Goal: Task Accomplishment & Management: Use online tool/utility

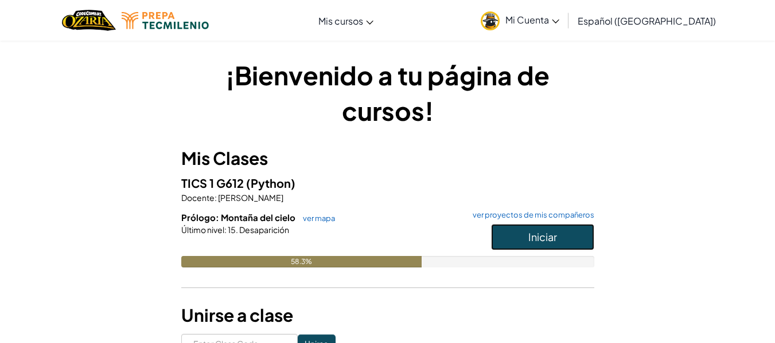
click at [527, 244] on button "Iniciar" at bounding box center [542, 237] width 103 height 26
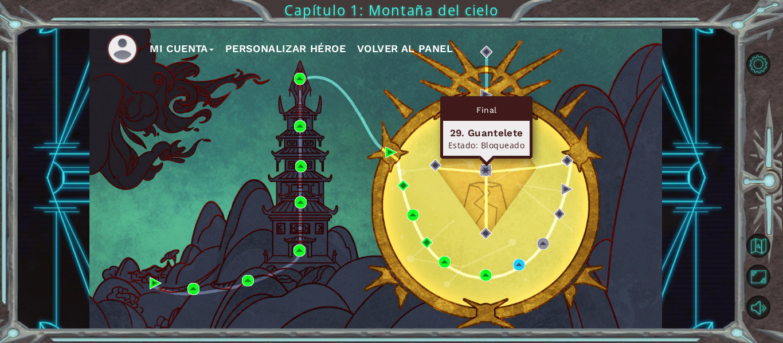
click at [488, 167] on img at bounding box center [486, 171] width 12 height 12
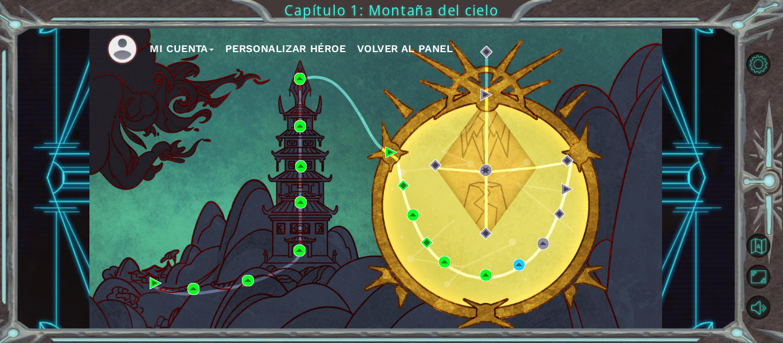
click at [513, 270] on div "Mi Cuenta Personalizar héroe Volver al panel" at bounding box center [375, 179] width 573 height 302
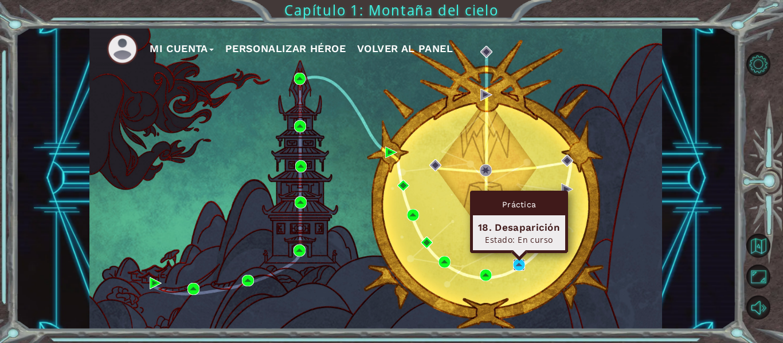
click at [522, 261] on img at bounding box center [519, 265] width 12 height 12
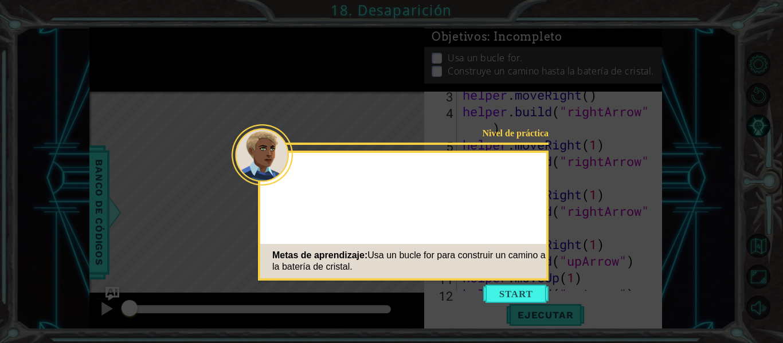
scroll to position [83, 0]
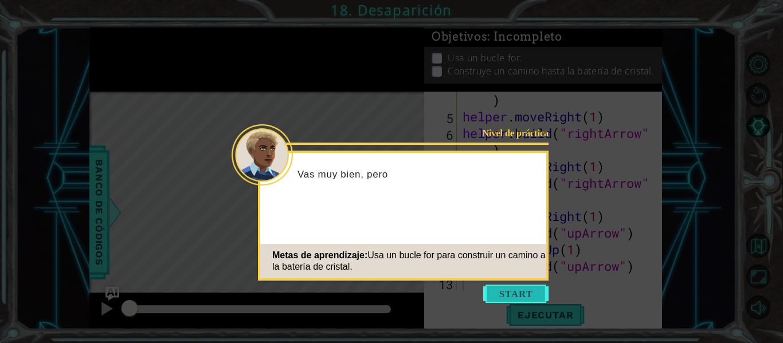
click at [519, 289] on button "Start" at bounding box center [515, 294] width 65 height 18
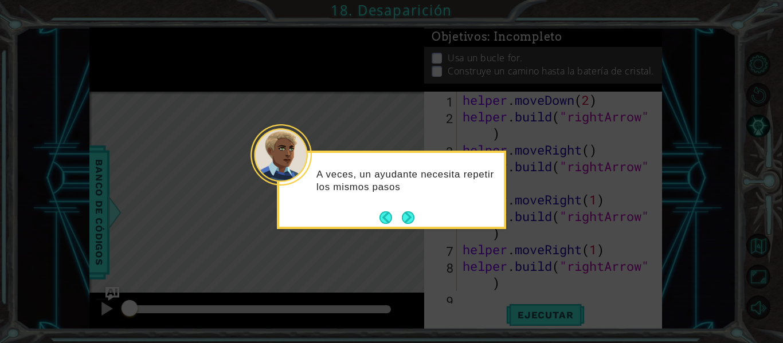
click at [406, 225] on footer at bounding box center [397, 217] width 35 height 17
click at [406, 224] on button "Next" at bounding box center [408, 218] width 13 height 13
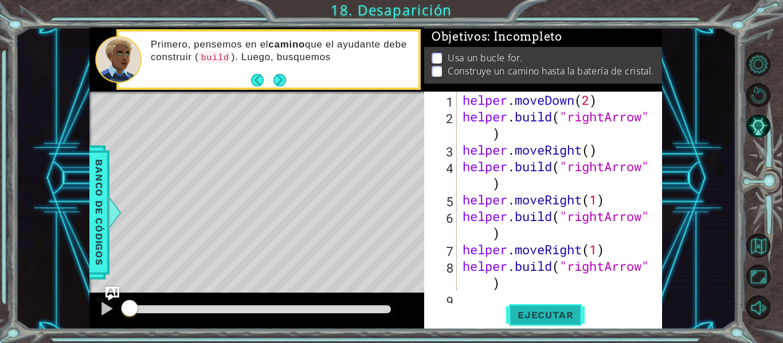
click at [533, 311] on button "Ejecutar" at bounding box center [545, 316] width 79 height 24
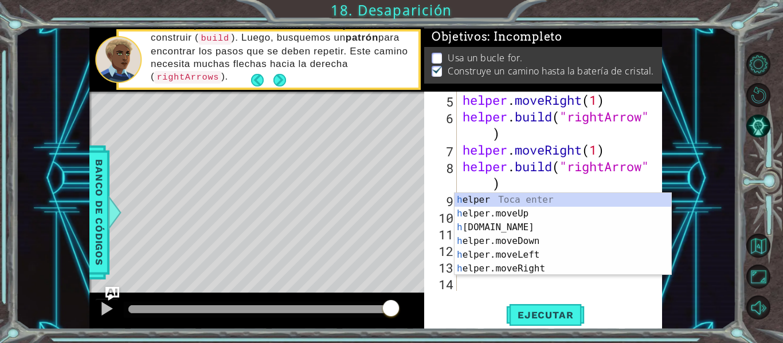
scroll to position [100, 0]
click at [553, 210] on div "h elper Toca enter h elper.moveUp Toca enter h [DOMAIN_NAME] Toca enter h elper…" at bounding box center [563, 248] width 217 height 110
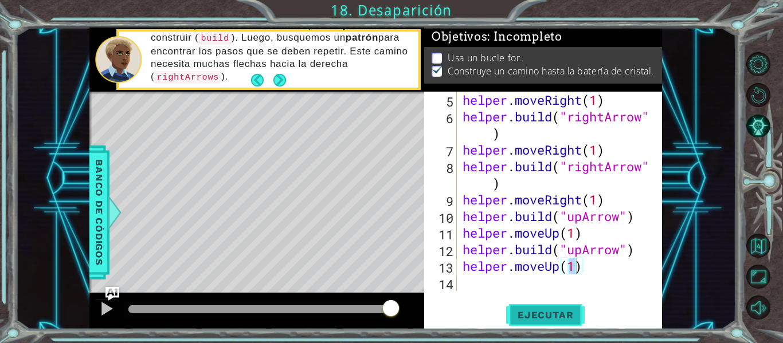
click at [572, 319] on span "Ejecutar" at bounding box center [545, 315] width 79 height 11
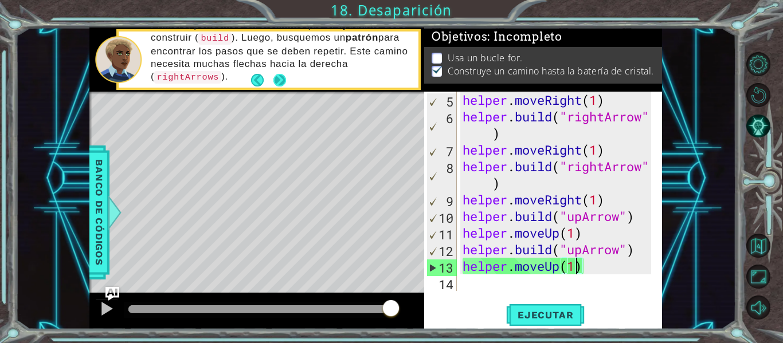
click at [281, 74] on button "Next" at bounding box center [279, 80] width 13 height 13
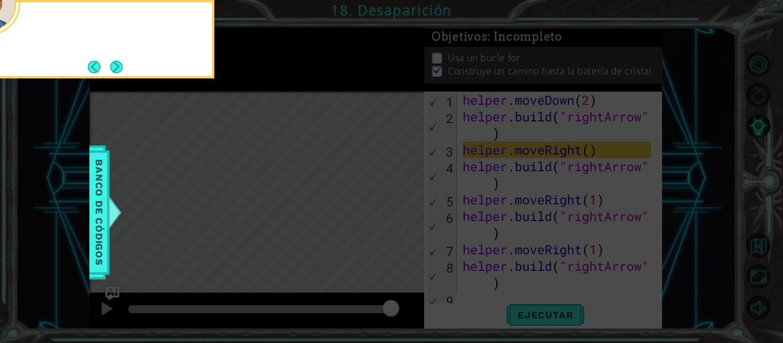
scroll to position [0, 0]
click at [114, 61] on button "Next" at bounding box center [116, 67] width 13 height 13
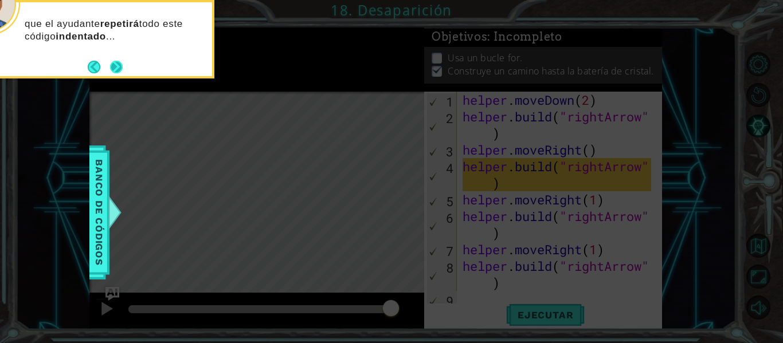
click at [122, 66] on button "Next" at bounding box center [116, 67] width 13 height 13
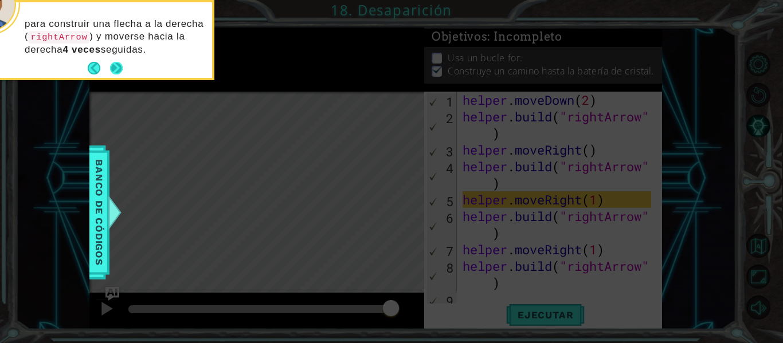
click at [123, 67] on button "Next" at bounding box center [116, 68] width 13 height 13
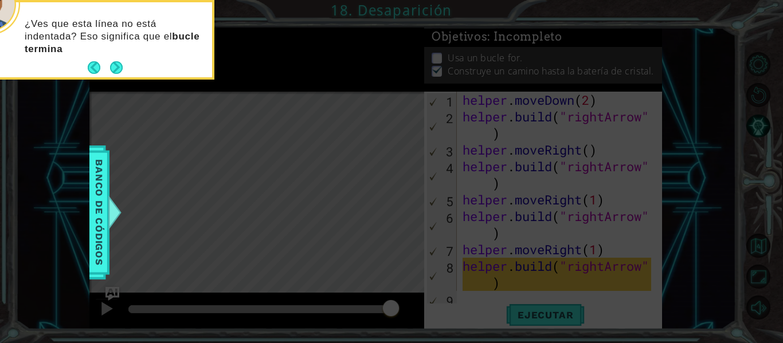
click at [123, 67] on div "¿Ves que esta línea no está indentada? Eso significa que el bucle termina" at bounding box center [99, 39] width 225 height 75
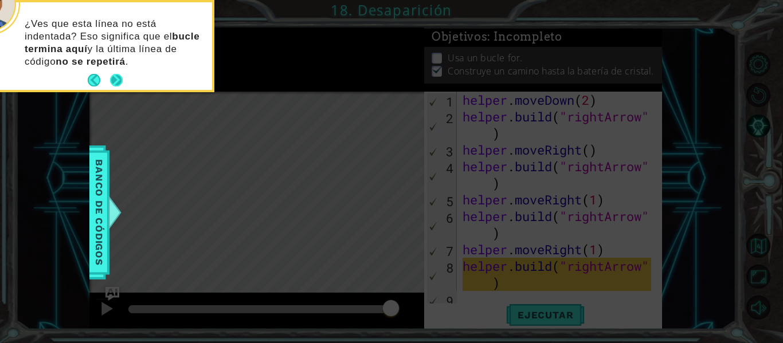
click at [117, 77] on button "Next" at bounding box center [116, 80] width 13 height 13
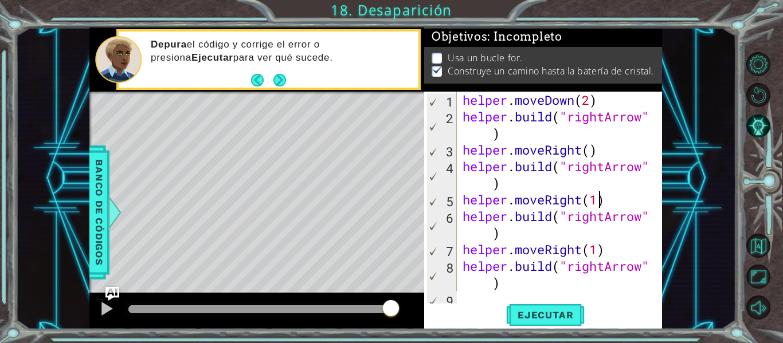
click at [597, 199] on div "helper . moveDown ( 2 ) helper . build ( "rightArrow" ) helper . moveRight ( ) …" at bounding box center [558, 208] width 197 height 233
click at [592, 153] on div "helper . moveDown ( 2 ) helper . build ( "rightArrow" ) helper . moveRight ( ) …" at bounding box center [558, 208] width 197 height 233
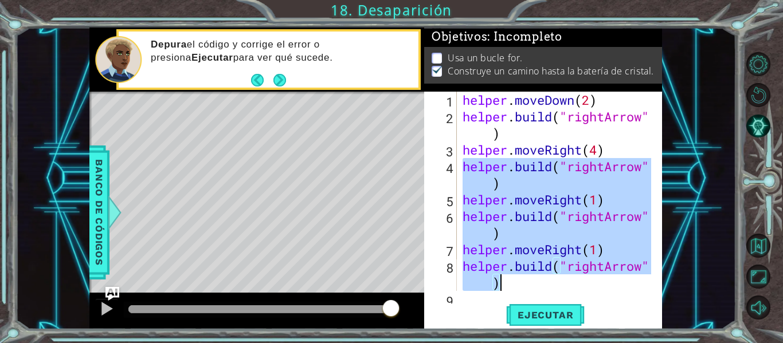
scroll to position [100, 0]
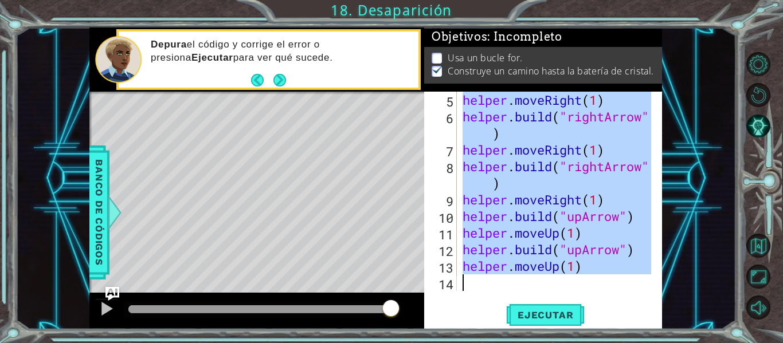
drag, startPoint x: 463, startPoint y: 165, endPoint x: 536, endPoint y: 294, distance: 147.9
click at [536, 294] on div "helper.moveRight(4) 5 6 7 8 9 10 11 12 13 14 helper . moveRight ( 1 ) helper . …" at bounding box center [543, 211] width 238 height 238
click at [524, 241] on div "helper . moveRight ( 1 ) helper . build ( "rightArrow" ) helper . moveRight ( 1…" at bounding box center [555, 192] width 191 height 200
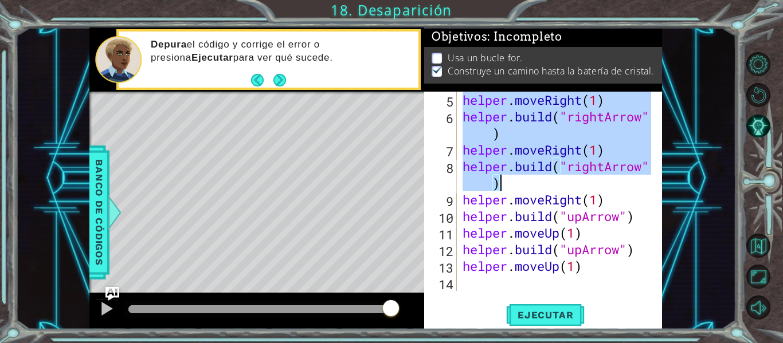
drag, startPoint x: 460, startPoint y: 103, endPoint x: 528, endPoint y: 182, distance: 104.1
click at [528, 182] on div "helper . moveRight ( 1 ) helper . build ( "rightArrow" ) helper . moveRight ( 1…" at bounding box center [558, 208] width 197 height 233
type textarea "helper.moveRight(1) [DOMAIN_NAME]("rightArrow")"
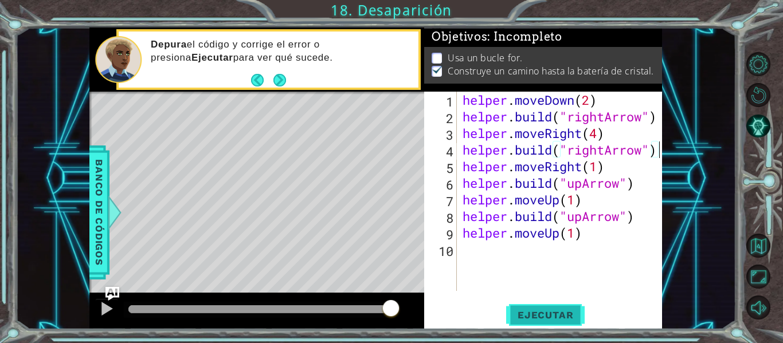
click at [542, 313] on span "Ejecutar" at bounding box center [545, 315] width 79 height 11
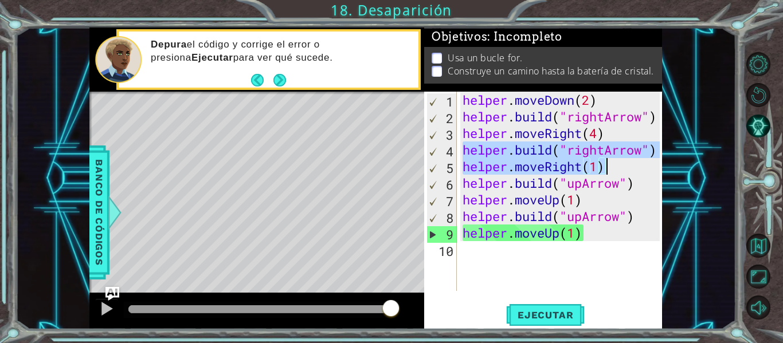
drag, startPoint x: 465, startPoint y: 153, endPoint x: 605, endPoint y: 166, distance: 140.5
click at [605, 166] on div "helper . moveDown ( 2 ) helper . build ( "rightArrow" ) helper . moveRight ( 4 …" at bounding box center [562, 208] width 205 height 233
type textarea "[DOMAIN_NAME]("rightArrow") helper.moveRight(1)"
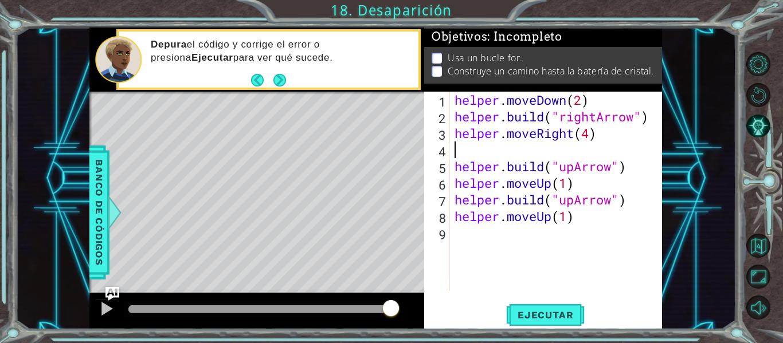
type textarea "helper.moveRight(4)"
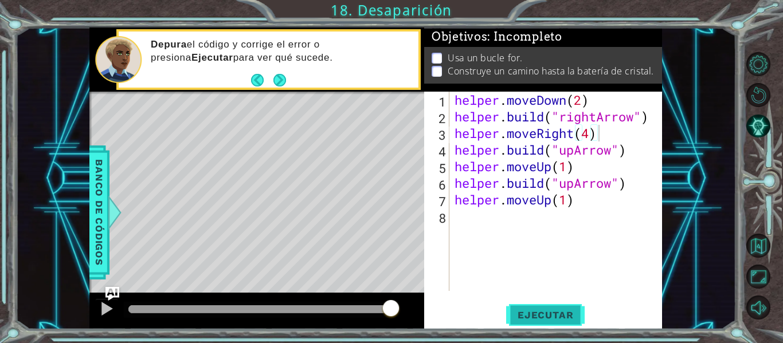
click at [553, 324] on button "Ejecutar" at bounding box center [545, 316] width 79 height 24
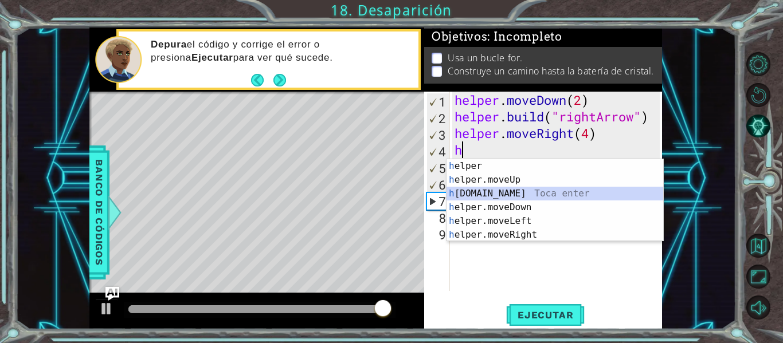
click at [549, 199] on div "h elper Toca enter h elper.moveUp Toca enter h [DOMAIN_NAME] Toca enter h elper…" at bounding box center [555, 214] width 217 height 110
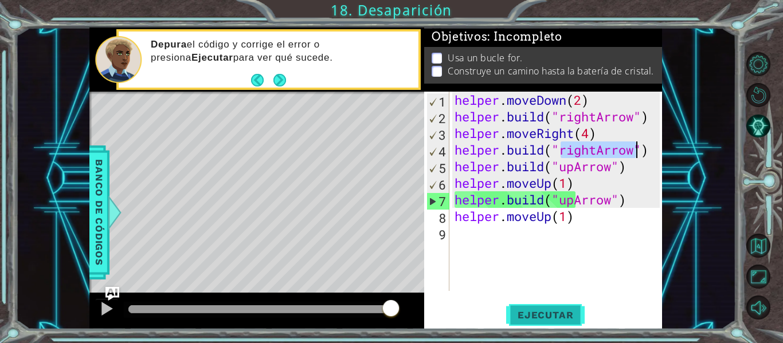
click at [569, 322] on button "Ejecutar" at bounding box center [545, 316] width 79 height 24
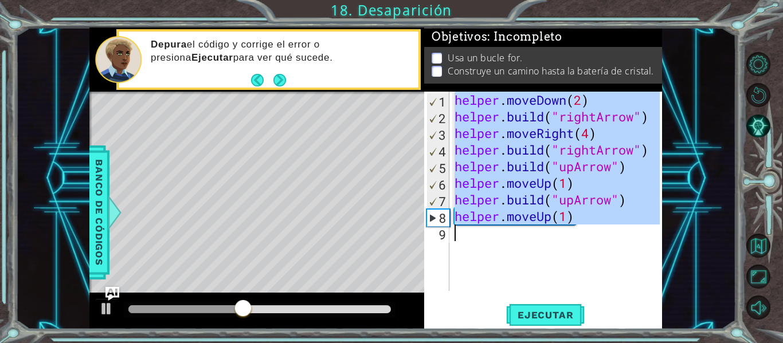
drag, startPoint x: 455, startPoint y: 97, endPoint x: 643, endPoint y: 258, distance: 247.6
click at [643, 258] on div "helper . moveDown ( 2 ) helper . build ( "rightArrow" ) helper . moveRight ( 4 …" at bounding box center [558, 208] width 213 height 233
type textarea "helper.moveUp(1)"
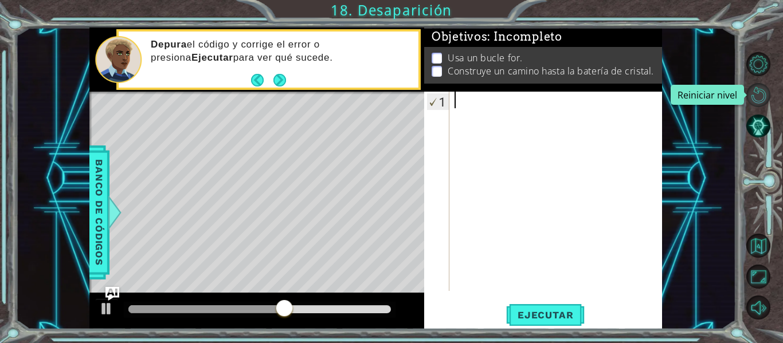
click at [760, 92] on button "Reiniciar nivel" at bounding box center [759, 95] width 24 height 24
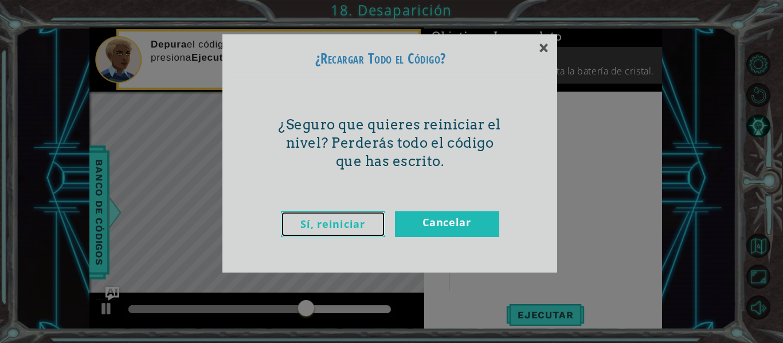
click at [355, 224] on link "Sí, reiniciar" at bounding box center [333, 225] width 104 height 26
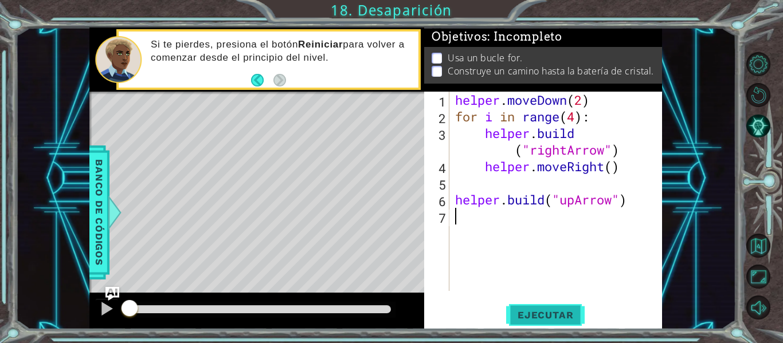
click at [515, 309] on button "Ejecutar" at bounding box center [545, 316] width 79 height 24
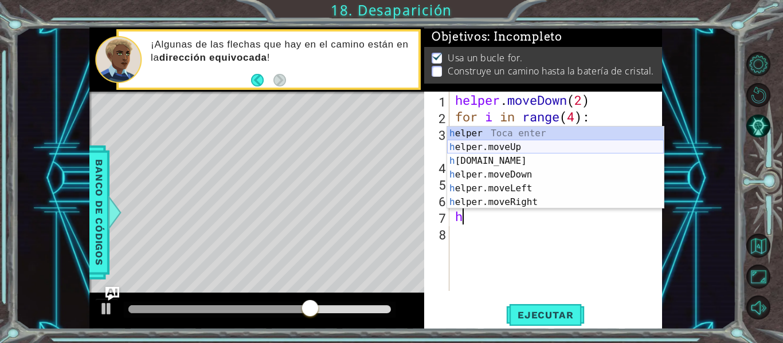
click at [546, 150] on div "h elper Toca enter h elper.moveUp Toca enter h [DOMAIN_NAME] Toca enter h elper…" at bounding box center [555, 182] width 217 height 110
type textarea "helper.moveUp(1)"
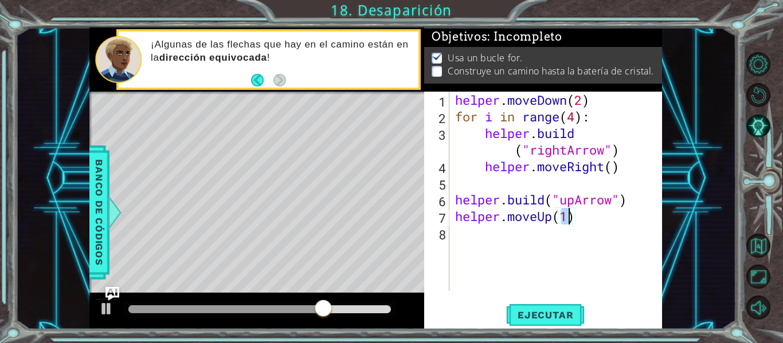
click at [524, 239] on div "helper . moveDown ( 2 ) for i in range ( 4 ) : helper . build ( "rightArrow" ) …" at bounding box center [559, 208] width 213 height 233
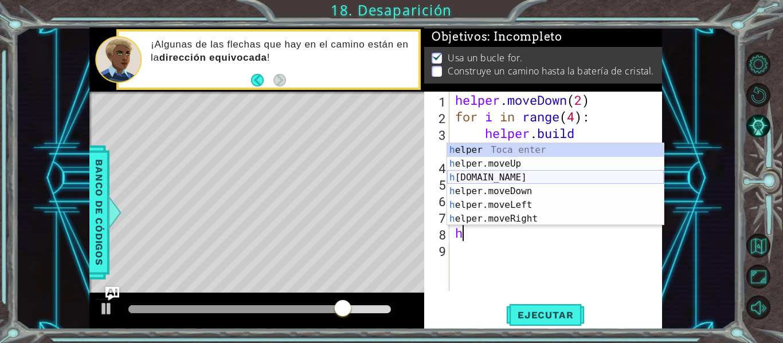
click at [515, 179] on div "h elper Toca enter h elper.moveUp Toca enter h [DOMAIN_NAME] Toca enter h elper…" at bounding box center [555, 198] width 217 height 110
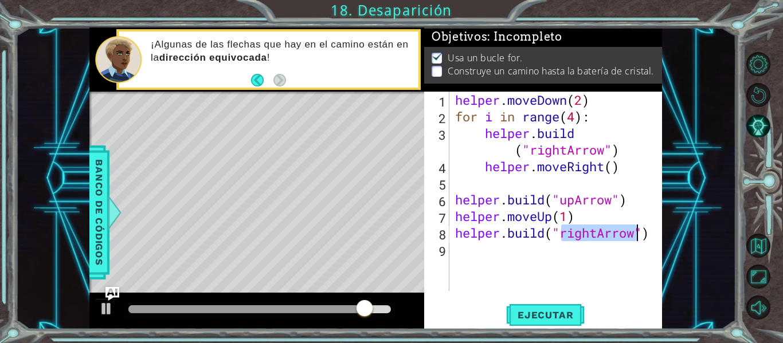
click at [601, 237] on div "helper . moveDown ( 2 ) for i in range ( 4 ) : helper . build ( "rightArrow" ) …" at bounding box center [556, 192] width 207 height 200
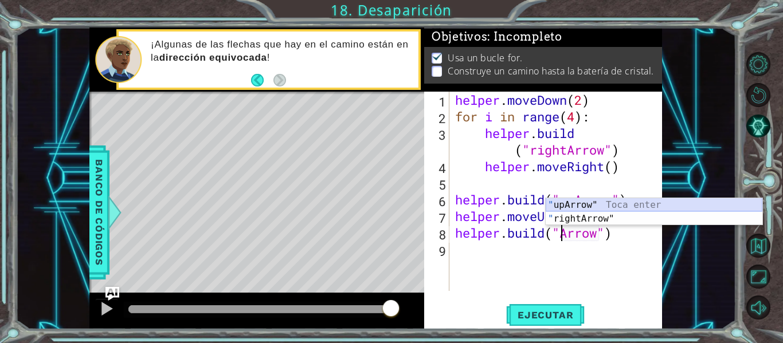
click at [594, 200] on div "" upArrow" Toca enter " rightArrow" Toca enter" at bounding box center [654, 225] width 217 height 55
type textarea "[DOMAIN_NAME]("upArrow")"
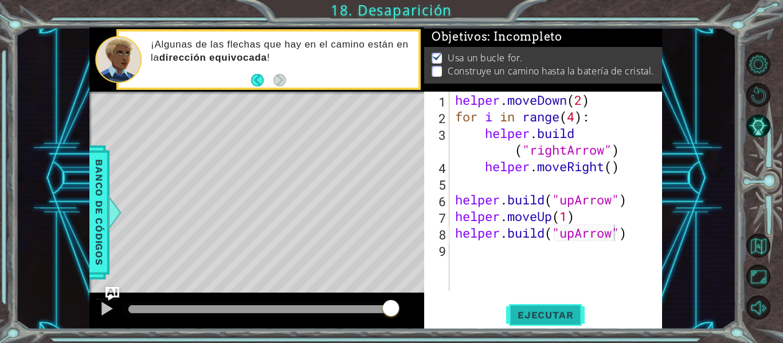
click at [560, 310] on span "Ejecutar" at bounding box center [545, 315] width 79 height 11
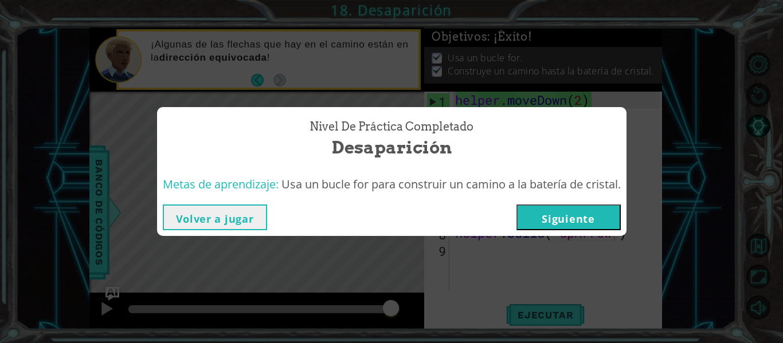
click at [588, 210] on button "Siguiente" at bounding box center [569, 218] width 104 height 26
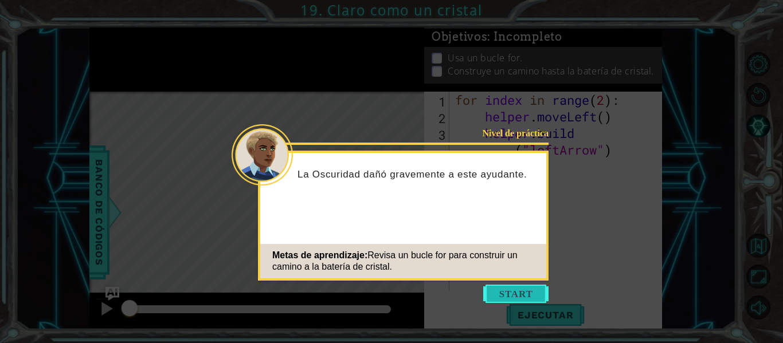
click at [516, 289] on button "Start" at bounding box center [515, 294] width 65 height 18
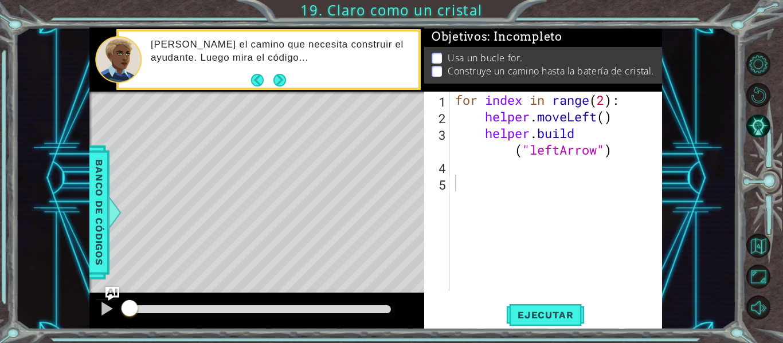
click at [283, 75] on button "Next" at bounding box center [279, 80] width 13 height 13
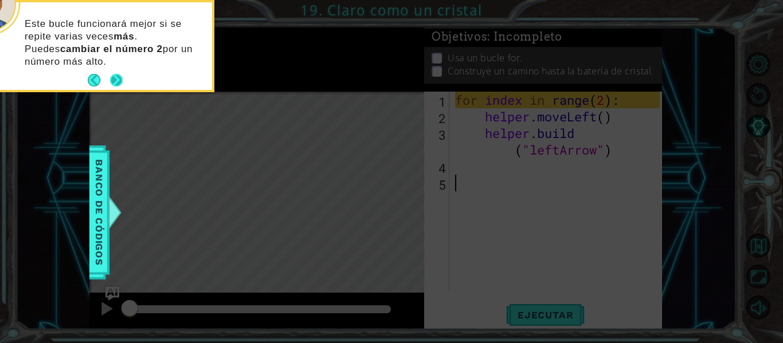
click at [112, 71] on div "Este bucle funcionará mejor si se repite varias veces más . Puedes cambiar el n…" at bounding box center [99, 46] width 225 height 88
click at [112, 74] on button "Next" at bounding box center [116, 80] width 13 height 13
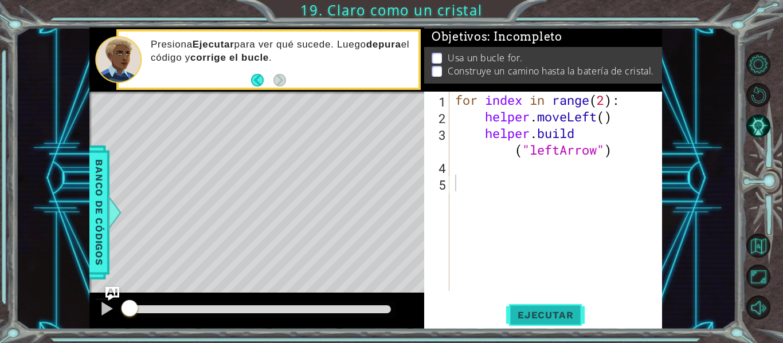
click at [537, 304] on button "Ejecutar" at bounding box center [545, 316] width 79 height 24
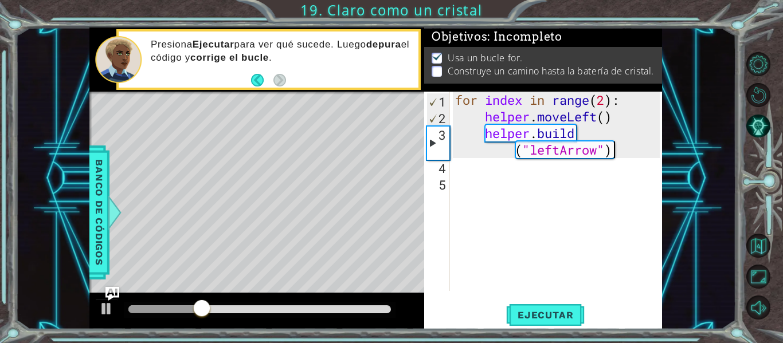
click at [628, 158] on div "for index in range ( 2 ) : helper . moveLeft ( ) helper . build ( "leftArrow" )" at bounding box center [559, 208] width 213 height 233
type textarea "[DOMAIN_NAME]("leftArrow")"
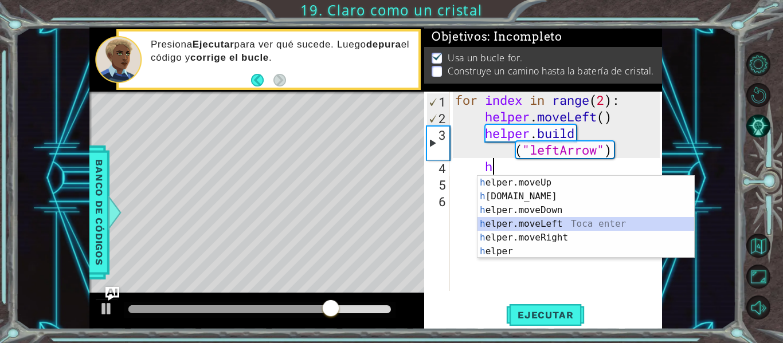
click at [596, 223] on div "h elper.moveUp Toca enter h [DOMAIN_NAME] Toca enter h elper.moveDown Toca ente…" at bounding box center [586, 231] width 217 height 110
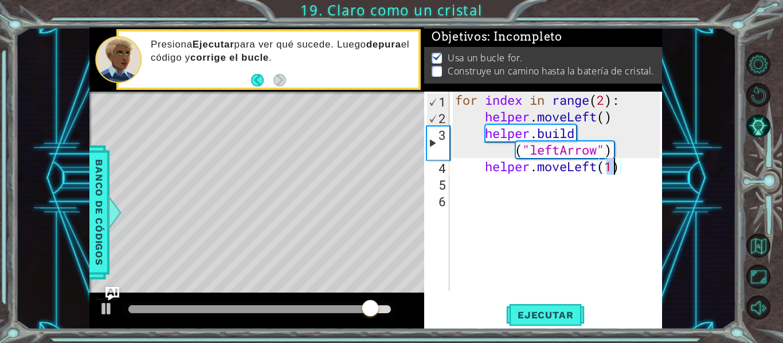
type textarea "helper.moveLeft(2)"
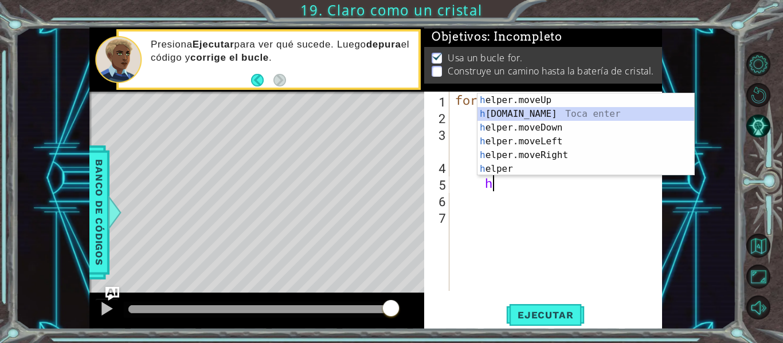
click at [575, 114] on div "h elper.moveUp Toca enter h [DOMAIN_NAME] Toca enter h elper.moveDown Toca ente…" at bounding box center [586, 148] width 217 height 110
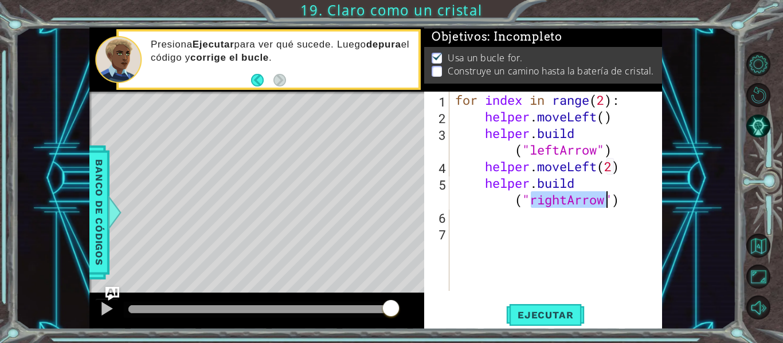
click at [566, 202] on div "for index in range ( 2 ) : helper . moveLeft ( ) helper . build ( "leftArrow" )…" at bounding box center [556, 192] width 207 height 200
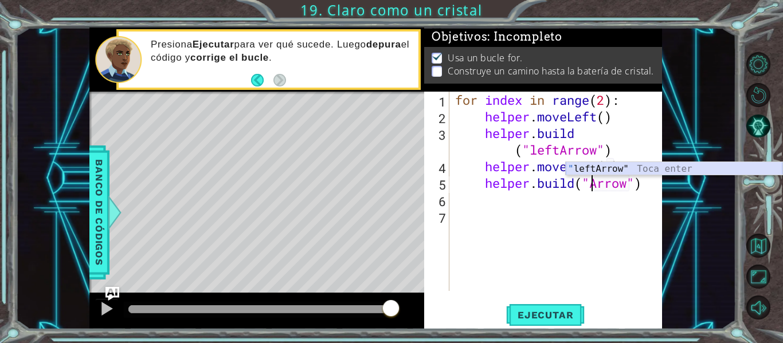
click at [593, 165] on div "" leftArrow" Toca enter" at bounding box center [674, 182] width 217 height 41
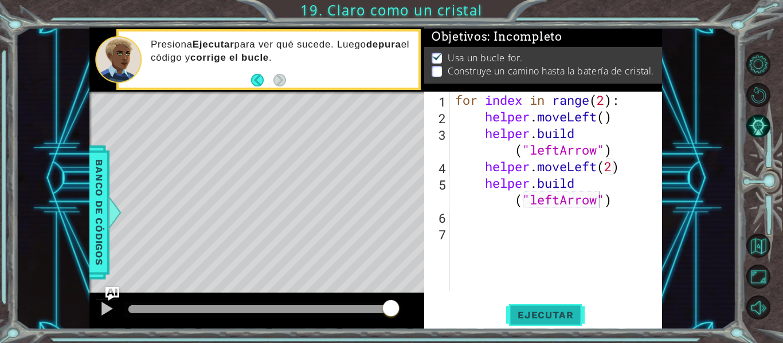
click at [541, 312] on span "Ejecutar" at bounding box center [545, 315] width 79 height 11
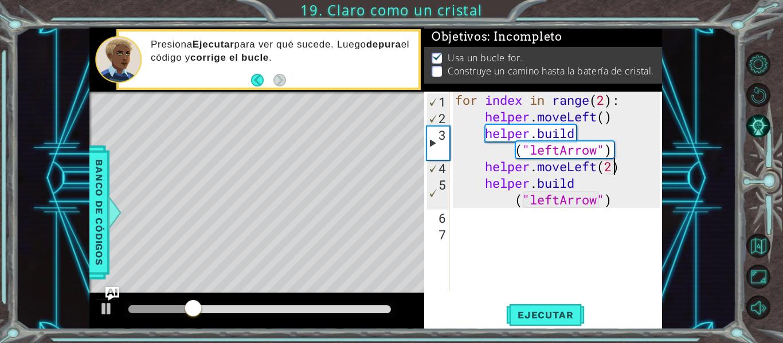
click at [611, 167] on div "for index in range ( 2 ) : helper . moveLeft ( ) helper . build ( "leftArrow" )…" at bounding box center [559, 208] width 213 height 233
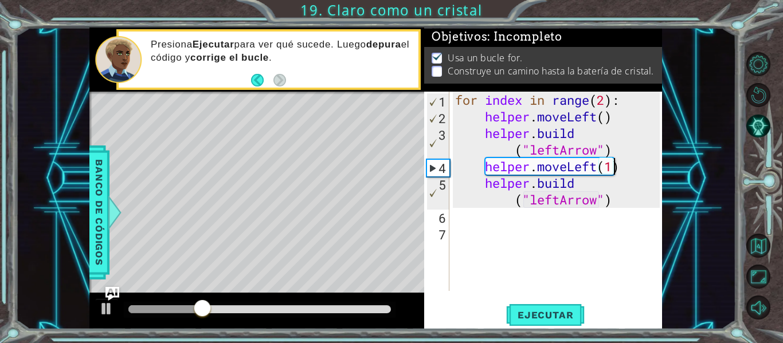
scroll to position [0, 7]
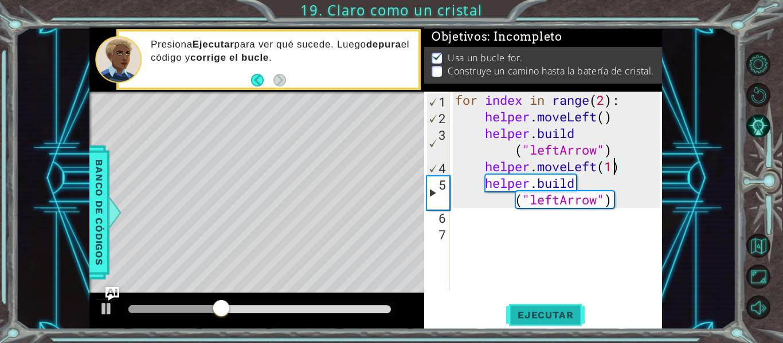
type textarea "helper.moveLeft(1)"
click at [573, 315] on span "Ejecutar" at bounding box center [545, 315] width 79 height 11
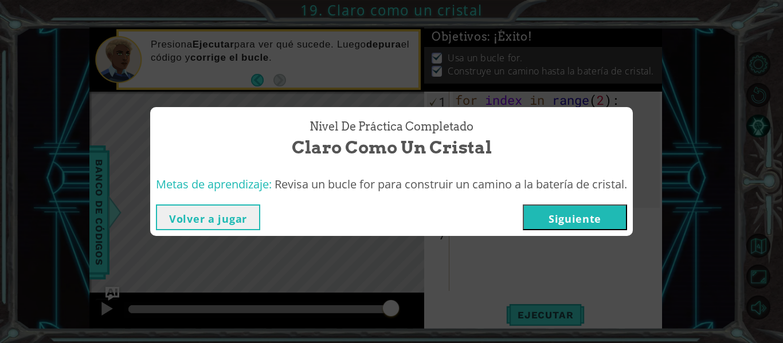
click at [545, 213] on button "Siguiente" at bounding box center [575, 218] width 104 height 26
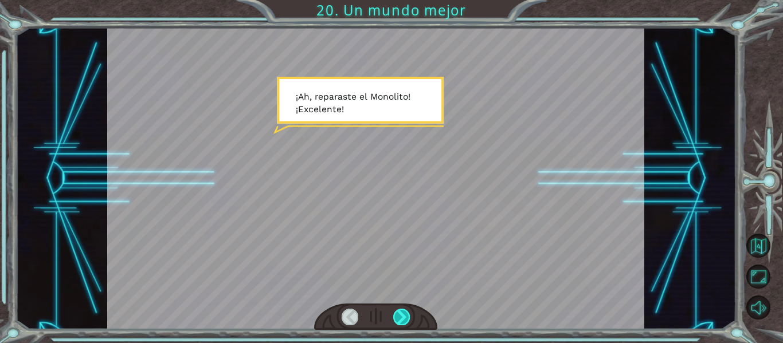
click at [405, 316] on div at bounding box center [401, 317] width 17 height 16
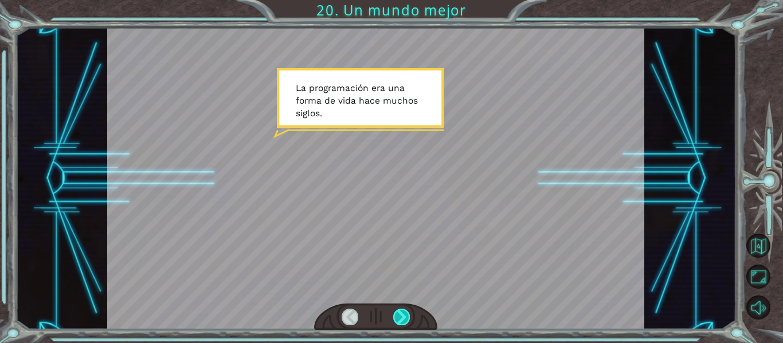
click at [405, 316] on div at bounding box center [401, 317] width 17 height 16
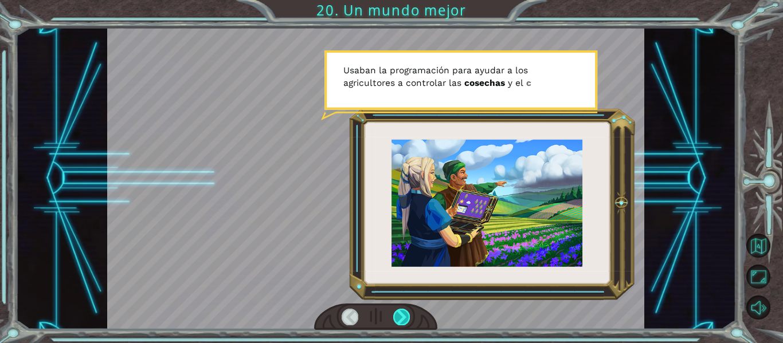
click at [405, 316] on div at bounding box center [401, 317] width 17 height 16
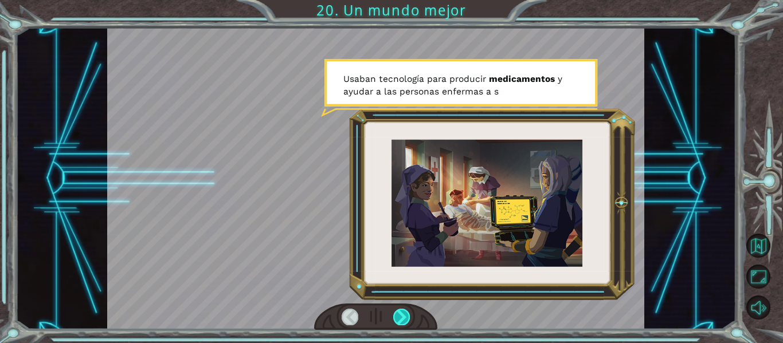
click at [405, 316] on div at bounding box center [401, 317] width 17 height 16
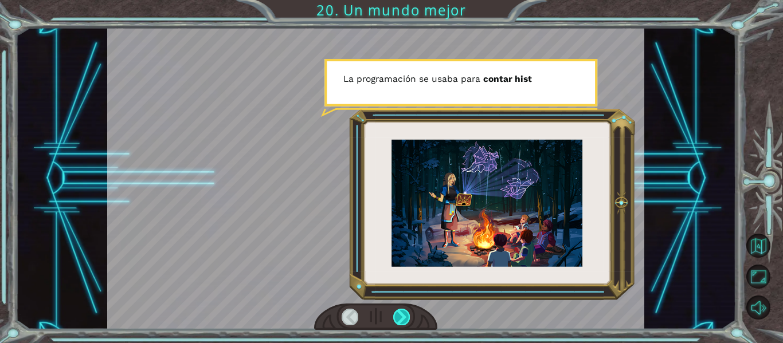
click at [405, 316] on div at bounding box center [401, 317] width 17 height 16
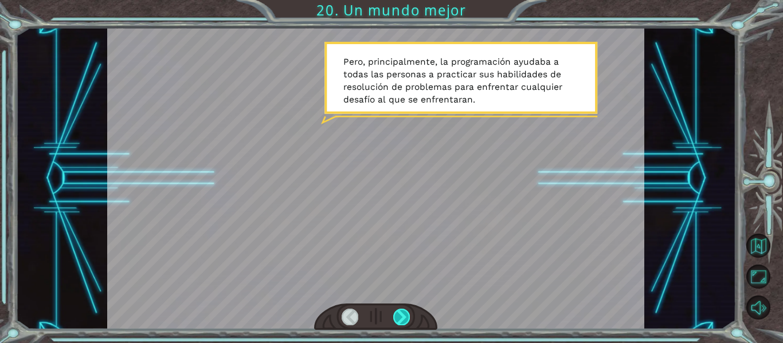
click at [405, 316] on div at bounding box center [401, 317] width 17 height 16
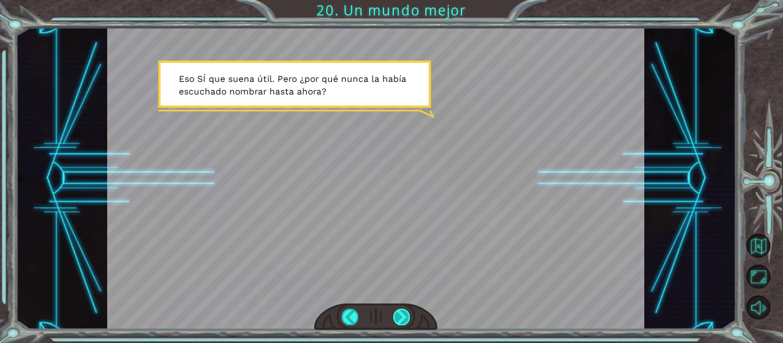
click at [405, 316] on div at bounding box center [401, 317] width 17 height 16
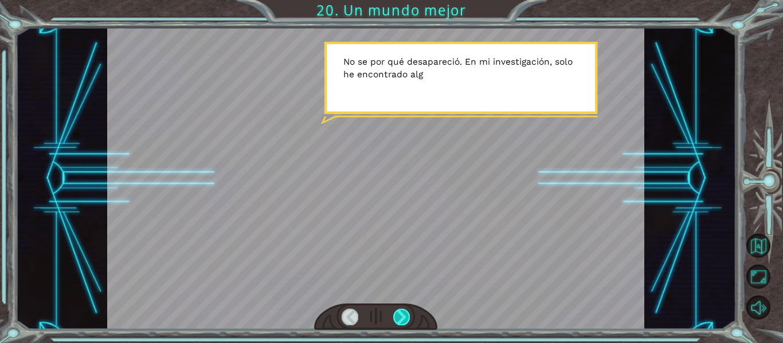
click at [405, 316] on div at bounding box center [401, 317] width 17 height 16
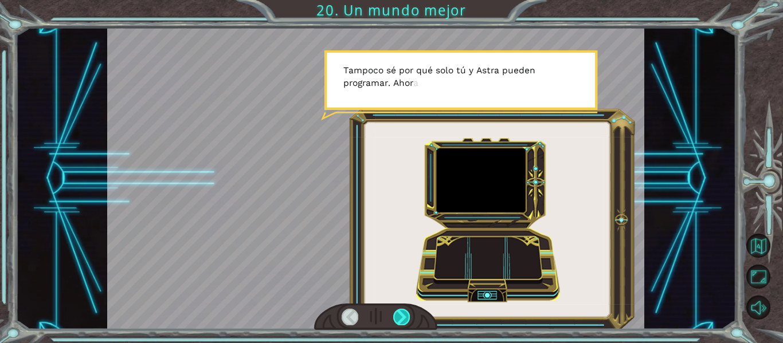
click at [405, 316] on div at bounding box center [401, 317] width 17 height 16
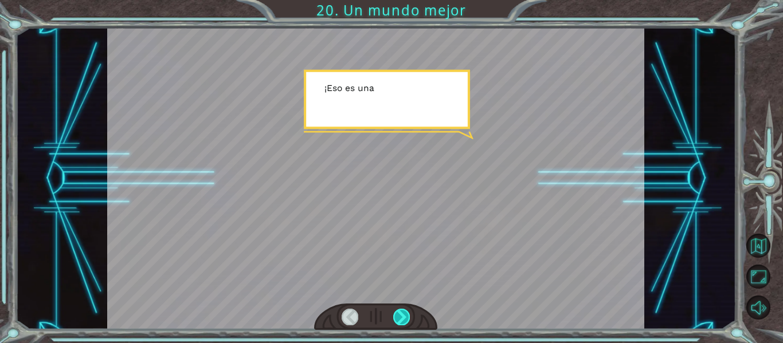
click at [405, 316] on div at bounding box center [401, 317] width 17 height 16
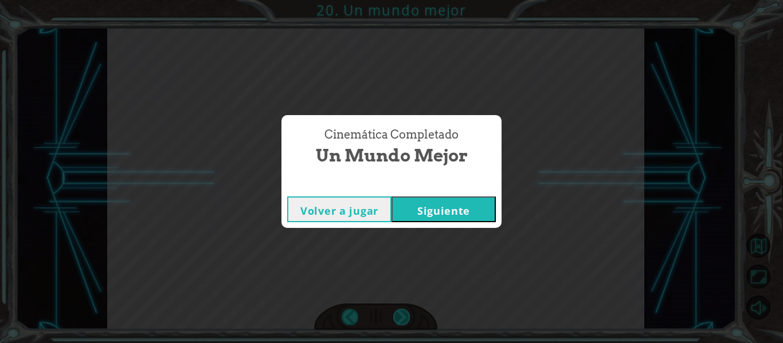
click at [405, 316] on div "Cinemática Completado Un mundo mejor Volver a jugar [GEOGRAPHIC_DATA]" at bounding box center [391, 171] width 783 height 343
click at [432, 206] on button "Siguiente" at bounding box center [444, 210] width 104 height 26
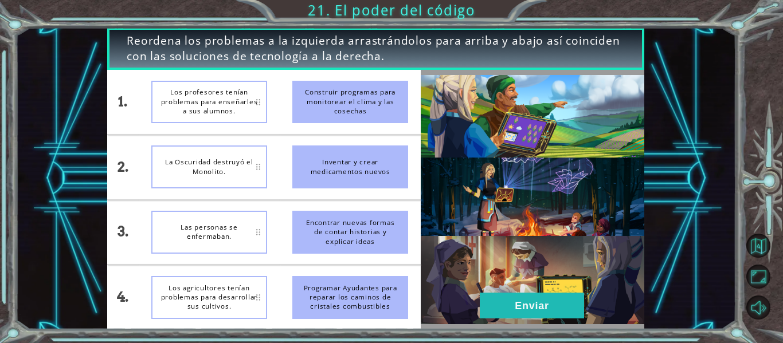
drag, startPoint x: 308, startPoint y: 101, endPoint x: 294, endPoint y: 107, distance: 15.8
click at [294, 107] on div "Construir programas para monitorear el clima y las cosechas" at bounding box center [350, 102] width 116 height 43
drag, startPoint x: 353, startPoint y: 233, endPoint x: 247, endPoint y: 97, distance: 172.4
click at [247, 97] on div "1. 2. 3. 4. La Oscuridad destruyó el Monolito. Los profesores tenían problemas …" at bounding box center [264, 200] width 314 height 260
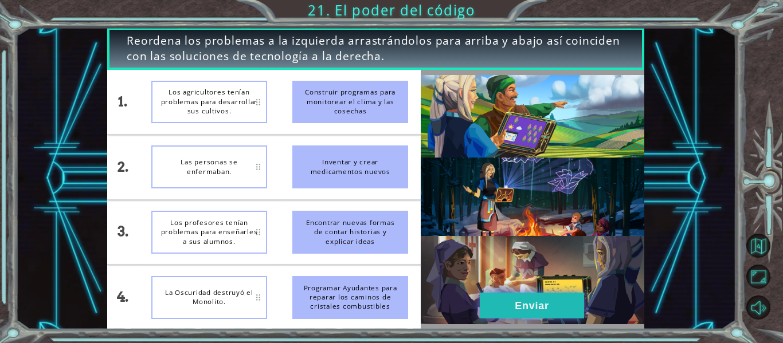
click at [514, 299] on button "Enviar" at bounding box center [532, 306] width 104 height 26
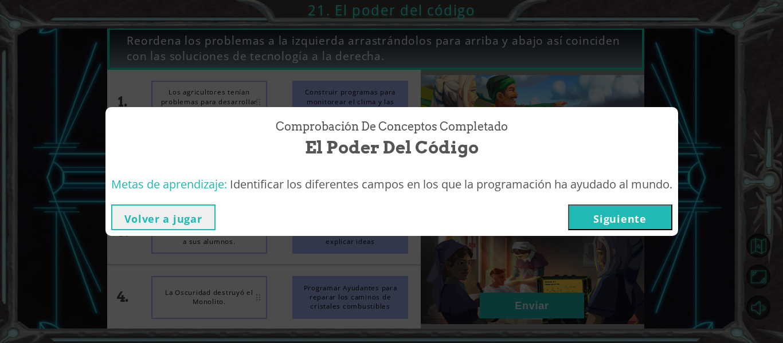
click at [648, 216] on button "Siguiente" at bounding box center [620, 218] width 104 height 26
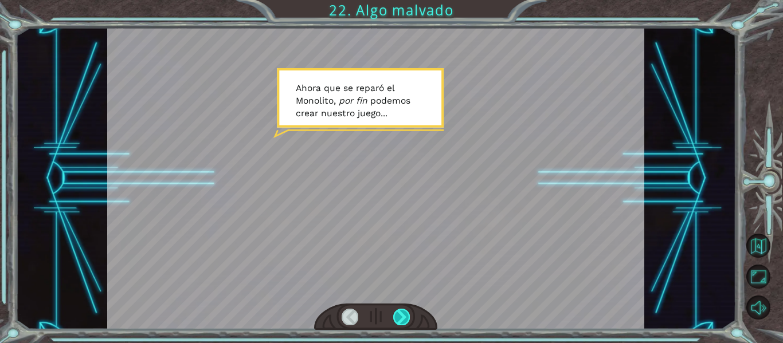
drag, startPoint x: 433, startPoint y: 236, endPoint x: 401, endPoint y: 316, distance: 86.2
click at [401, 316] on div at bounding box center [401, 317] width 17 height 16
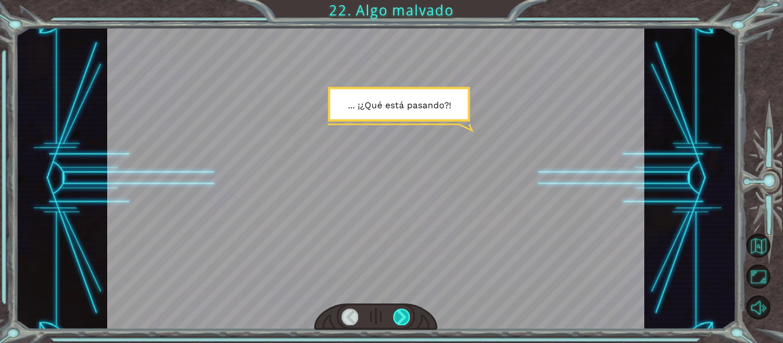
click at [401, 316] on div at bounding box center [401, 317] width 17 height 16
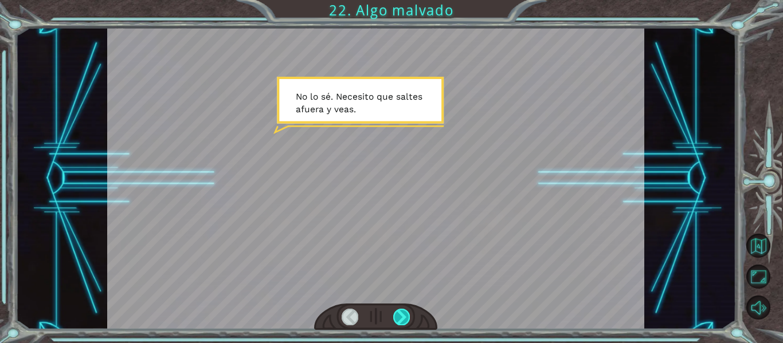
click at [401, 316] on div at bounding box center [401, 317] width 17 height 16
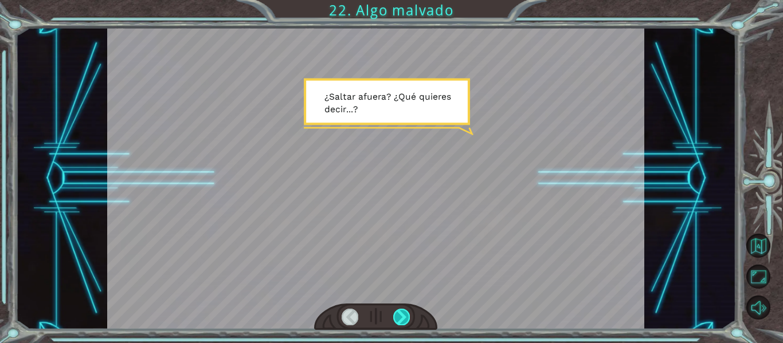
click at [401, 316] on div at bounding box center [401, 317] width 17 height 16
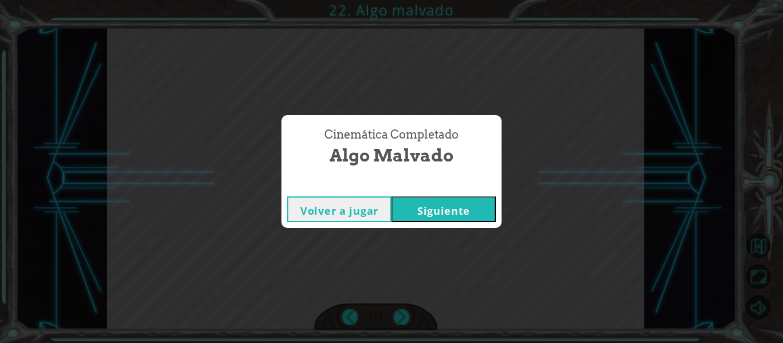
click at [446, 197] on button "Siguiente" at bounding box center [444, 210] width 104 height 26
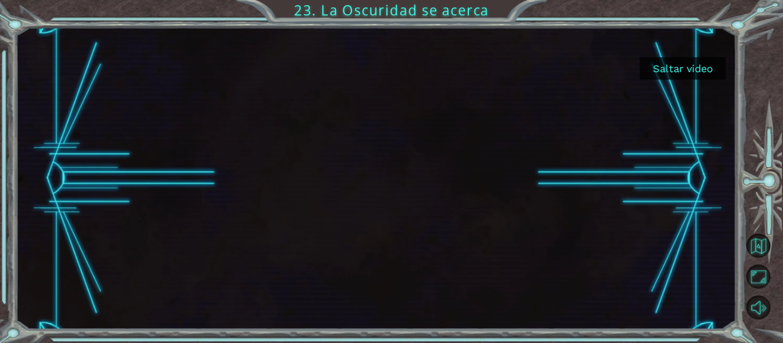
click at [682, 65] on button "Saltar video" at bounding box center [683, 68] width 86 height 22
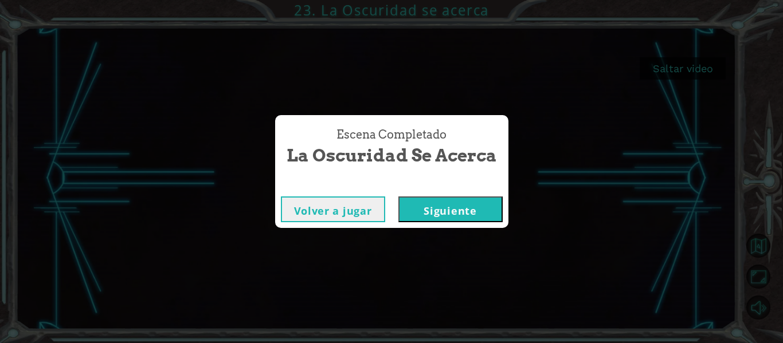
click at [481, 210] on button "Siguiente" at bounding box center [450, 210] width 104 height 26
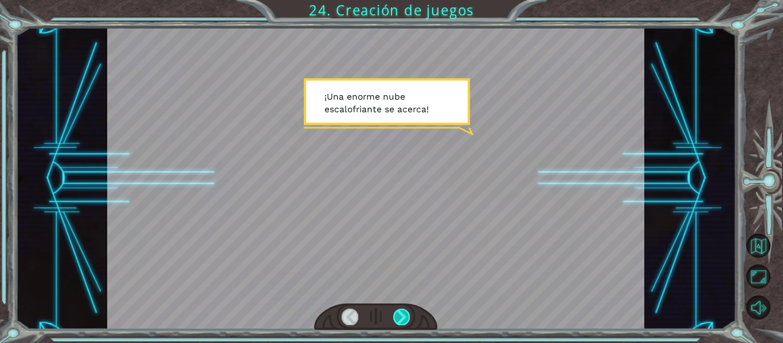
click at [399, 314] on div at bounding box center [401, 317] width 17 height 16
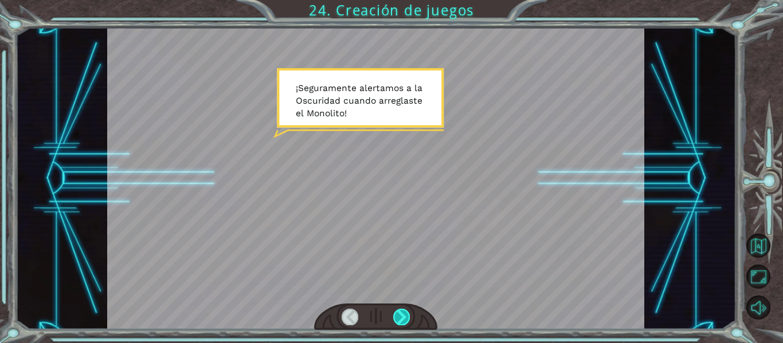
click at [399, 314] on div at bounding box center [401, 317] width 17 height 16
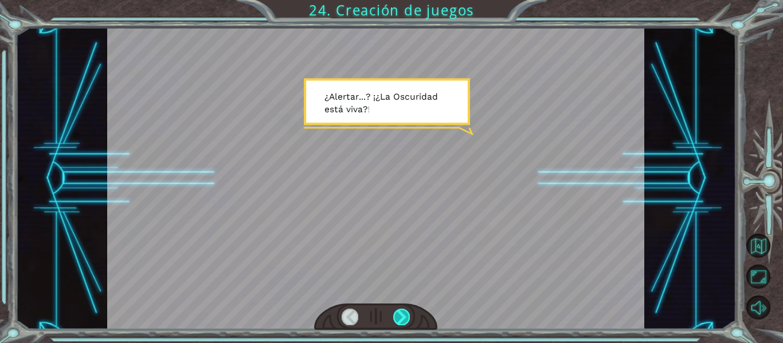
click at [399, 314] on div at bounding box center [401, 317] width 17 height 16
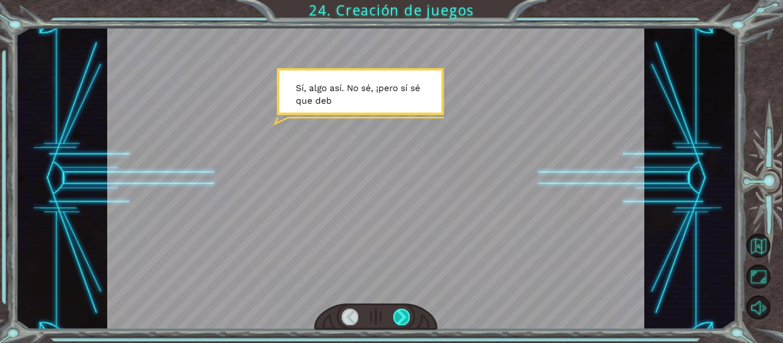
click at [399, 314] on div at bounding box center [401, 317] width 17 height 16
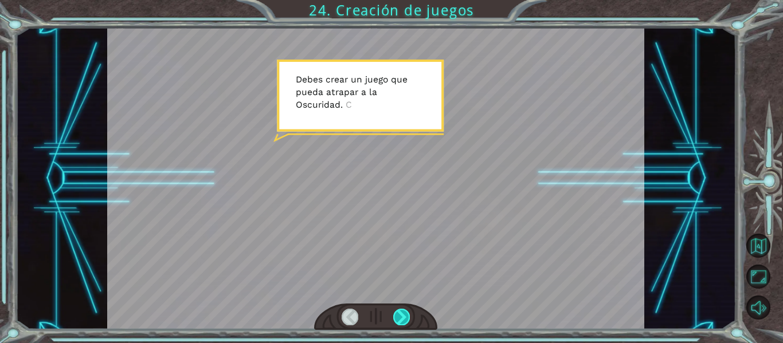
click at [399, 314] on div at bounding box center [401, 317] width 17 height 16
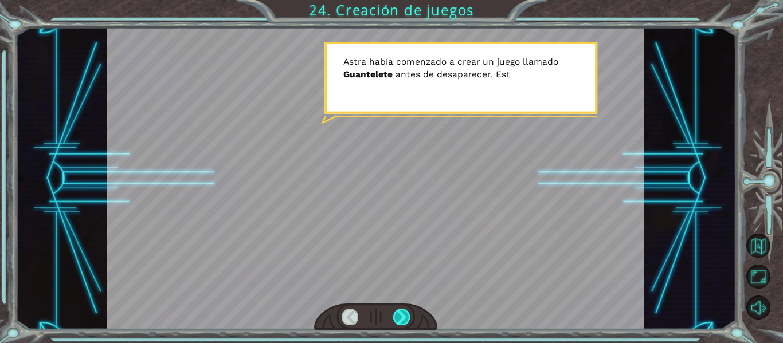
click at [399, 314] on div at bounding box center [401, 317] width 17 height 16
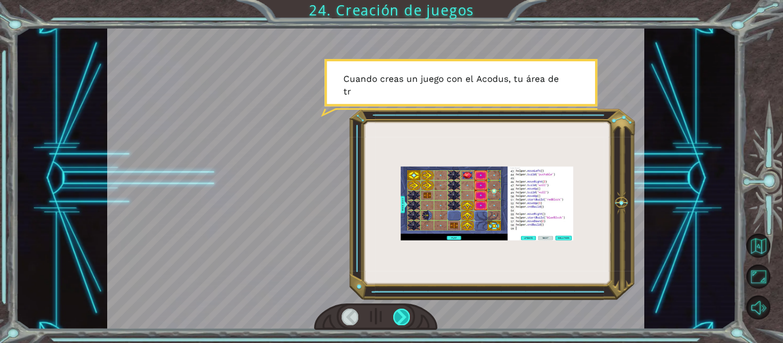
click at [399, 314] on div at bounding box center [401, 317] width 17 height 16
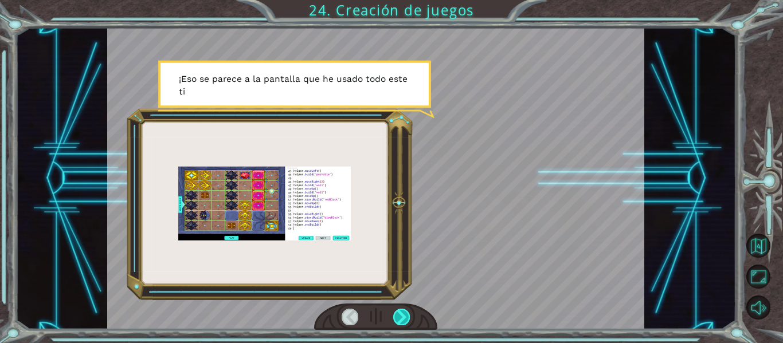
click at [399, 314] on div at bounding box center [401, 317] width 17 height 16
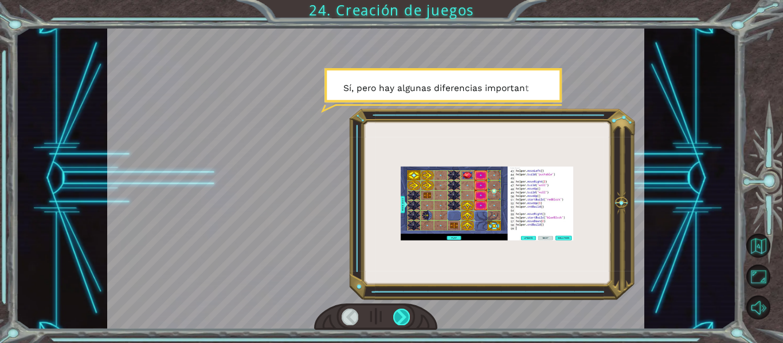
click at [399, 314] on div at bounding box center [401, 317] width 17 height 16
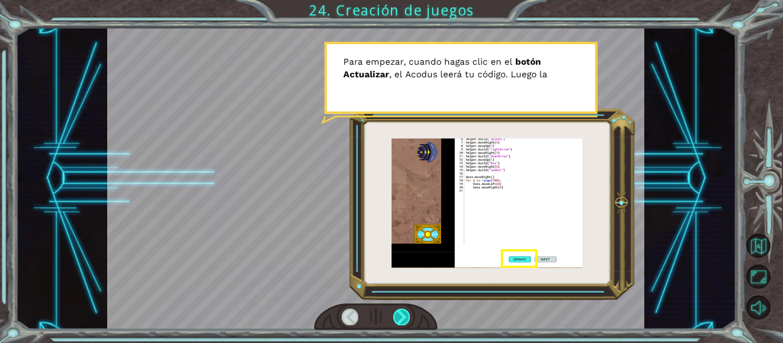
click at [399, 314] on div at bounding box center [401, 317] width 17 height 16
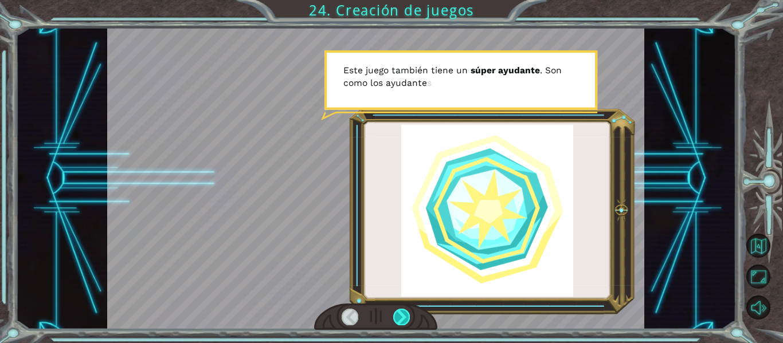
click at [399, 314] on div at bounding box center [401, 317] width 17 height 16
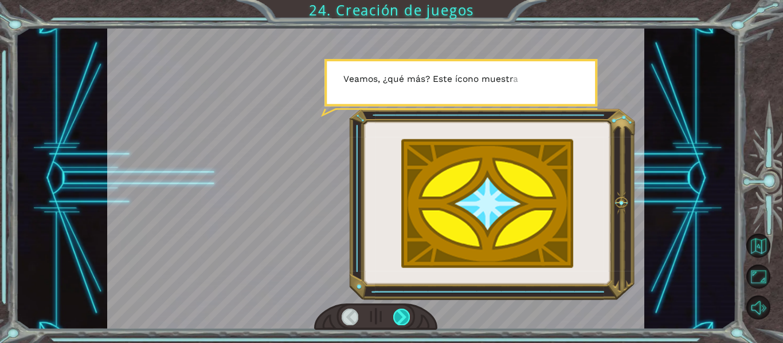
click at [399, 314] on div at bounding box center [401, 317] width 17 height 16
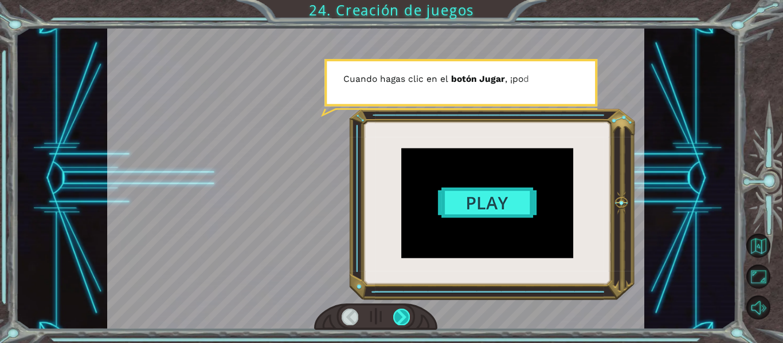
click at [399, 314] on div at bounding box center [401, 317] width 17 height 16
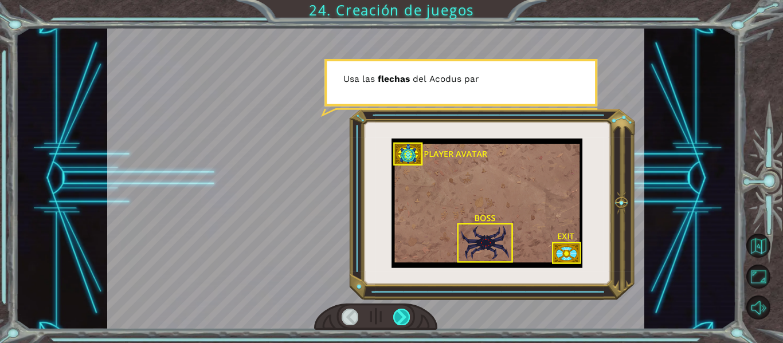
click at [399, 314] on div at bounding box center [401, 317] width 17 height 16
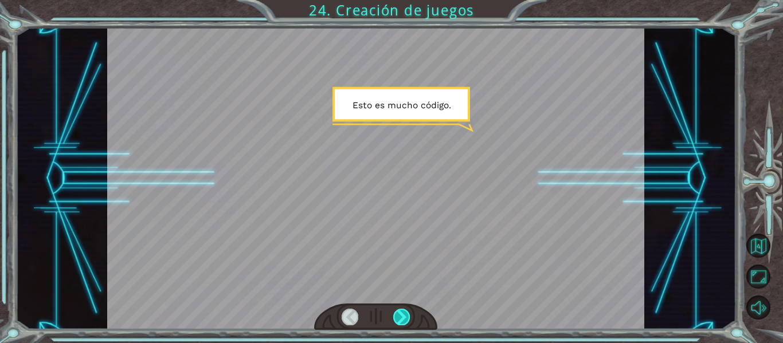
click at [399, 314] on div at bounding box center [401, 317] width 17 height 16
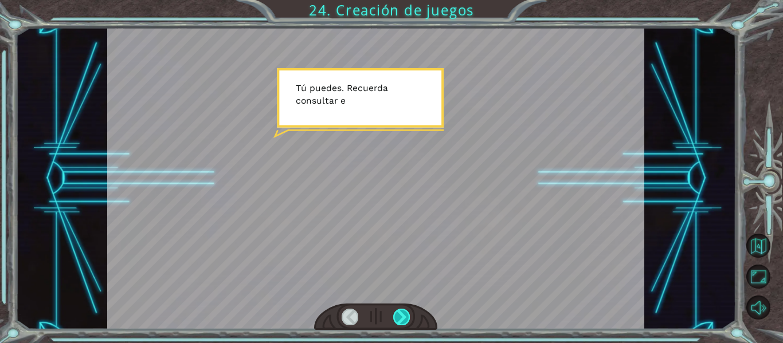
click at [399, 314] on div at bounding box center [401, 317] width 17 height 16
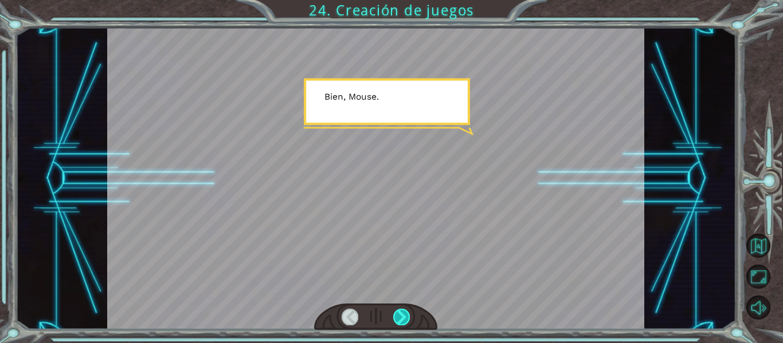
click at [399, 314] on div at bounding box center [401, 317] width 17 height 16
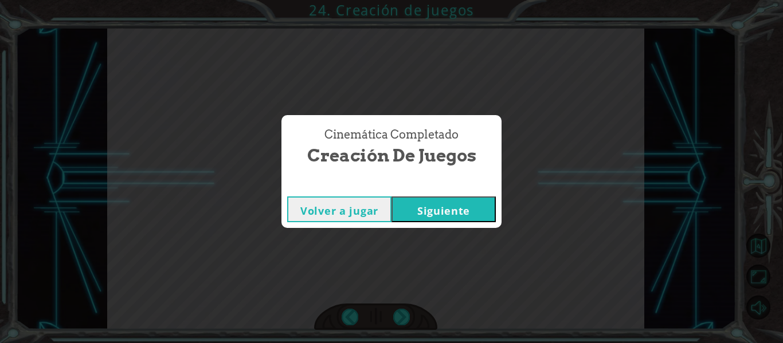
click at [427, 197] on button "Siguiente" at bounding box center [444, 210] width 104 height 26
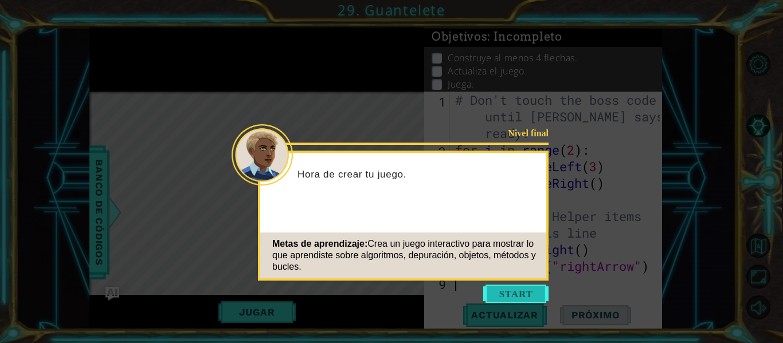
click at [507, 296] on button "Start" at bounding box center [515, 294] width 65 height 18
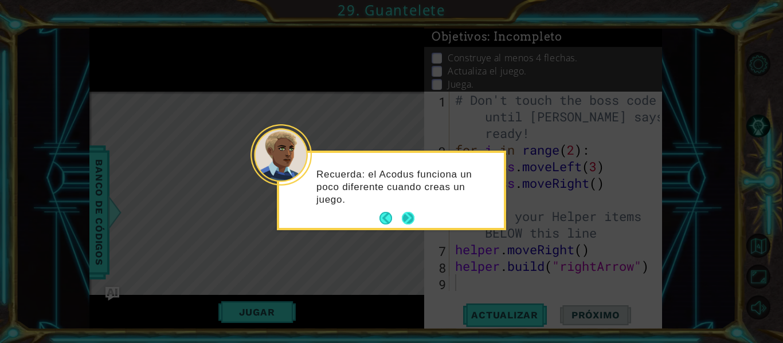
click at [410, 218] on button "Next" at bounding box center [408, 218] width 13 height 13
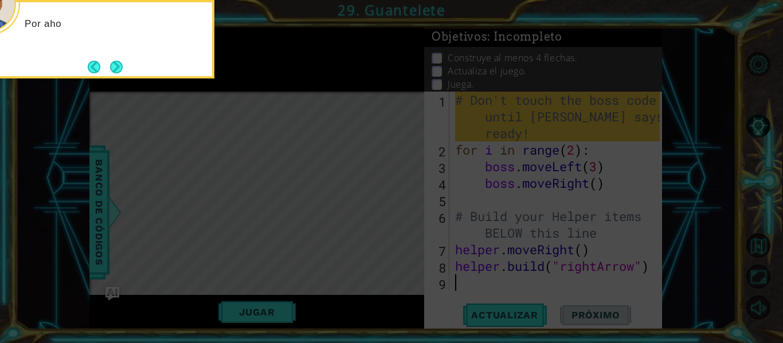
click at [410, 218] on icon at bounding box center [391, 51] width 783 height 584
click at [111, 66] on button "Next" at bounding box center [116, 67] width 13 height 13
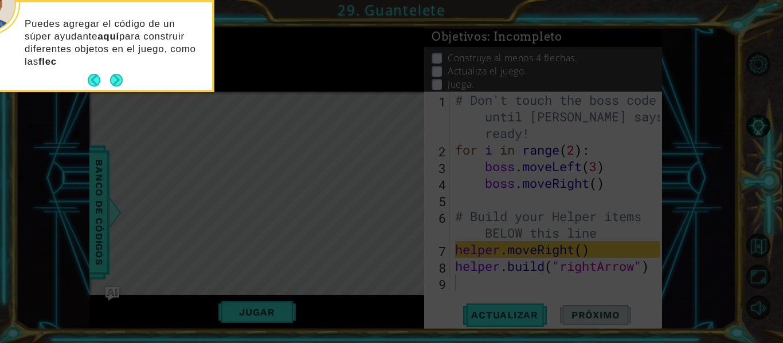
click at [111, 66] on p "Puedes agregar el código de un súper ayudante aquí para construir diferentes ob…" at bounding box center [114, 43] width 179 height 50
click at [117, 79] on button "Next" at bounding box center [116, 80] width 13 height 13
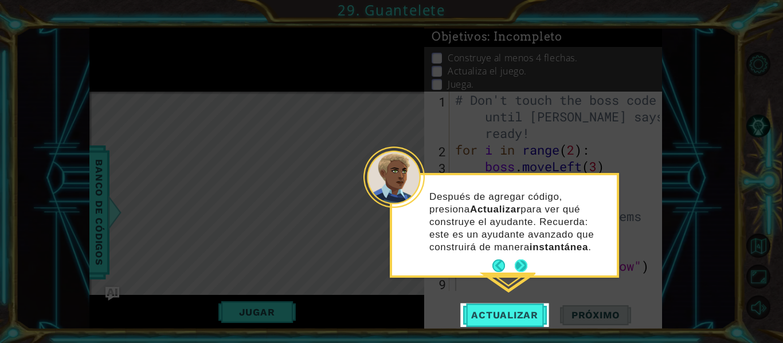
click at [517, 267] on button "Next" at bounding box center [521, 266] width 13 height 13
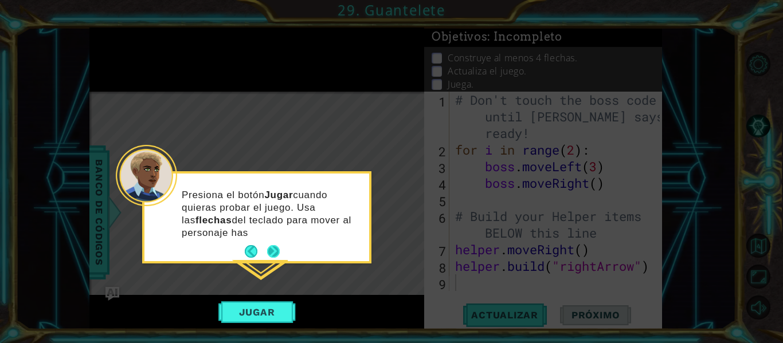
click at [268, 233] on p "Presiona el botón Jugar cuando quieras probar el juego. Usa las flechas del tec…" at bounding box center [271, 214] width 179 height 50
click at [273, 255] on button "Next" at bounding box center [273, 251] width 13 height 13
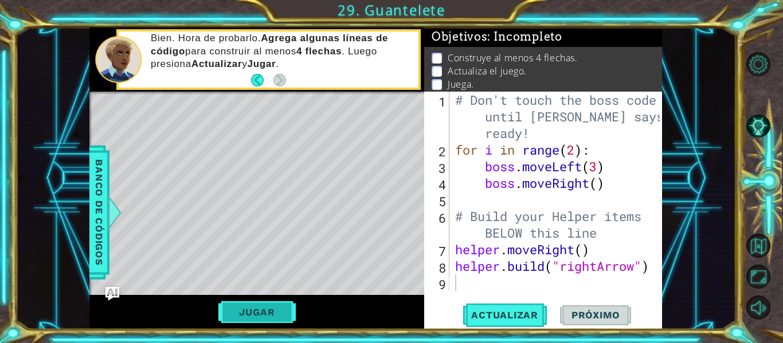
click at [281, 310] on button "Jugar" at bounding box center [256, 313] width 77 height 22
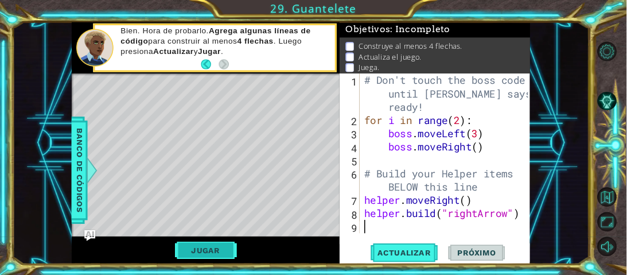
scroll to position [10, 0]
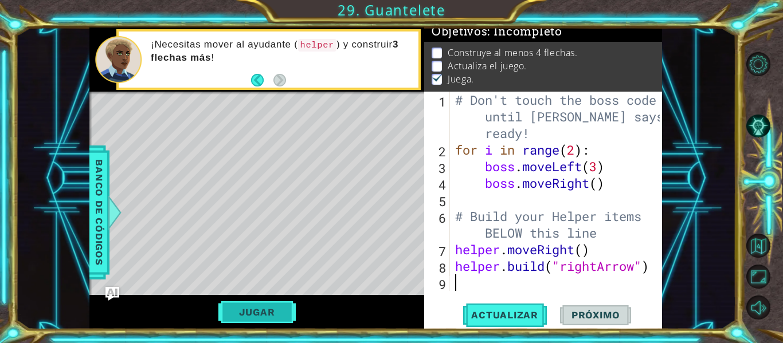
click at [276, 311] on button "Jugar" at bounding box center [256, 313] width 77 height 22
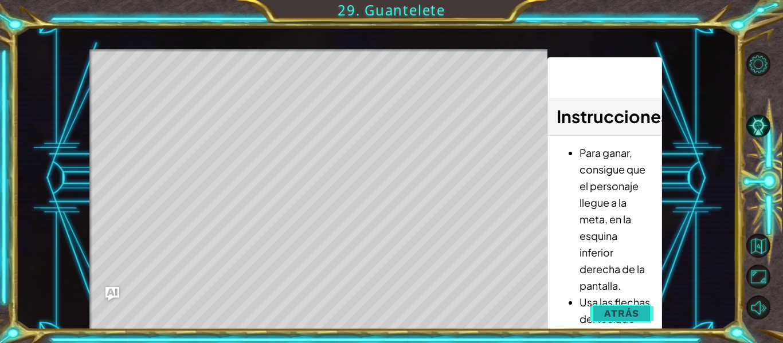
click at [610, 308] on span "Atrás" at bounding box center [621, 313] width 35 height 11
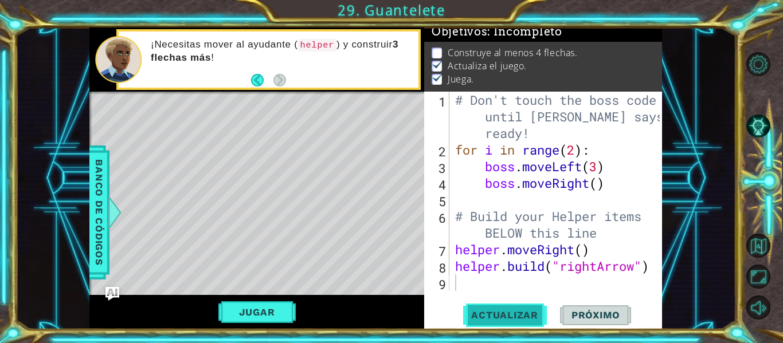
click at [525, 323] on button "Actualizar" at bounding box center [505, 316] width 90 height 24
click at [523, 311] on span "Actualizar" at bounding box center [505, 315] width 90 height 11
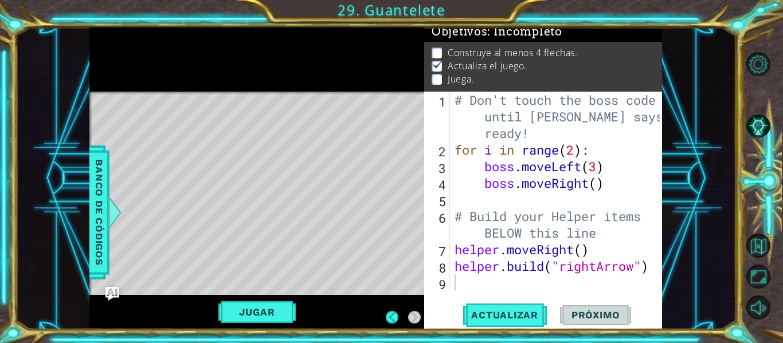
scroll to position [12, 0]
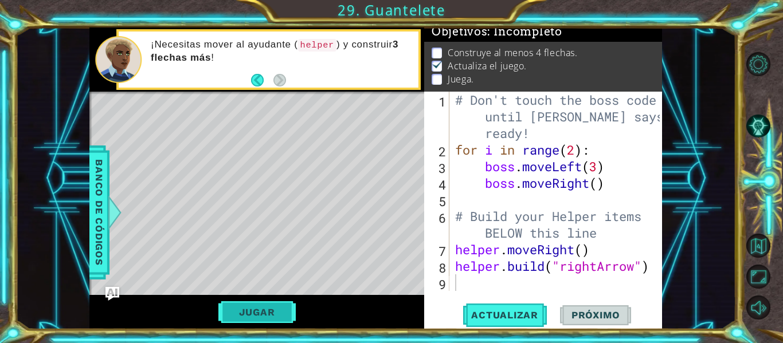
click at [264, 321] on button "Jugar" at bounding box center [256, 313] width 77 height 22
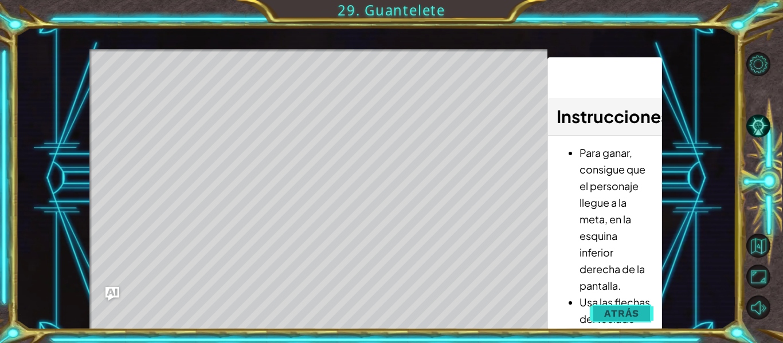
click at [616, 310] on span "Atrás" at bounding box center [621, 313] width 35 height 11
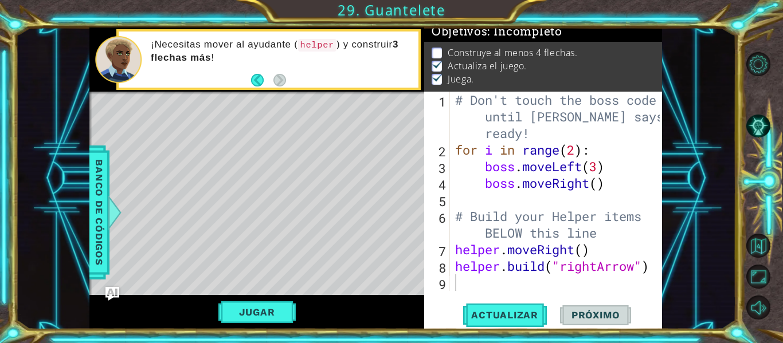
scroll to position [10, 0]
type textarea "[DOMAIN_NAME]("rightArrow")"
click at [654, 269] on div "# Don't touch the boss code until [PERSON_NAME] says you're ready! for i in ran…" at bounding box center [559, 225] width 213 height 266
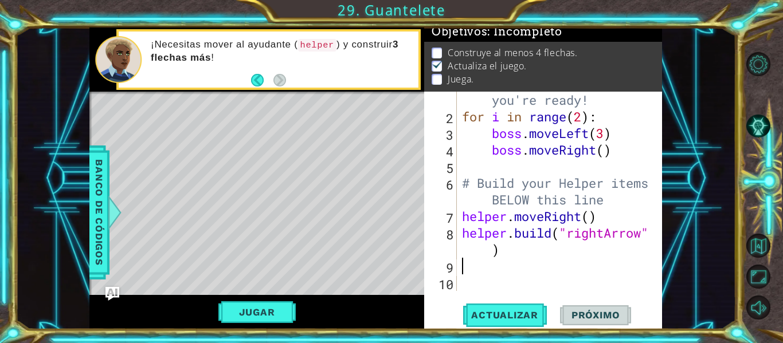
type textarea "h"
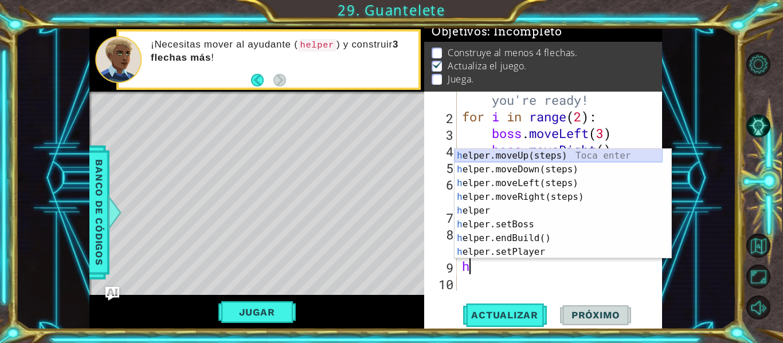
click at [519, 157] on div "h elper.moveUp(steps) Toca enter h elper.moveDown(steps) Toca enter h elper.mov…" at bounding box center [559, 218] width 208 height 138
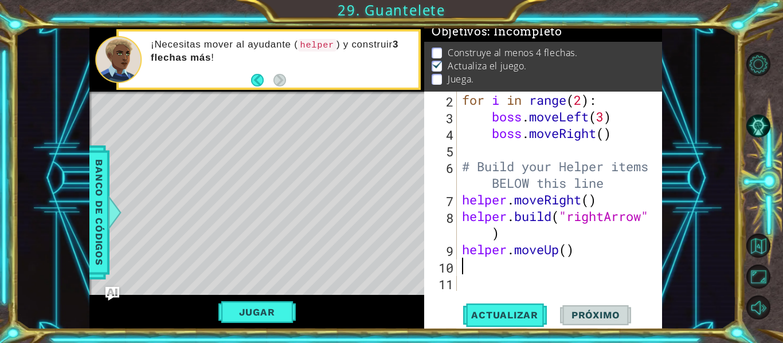
scroll to position [50, 0]
type textarea "h"
click at [501, 280] on div "for i in range ( 2 ) : boss . moveLeft ( 3 ) boss . moveRight ( ) # Build your …" at bounding box center [558, 208] width 197 height 233
click at [493, 269] on div "for i in range ( 2 ) : boss . moveLeft ( 3 ) boss . moveRight ( ) # Build your …" at bounding box center [558, 208] width 197 height 233
type textarea "h"
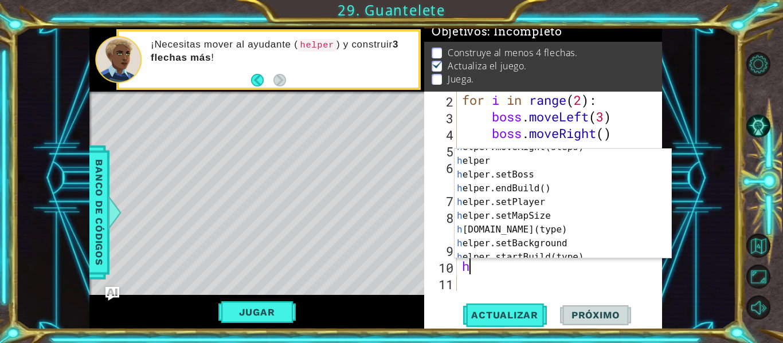
scroll to position [58, 0]
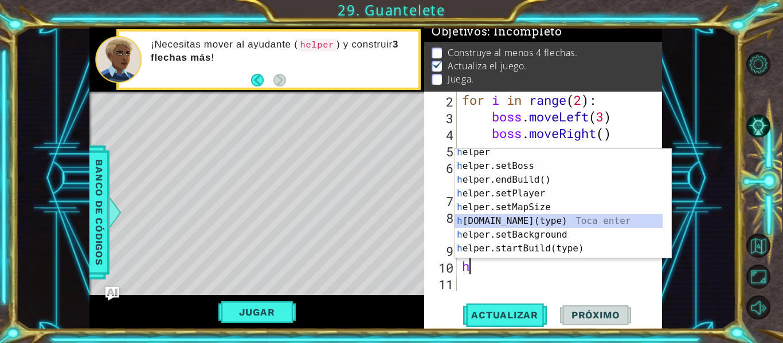
click at [579, 225] on div "h elper Toca enter h elper.setBoss Toca enter h elper.endBuild() Toca enter h e…" at bounding box center [559, 215] width 208 height 138
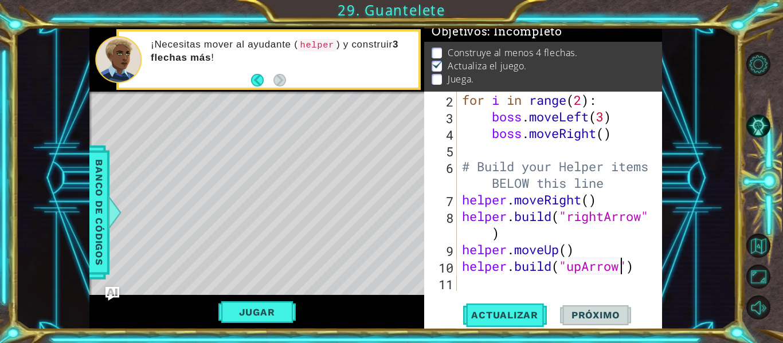
scroll to position [0, 7]
click at [536, 306] on button "Actualizar" at bounding box center [505, 316] width 90 height 24
click at [280, 322] on button "Jugar" at bounding box center [256, 313] width 77 height 22
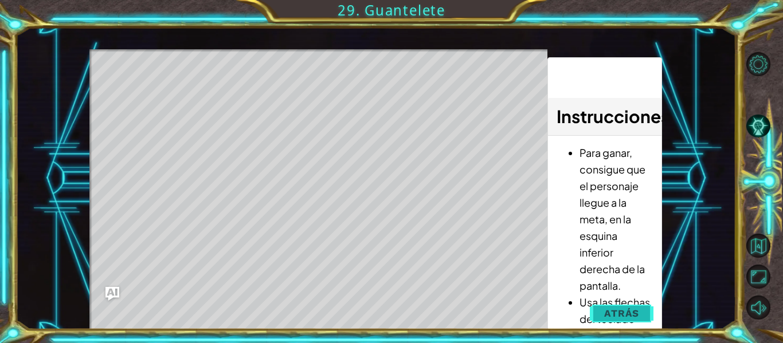
click at [619, 318] on span "Atrás" at bounding box center [621, 313] width 35 height 11
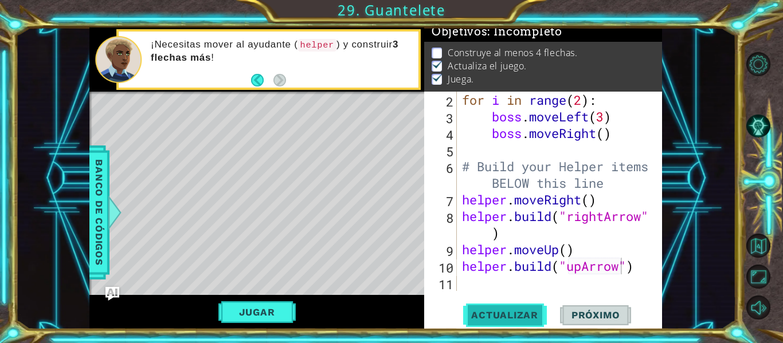
click at [540, 317] on span "Actualizar" at bounding box center [505, 315] width 90 height 11
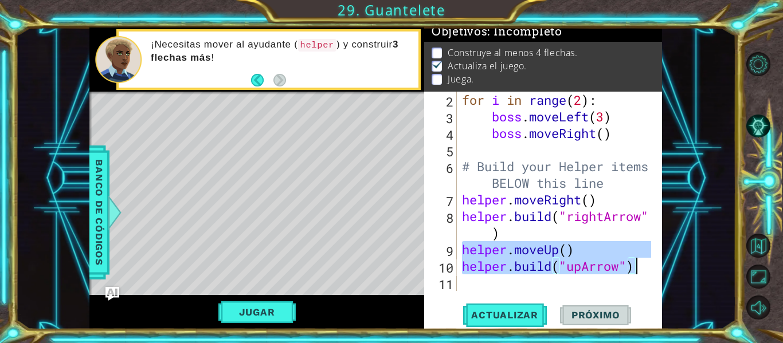
drag, startPoint x: 465, startPoint y: 252, endPoint x: 651, endPoint y: 268, distance: 186.5
click at [651, 268] on div "[DOMAIN_NAME]("upArrow") 2 3 4 5 6 7 8 9 10 11 for i in range ( 2 ) : boss . mo…" at bounding box center [542, 192] width 236 height 200
click at [560, 254] on div "for i in range ( 2 ) : boss . moveLeft ( 3 ) boss . moveRight ( ) # Build your …" at bounding box center [555, 192] width 191 height 200
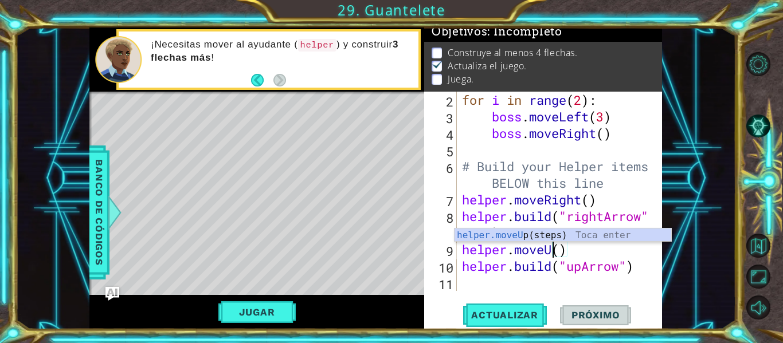
scroll to position [0, 4]
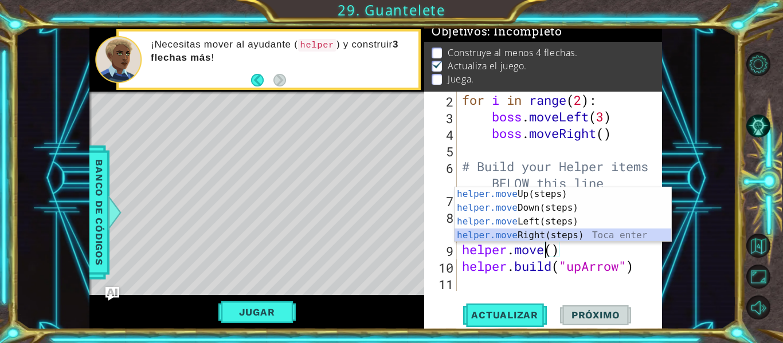
click at [565, 232] on div "helper.move Up(steps) Toca enter helper.move Down(steps) Toca enter helper.move…" at bounding box center [563, 228] width 217 height 83
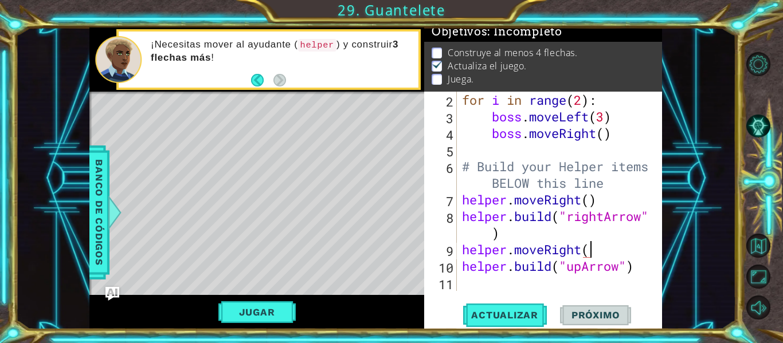
scroll to position [0, 6]
click at [583, 268] on div "for i in range ( 2 ) : boss . moveLeft ( 3 ) boss . moveRight ( ) # Build your …" at bounding box center [558, 208] width 197 height 233
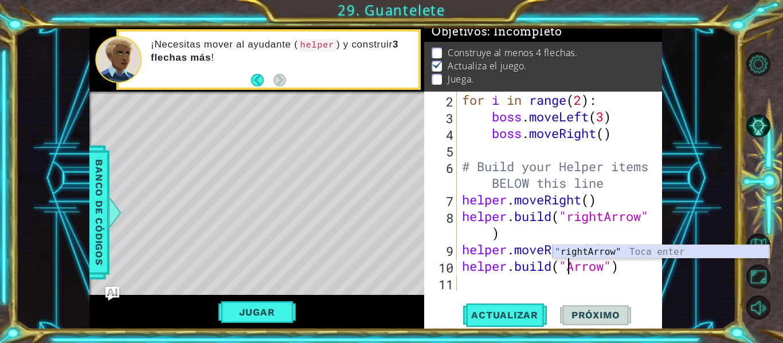
click at [590, 251] on div "" rightArrow" Toca enter" at bounding box center [661, 265] width 217 height 41
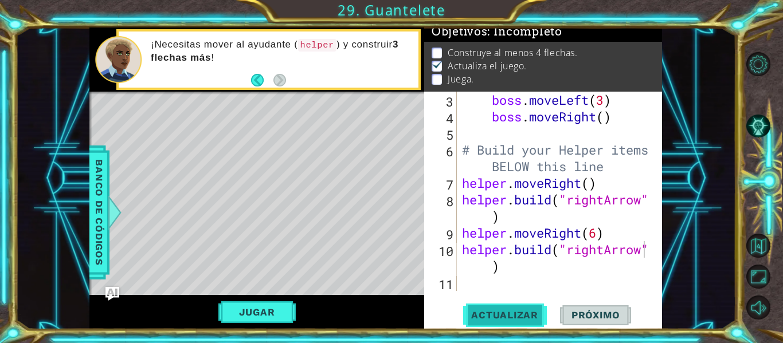
click at [509, 311] on span "Actualizar" at bounding box center [505, 315] width 90 height 11
click at [601, 232] on div "boss . moveLeft ( 3 ) boss . moveRight ( ) # Build your Helper items BELOW this…" at bounding box center [558, 208] width 197 height 233
click at [512, 322] on button "Actualizar" at bounding box center [505, 316] width 90 height 24
click at [577, 264] on div "boss . moveLeft ( 3 ) boss . moveRight ( ) # Build your Helper items BELOW this…" at bounding box center [558, 208] width 197 height 233
click at [493, 266] on div "boss . moveLeft ( 3 ) boss . moveRight ( ) # Build your Helper items BELOW this…" at bounding box center [558, 208] width 197 height 233
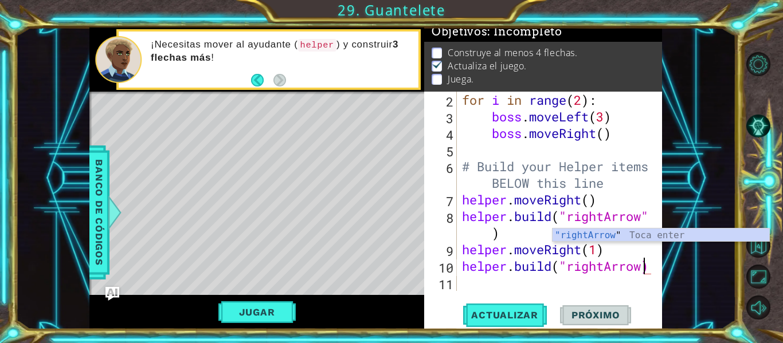
scroll to position [50, 0]
click at [493, 266] on div "for i in range ( 2 ) : boss . moveLeft ( 3 ) boss . moveRight ( ) # Build your …" at bounding box center [558, 208] width 197 height 233
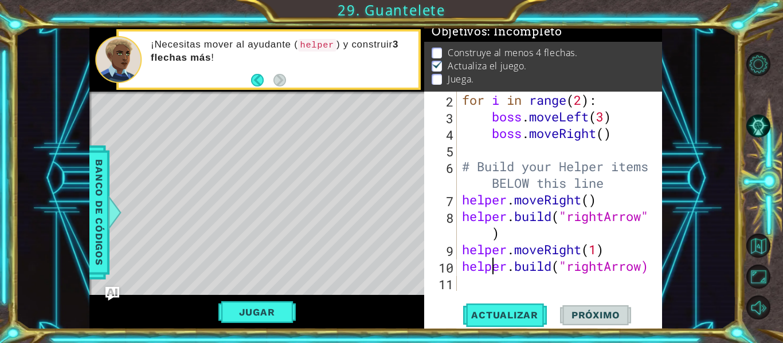
click at [646, 264] on div "for i in range ( 2 ) : boss . moveLeft ( 3 ) boss . moveRight ( ) # Build your …" at bounding box center [558, 208] width 197 height 233
type textarea "[DOMAIN_NAME]("rightArrow")"
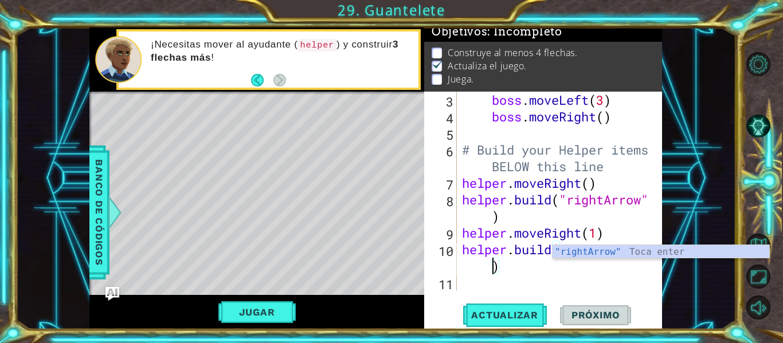
scroll to position [67, 0]
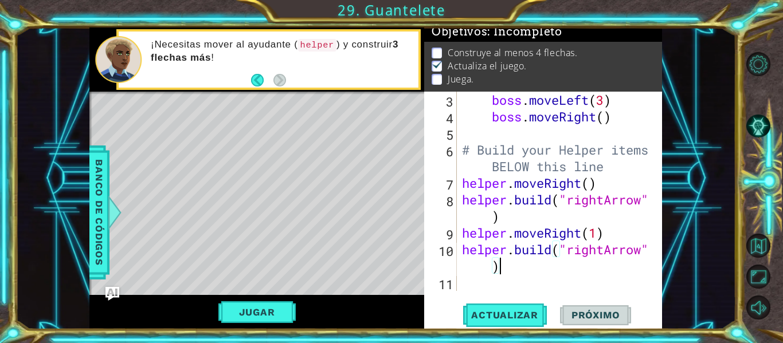
click at [580, 274] on div "boss . moveLeft ( 3 ) boss . moveRight ( ) # Build your Helper items BELOW this…" at bounding box center [558, 208] width 197 height 233
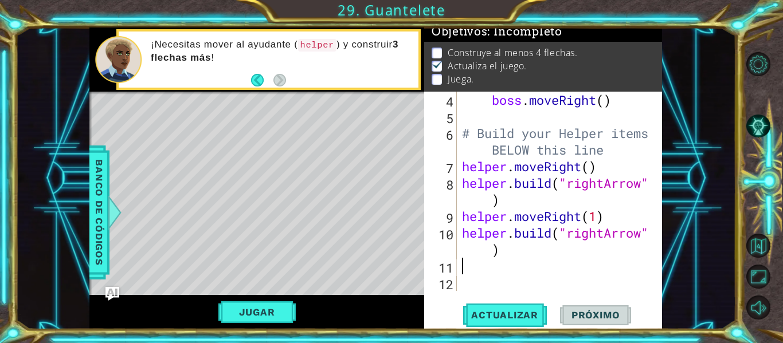
scroll to position [83, 0]
type textarea "h"
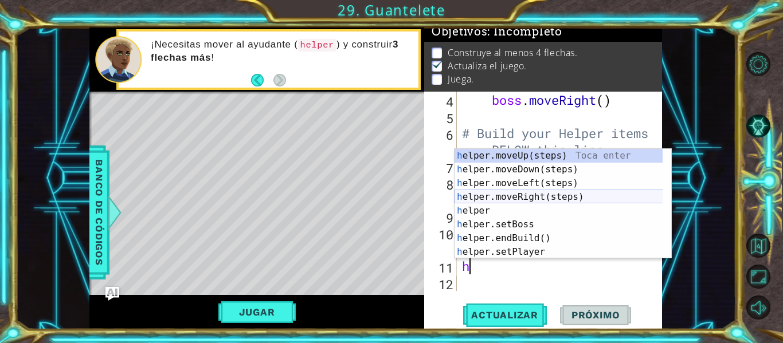
click at [562, 194] on div "h elper.moveUp(steps) Toca enter h elper.moveDown(steps) Toca enter h elper.mov…" at bounding box center [563, 218] width 217 height 138
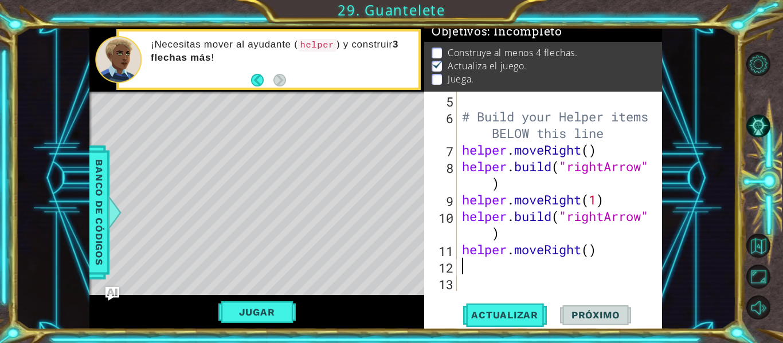
scroll to position [100, 0]
click at [589, 249] on div "# Build your Helper items BELOW this line helper . moveRight ( ) helper . build…" at bounding box center [558, 208] width 197 height 233
type textarea "helper.moveRight(1)"
click at [605, 247] on div "# Build your Helper items BELOW this line helper . moveRight ( ) helper . build…" at bounding box center [558, 208] width 197 height 233
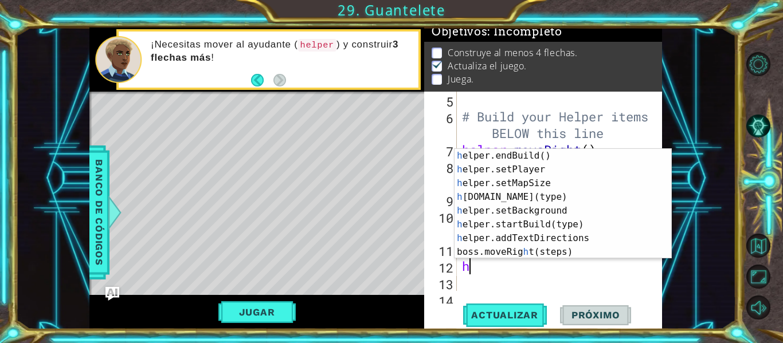
scroll to position [83, 0]
click at [547, 199] on div "h elper.endBuild() Toca enter h elper.setPlayer Toca enter h elper.setMapSize T…" at bounding box center [559, 218] width 208 height 138
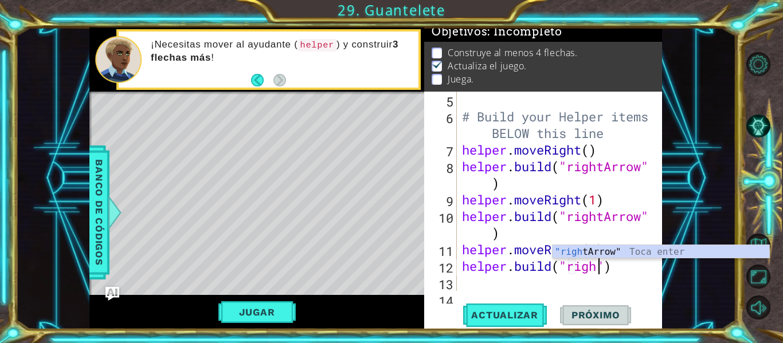
scroll to position [0, 7]
click at [583, 252] on div ""right Arrow" Toca enter" at bounding box center [661, 265] width 217 height 41
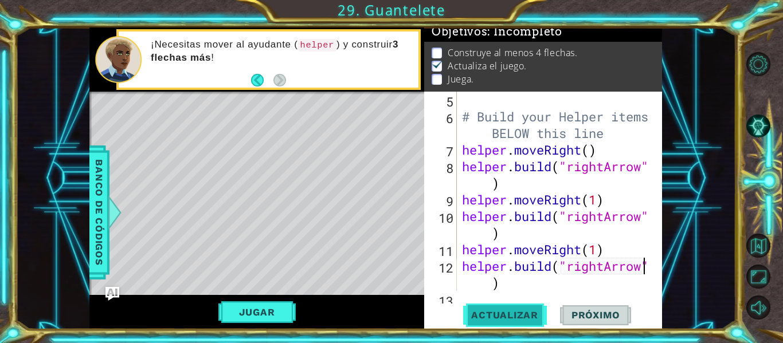
type textarea "[DOMAIN_NAME]("rightArrow")"
click at [523, 311] on span "Actualizar" at bounding box center [505, 315] width 90 height 11
click at [525, 283] on div "# Build your Helper items BELOW this line helper . moveRight ( ) helper . build…" at bounding box center [558, 208] width 197 height 233
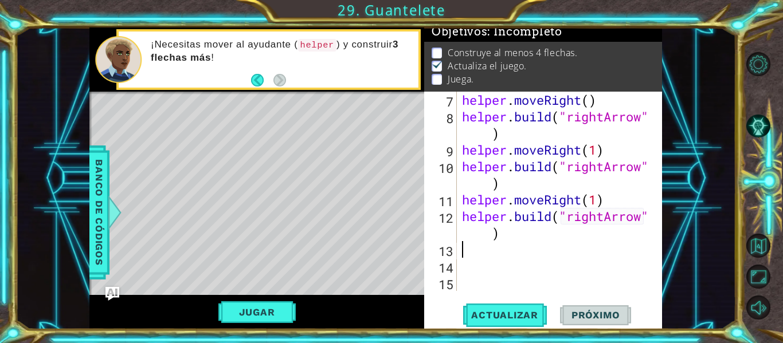
scroll to position [150, 0]
type textarea "h"
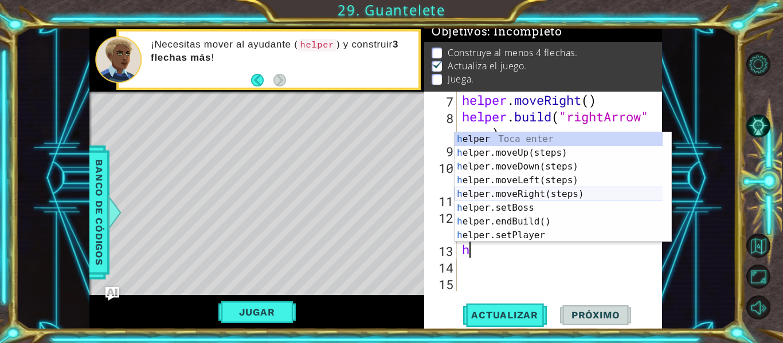
click at [605, 190] on div "h elper Toca enter h elper.moveUp(steps) Toca enter h elper.moveDown(steps) Toc…" at bounding box center [563, 201] width 217 height 138
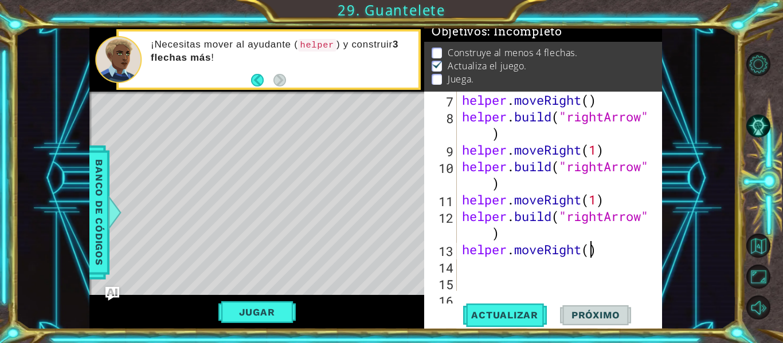
click at [591, 252] on div "helper . moveRight ( ) helper . build ( "rightArrow" ) helper . moveRight ( 1 )…" at bounding box center [558, 208] width 197 height 233
type textarea "helper.moveRight(1)"
click at [613, 246] on div "helper . moveRight ( ) helper . build ( "rightArrow" ) helper . moveRight ( 1 )…" at bounding box center [558, 208] width 197 height 233
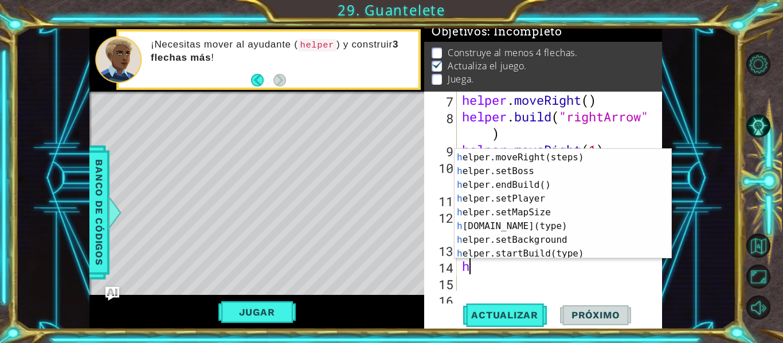
scroll to position [73, 0]
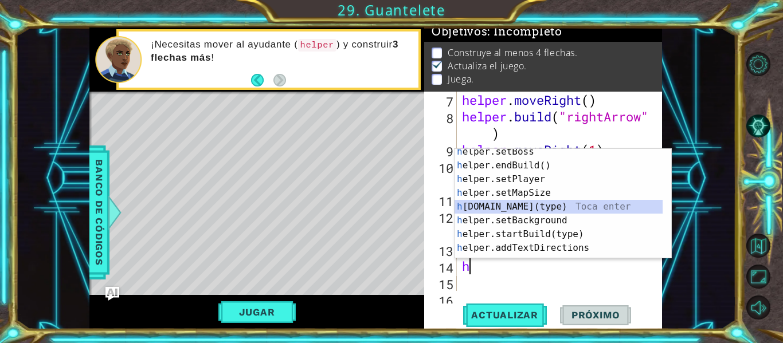
click at [580, 203] on div "h elper.setBoss Toca enter h elper.endBuild() Toca enter h elper.setPlayer Toca…" at bounding box center [559, 214] width 208 height 138
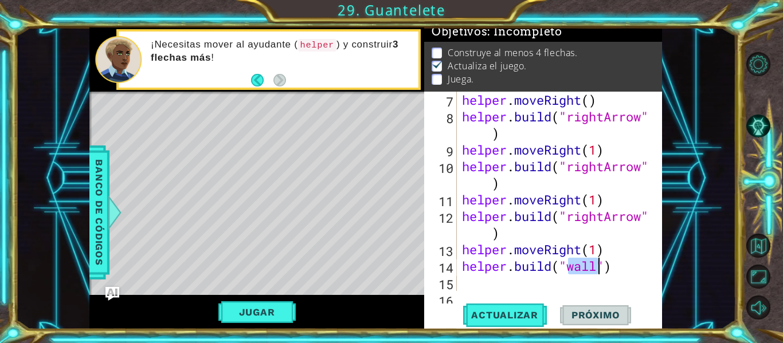
scroll to position [0, 5]
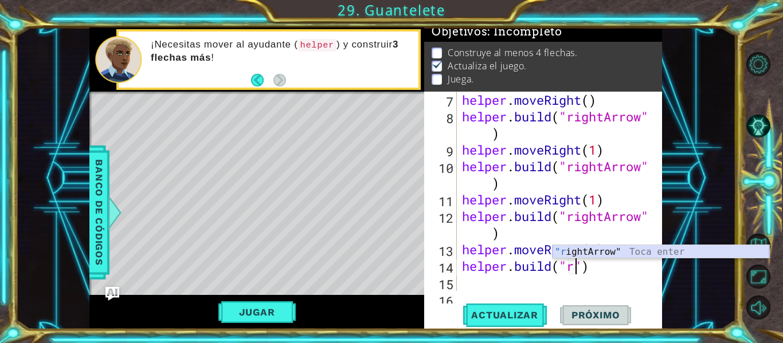
click at [594, 256] on div ""r ightArrow" Toca enter" at bounding box center [661, 265] width 217 height 41
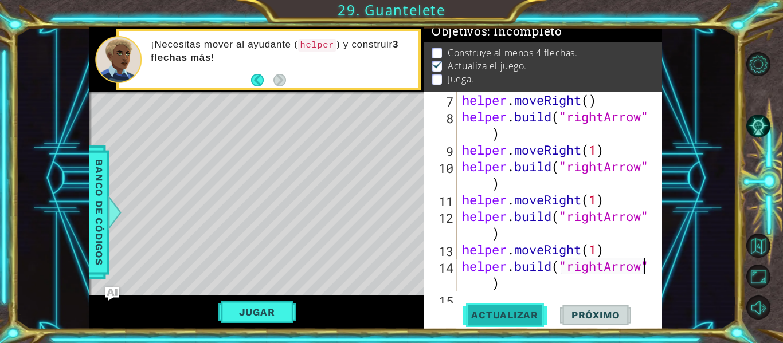
type textarea "[DOMAIN_NAME]("rightArrow")"
click at [530, 322] on button "Actualizar" at bounding box center [505, 316] width 90 height 24
click at [528, 282] on div "helper . moveRight ( ) helper . build ( "rightArrow" ) helper . moveRight ( 1 )…" at bounding box center [558, 208] width 197 height 233
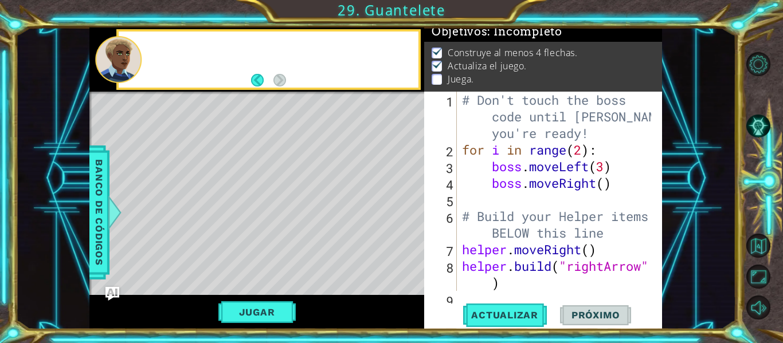
scroll to position [0, 0]
type textarea "h"
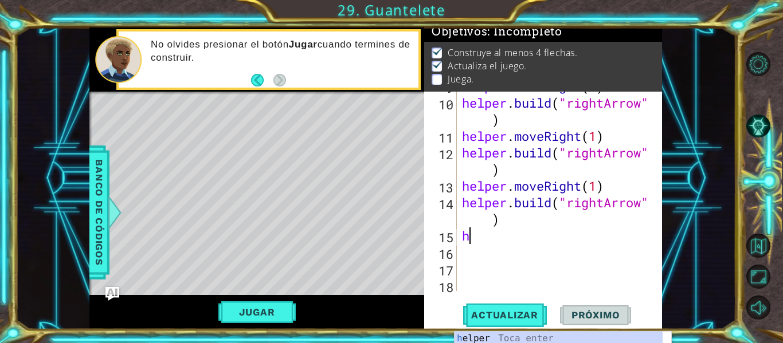
scroll to position [216, 0]
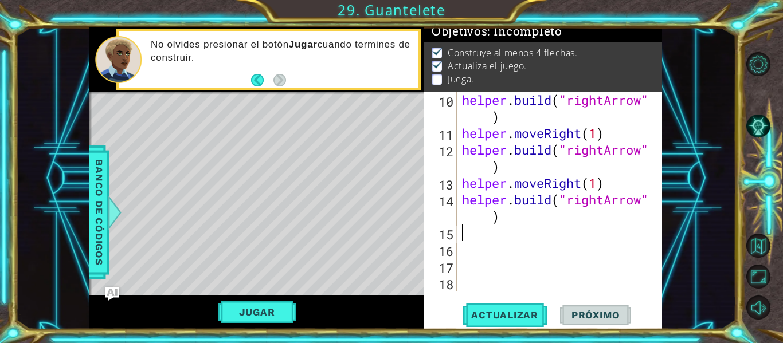
type textarea "h"
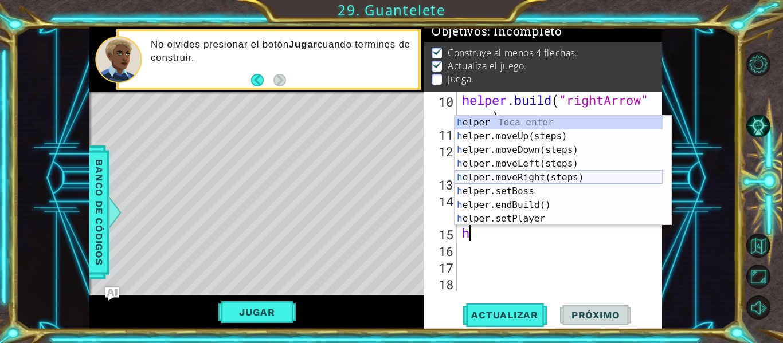
click at [593, 175] on div "h elper Toca enter h elper.moveUp(steps) Toca enter h elper.moveDown(steps) Toc…" at bounding box center [559, 185] width 208 height 138
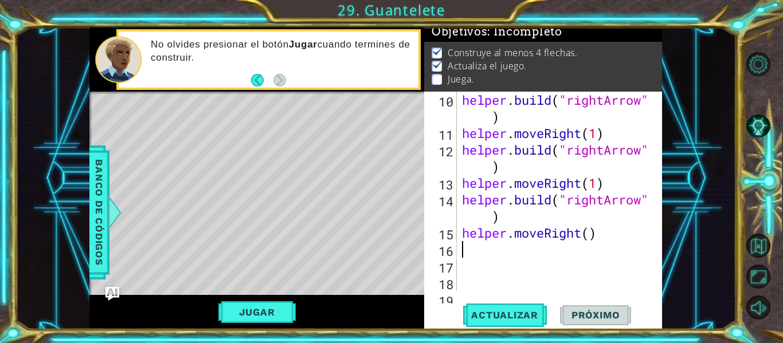
click at [591, 234] on div "helper . build ( "rightArrow" ) helper . moveRight ( 1 ) helper . build ( "righ…" at bounding box center [558, 216] width 197 height 249
type textarea "helper.moveRight(1)"
click at [549, 253] on div "helper . build ( "rightArrow" ) helper . moveRight ( 1 ) helper . build ( "righ…" at bounding box center [558, 216] width 197 height 249
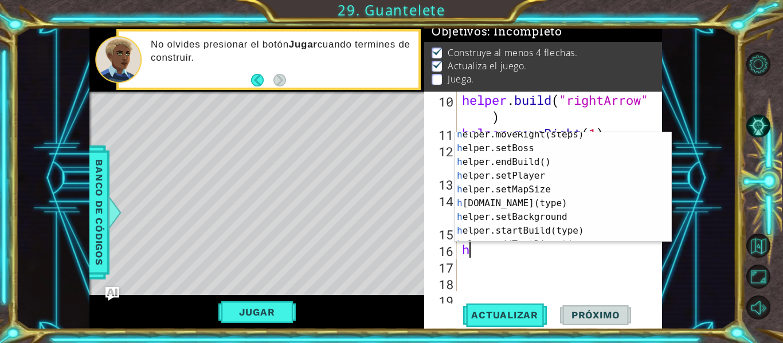
scroll to position [73, 0]
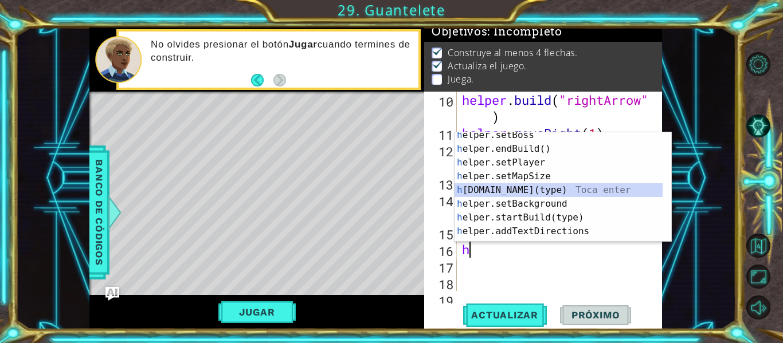
click at [597, 194] on div "h elper.setBoss Toca enter h elper.endBuild() Toca enter h elper.setPlayer Toca…" at bounding box center [559, 197] width 208 height 138
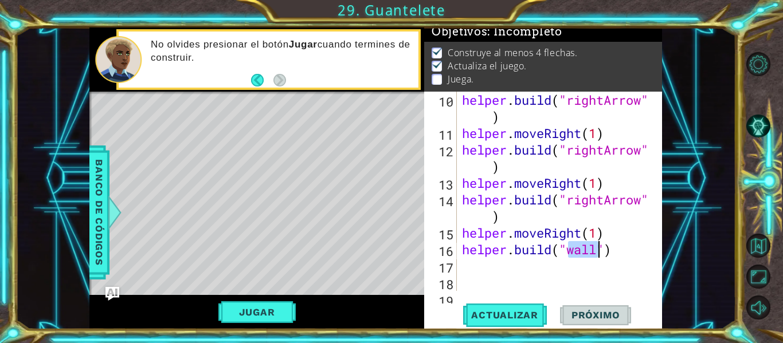
scroll to position [0, 5]
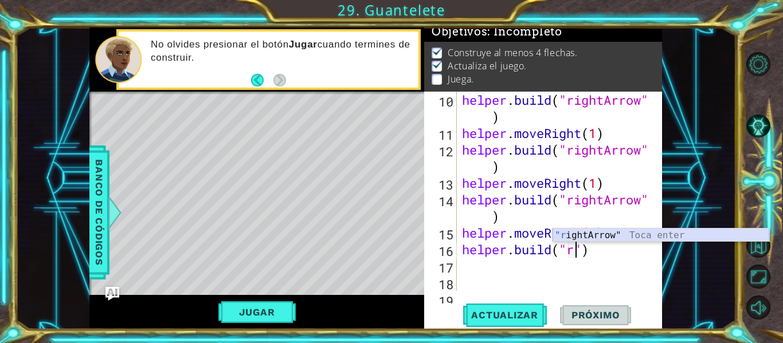
click at [592, 236] on div ""r ightArrow" Toca enter" at bounding box center [661, 249] width 217 height 41
type textarea "[DOMAIN_NAME]("rightArrow")"
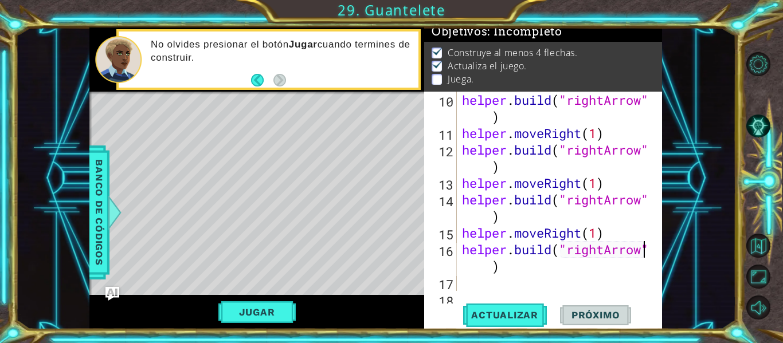
click at [549, 260] on div "helper . build ( "rightArrow" ) helper . moveRight ( 1 ) helper . build ( "righ…" at bounding box center [558, 216] width 197 height 249
type textarea "h"
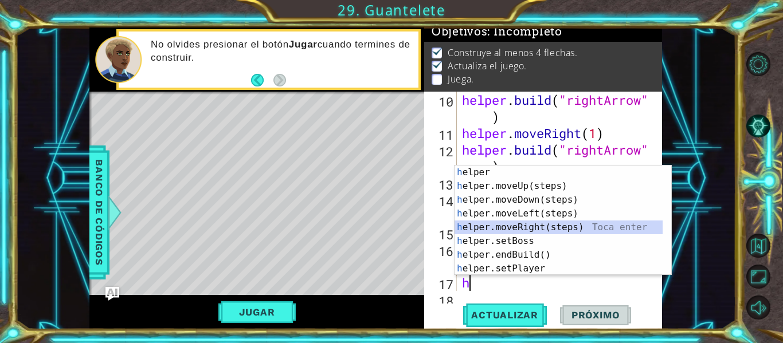
click at [567, 225] on div "h elper Toca enter h elper.moveUp(steps) Toca enter h elper.moveDown(steps) Toc…" at bounding box center [563, 235] width 217 height 138
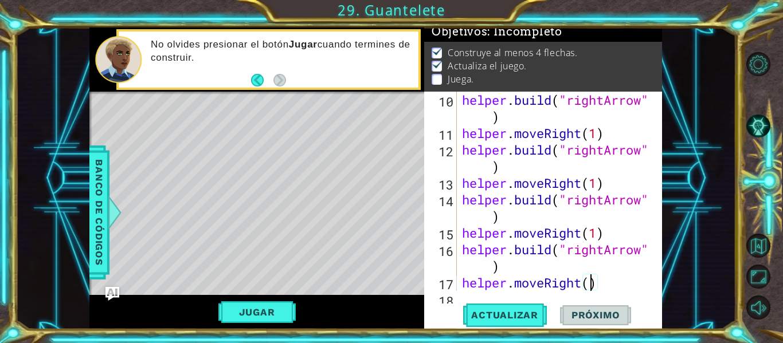
click at [592, 283] on div "helper . build ( "rightArrow" ) helper . moveRight ( 1 ) helper . build ( "righ…" at bounding box center [558, 216] width 197 height 249
type textarea "helper.moveRight(1)"
click at [603, 284] on div "helper . build ( "rightArrow" ) helper . moveRight ( 1 ) helper . build ( "righ…" at bounding box center [558, 216] width 197 height 249
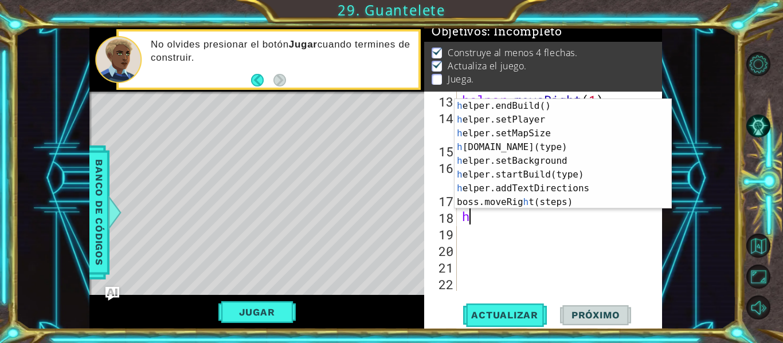
scroll to position [84, 0]
click at [604, 152] on div "h elper.endBuild() Toca enter h elper.setPlayer Toca enter h elper.setMapSize T…" at bounding box center [559, 168] width 208 height 138
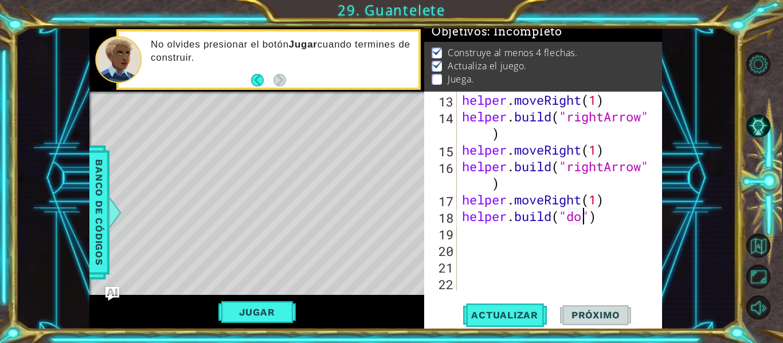
scroll to position [0, 5]
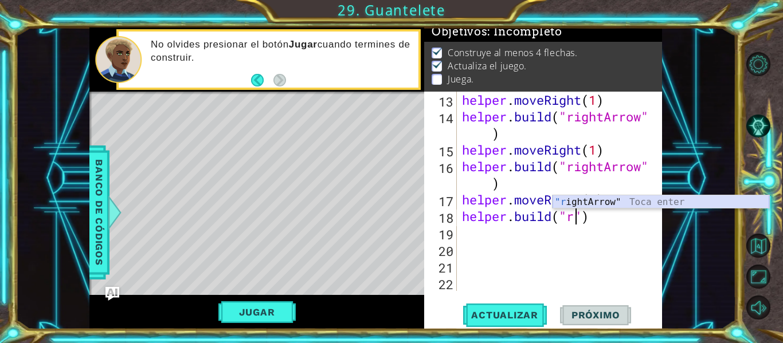
click at [581, 197] on div ""r ightArrow" Toca enter" at bounding box center [661, 216] width 217 height 41
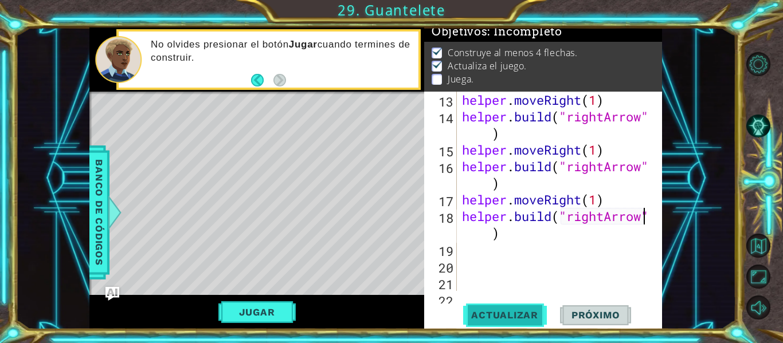
click at [519, 323] on button "Actualizar" at bounding box center [505, 316] width 90 height 24
click at [583, 200] on div "helper . moveRight ( 1 ) helper . build ( "rightArrow" ) helper . moveRight ( 1…" at bounding box center [558, 208] width 197 height 233
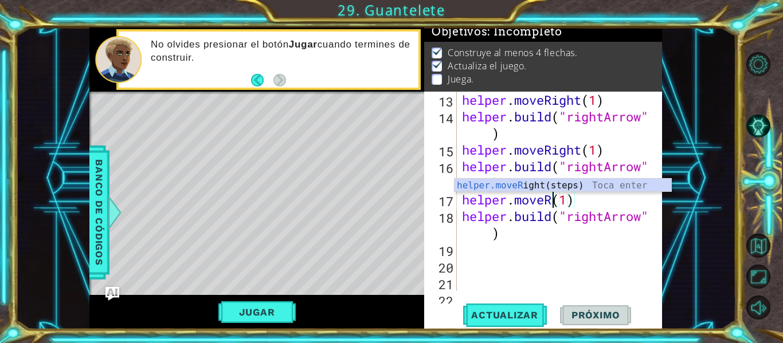
scroll to position [0, 4]
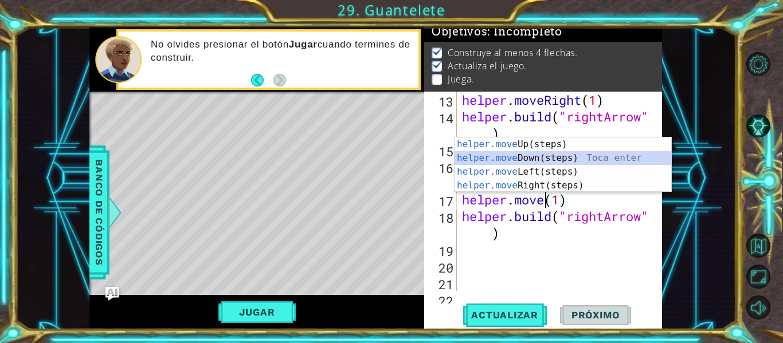
click at [580, 159] on div "helper.move Up(steps) Toca enter helper.move Down(steps) Toca enter helper.move…" at bounding box center [563, 179] width 217 height 83
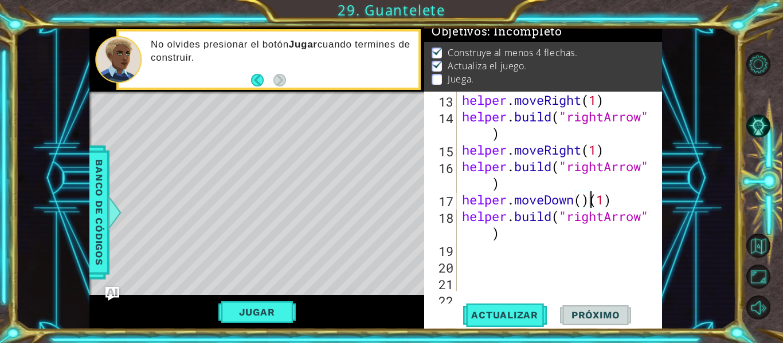
click at [607, 223] on div "helper . moveRight ( 1 ) helper . build ( "rightArrow" ) helper . moveRight ( 1…" at bounding box center [558, 208] width 197 height 233
click at [525, 310] on span "Actualizar" at bounding box center [505, 315] width 90 height 11
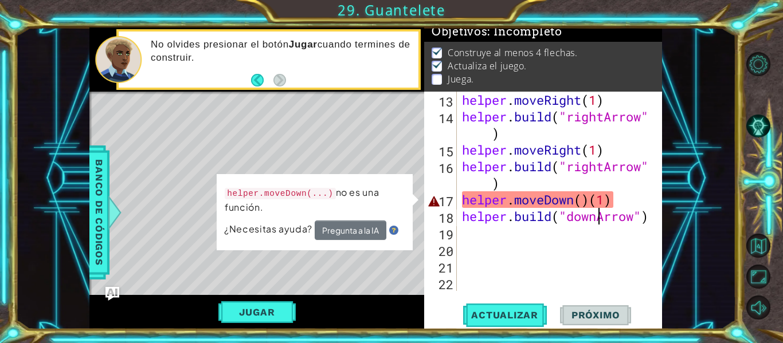
click at [574, 195] on div "helper . moveRight ( 1 ) helper . build ( "rightArrow" ) helper . moveRight ( 1…" at bounding box center [558, 208] width 197 height 233
click at [591, 194] on div "helper . moveRight ( 1 ) helper . build ( "rightArrow" ) helper . moveRight ( 1…" at bounding box center [558, 208] width 197 height 233
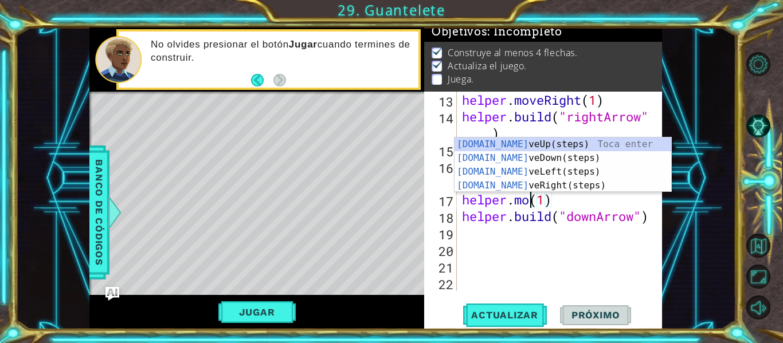
scroll to position [0, 4]
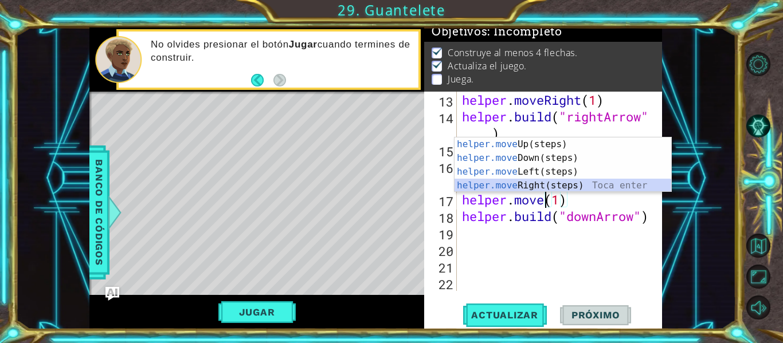
click at [588, 185] on div "helper.move Up(steps) Toca enter helper.move Down(steps) Toca enter helper.move…" at bounding box center [563, 179] width 217 height 83
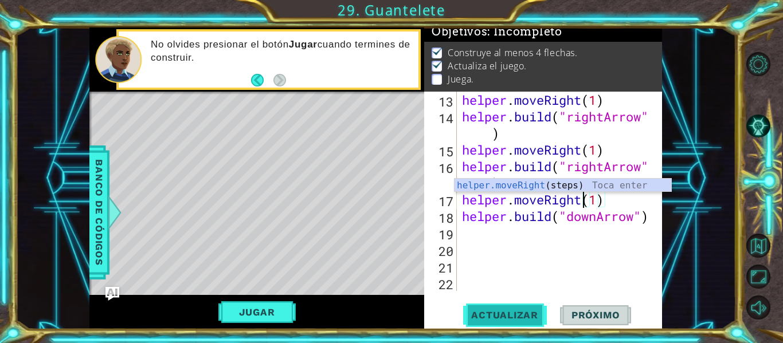
type textarea "helper.moveRight(1)"
click at [538, 318] on span "Actualizar" at bounding box center [505, 315] width 90 height 11
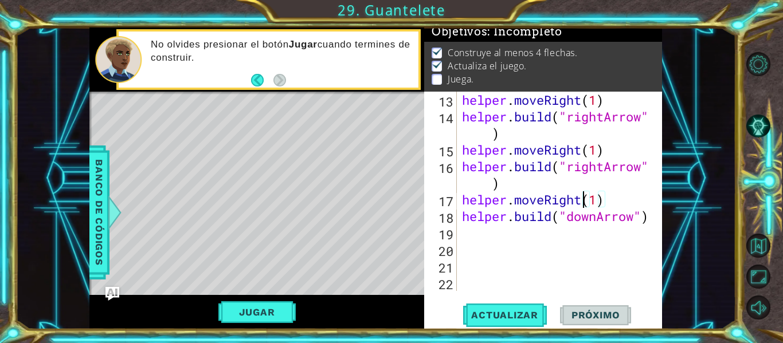
click at [549, 232] on div "helper . moveRight ( 1 ) helper . build ( "rightArrow" ) helper . moveRight ( 1…" at bounding box center [558, 208] width 197 height 233
type textarea "h"
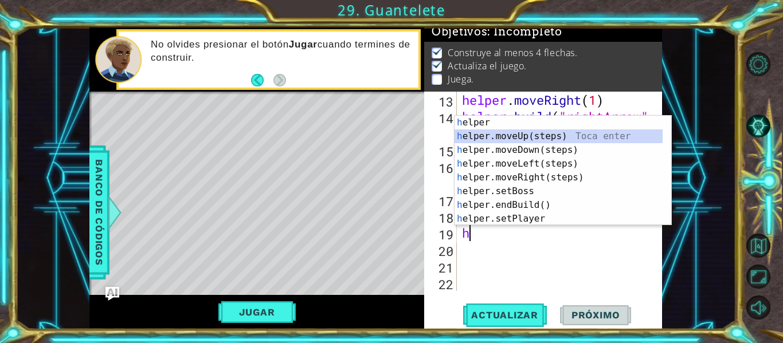
click at [550, 143] on div "h elper Toca enter h elper.moveUp(steps) Toca enter h elper.moveDown(steps) Toc…" at bounding box center [563, 185] width 217 height 138
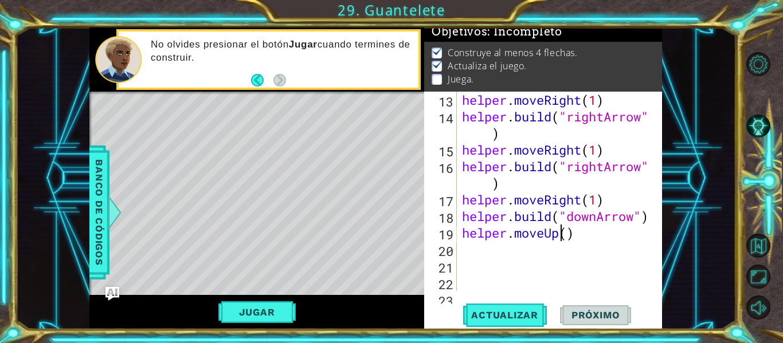
click at [560, 236] on div "helper . moveRight ( 1 ) helper . build ( "rightArrow" ) helper . moveRight ( 1…" at bounding box center [558, 208] width 197 height 233
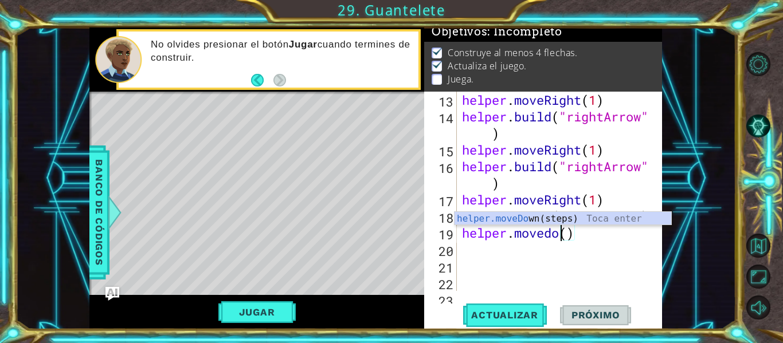
scroll to position [0, 5]
type textarea "helper.movedown()"
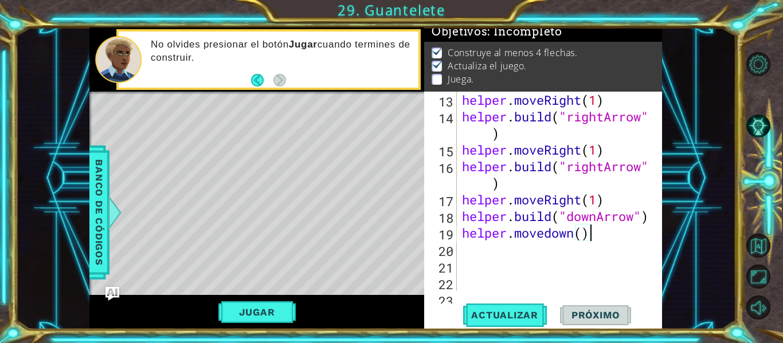
click at [596, 239] on div "helper . moveRight ( 1 ) helper . build ( "rightArrow" ) helper . moveRight ( 1…" at bounding box center [558, 208] width 197 height 233
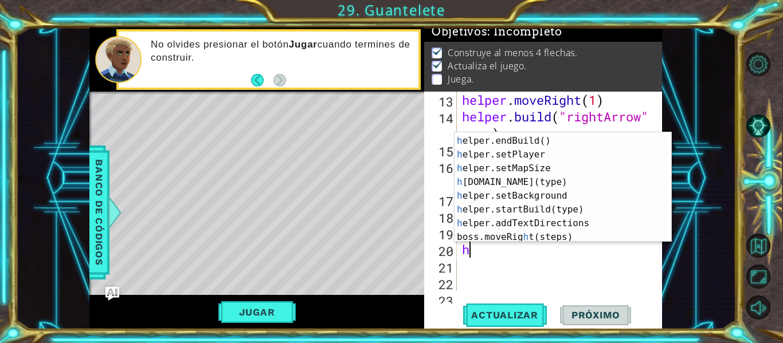
scroll to position [82, 0]
click at [585, 183] on div "h elper.setBoss Toca enter h elper.endBuild() Toca enter h elper.setPlayer Toca…" at bounding box center [559, 188] width 208 height 138
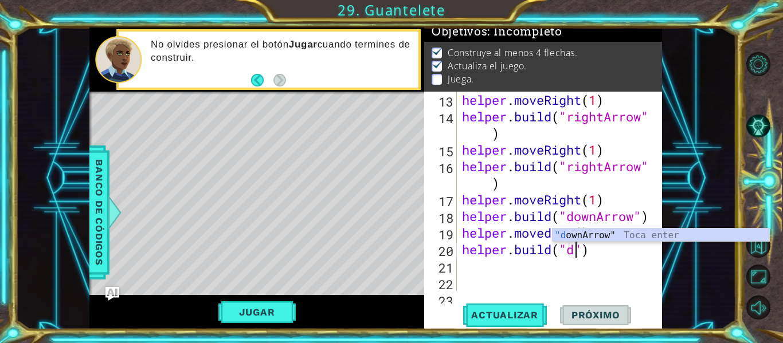
scroll to position [0, 5]
click at [576, 234] on div ""d ownArrow" Toca enter" at bounding box center [661, 249] width 217 height 41
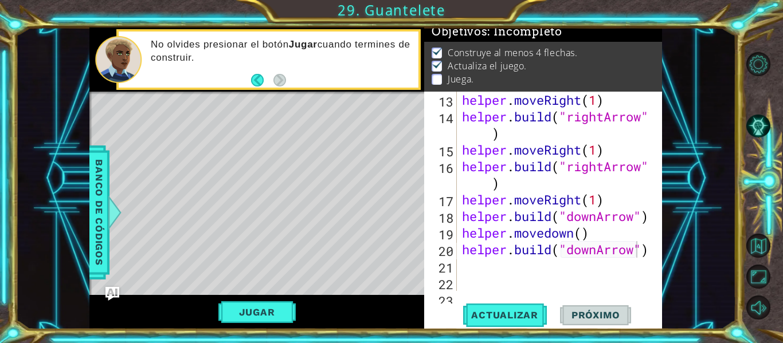
click at [528, 296] on div "[DOMAIN_NAME]("downArrow") 13 14 15 16 17 18 19 20 21 22 23 helper . moveRight …" at bounding box center [543, 211] width 238 height 238
click at [521, 312] on span "Actualizar" at bounding box center [505, 315] width 90 height 11
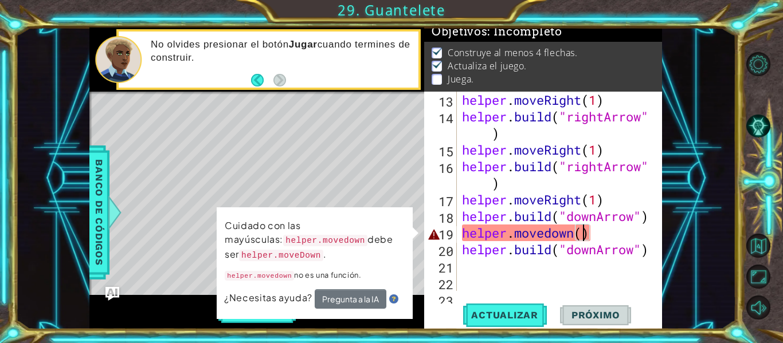
click at [583, 235] on div "helper . moveRight ( 1 ) helper . build ( "rightArrow" ) helper . moveRight ( 1…" at bounding box center [558, 208] width 197 height 233
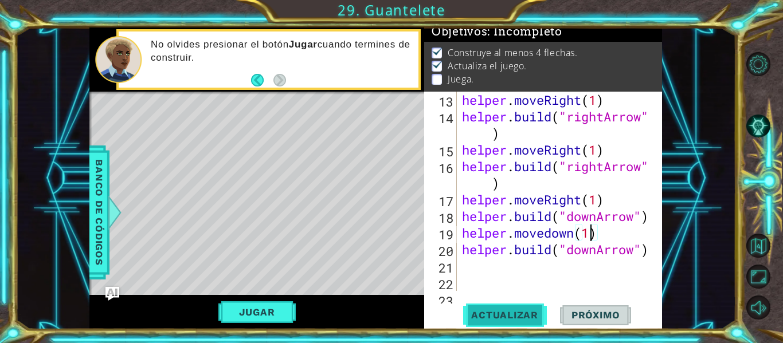
click at [517, 322] on button "Actualizar" at bounding box center [505, 316] width 90 height 24
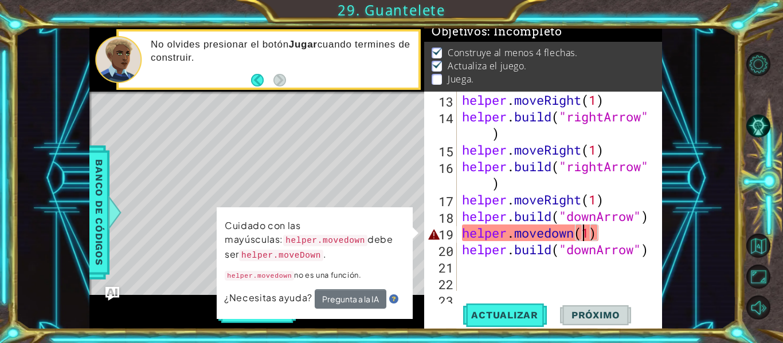
click at [582, 237] on div "helper . moveRight ( 1 ) helper . build ( "rightArrow" ) helper . moveRight ( 1…" at bounding box center [558, 208] width 197 height 233
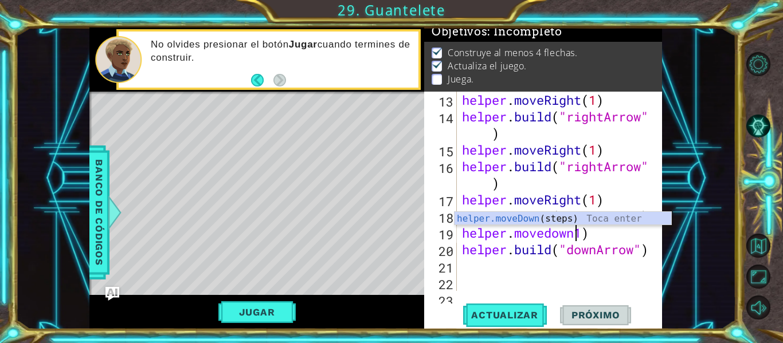
scroll to position [0, 0]
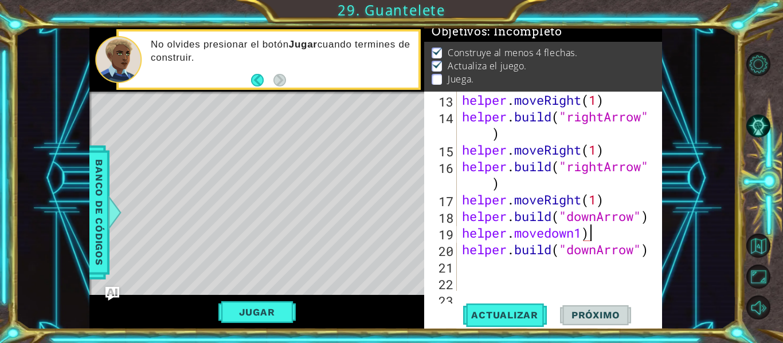
click at [592, 232] on div "helper . moveRight ( 1 ) helper . build ( "rightArrow" ) helper . moveRight ( 1…" at bounding box center [558, 208] width 197 height 233
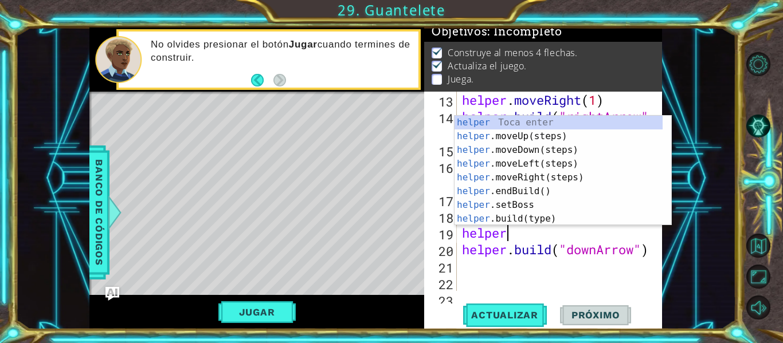
type textarea "helpe"
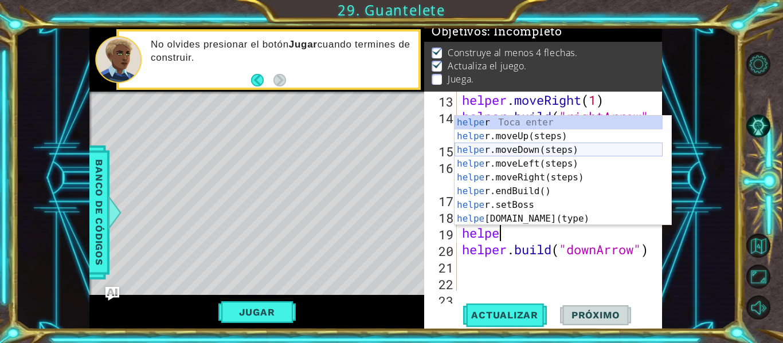
click at [585, 148] on div "helpe r Toca enter helpe r.moveUp(steps) Toca enter helpe r.moveDown(steps) Toc…" at bounding box center [559, 185] width 208 height 138
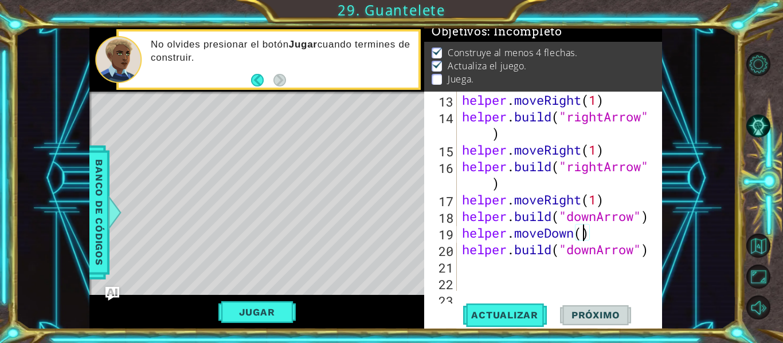
click at [580, 232] on div "helper . moveRight ( 1 ) helper . build ( "rightArrow" ) helper . moveRight ( 1…" at bounding box center [558, 208] width 197 height 233
type textarea "helper.moveDown(1)"
click at [523, 318] on span "Actualizar" at bounding box center [505, 315] width 90 height 11
click at [499, 260] on div "helper . moveRight ( 1 ) helper . build ( "rightArrow" ) helper . moveRight ( 1…" at bounding box center [558, 208] width 197 height 233
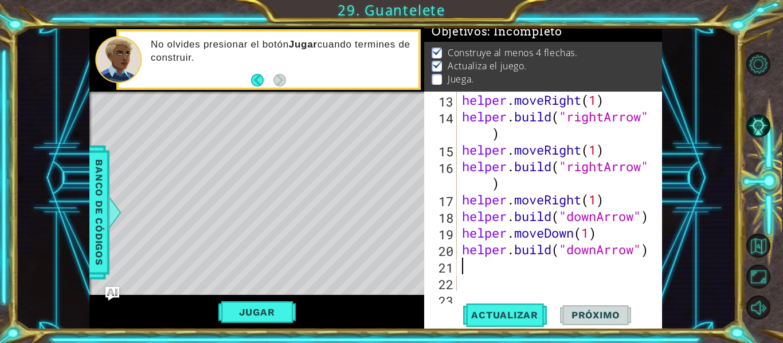
scroll to position [0, 0]
type textarea "h"
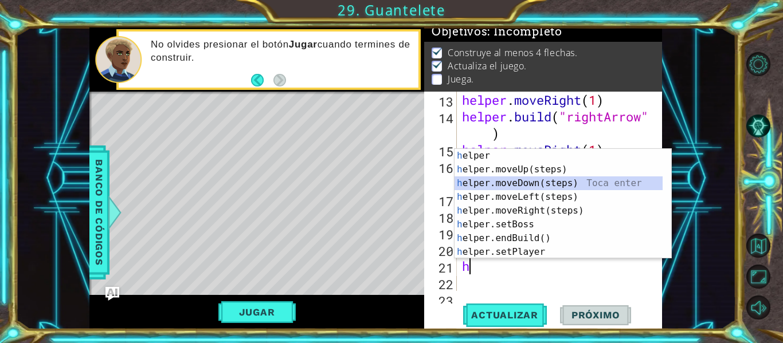
click at [542, 182] on div "h elper Toca enter h elper.moveUp(steps) Toca enter h elper.moveDown(steps) Toc…" at bounding box center [559, 218] width 208 height 138
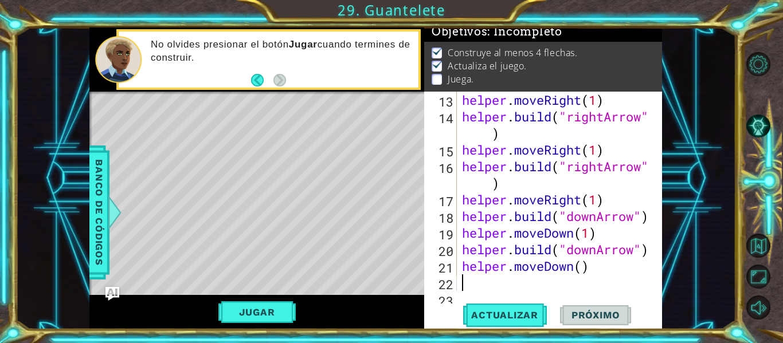
click at [584, 265] on div "helper . moveRight ( 1 ) helper . build ( "rightArrow" ) helper . moveRight ( 1…" at bounding box center [558, 208] width 197 height 233
type textarea "helper.moveDown(1)"
click at [612, 265] on div "helper . moveRight ( 1 ) helper . build ( "rightArrow" ) helper . moveRight ( 1…" at bounding box center [558, 208] width 197 height 233
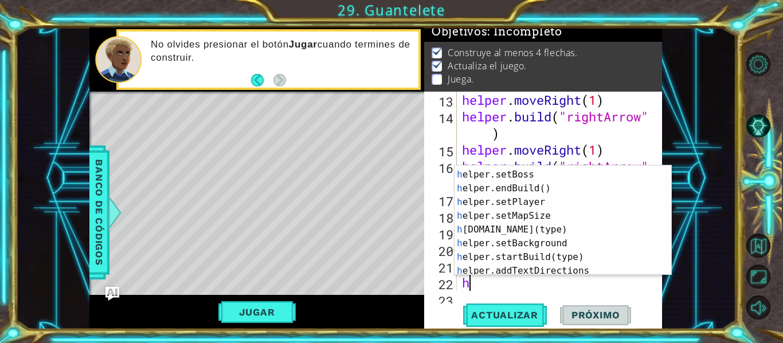
scroll to position [67, 0]
click at [628, 236] on div "h elper.moveRight(steps) Toca enter h elper.setBoss Toca enter h elper.endBuild…" at bounding box center [559, 223] width 208 height 138
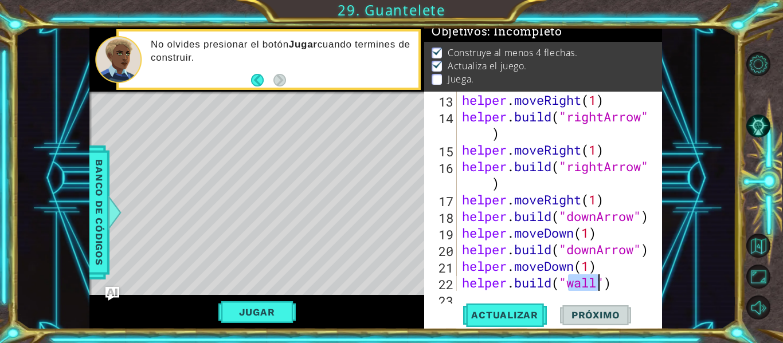
scroll to position [0, 5]
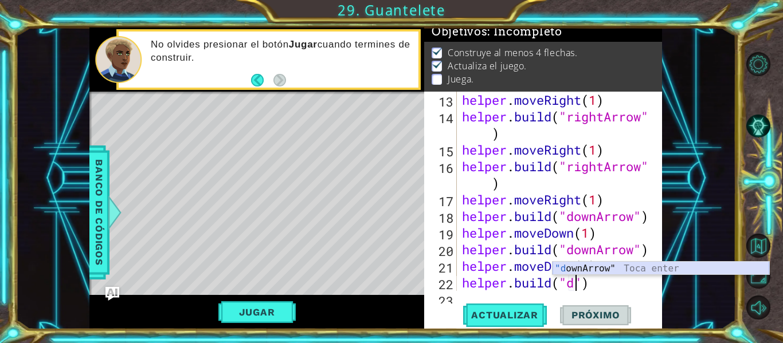
click at [606, 269] on div ""d ownArrow" Toca enter" at bounding box center [661, 282] width 217 height 41
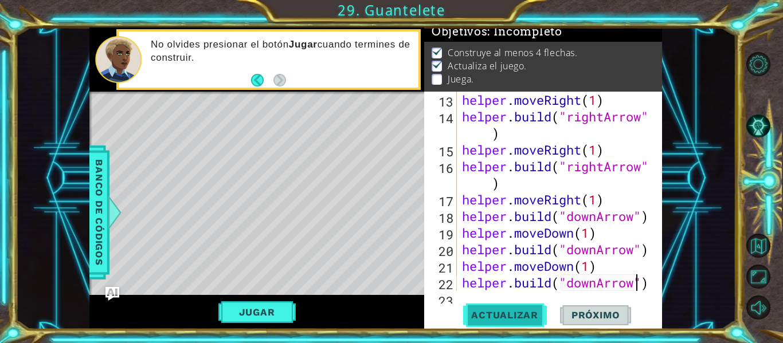
type textarea "[DOMAIN_NAME]("downArrow")"
click at [537, 312] on span "Actualizar" at bounding box center [505, 315] width 90 height 11
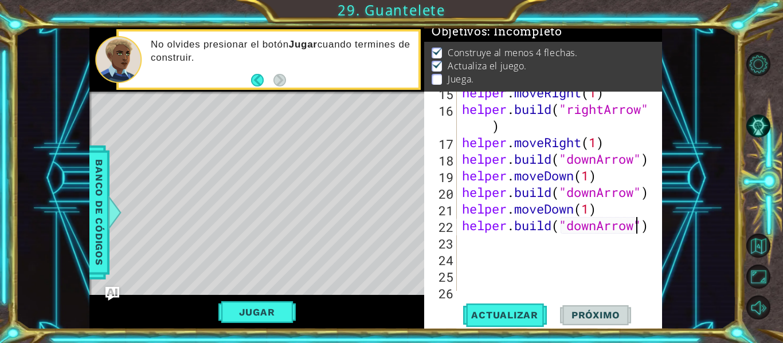
scroll to position [366, 0]
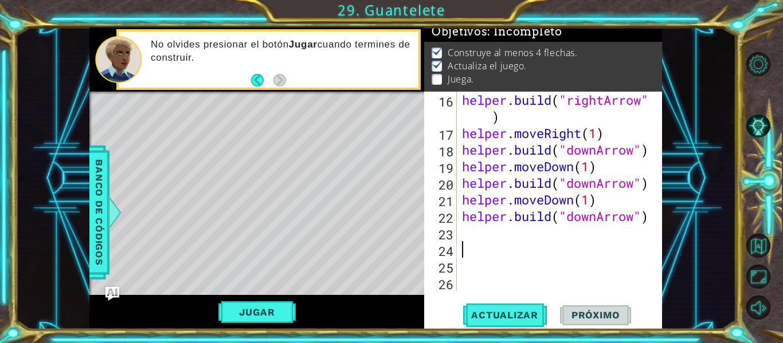
click at [598, 251] on div "helper . build ( "rightArrow" ) helper . moveRight ( 1 ) helper . build ( "down…" at bounding box center [558, 216] width 197 height 249
click at [588, 234] on div "helper . build ( "rightArrow" ) helper . moveRight ( 1 ) helper . build ( "down…" at bounding box center [558, 216] width 197 height 249
type textarea "h"
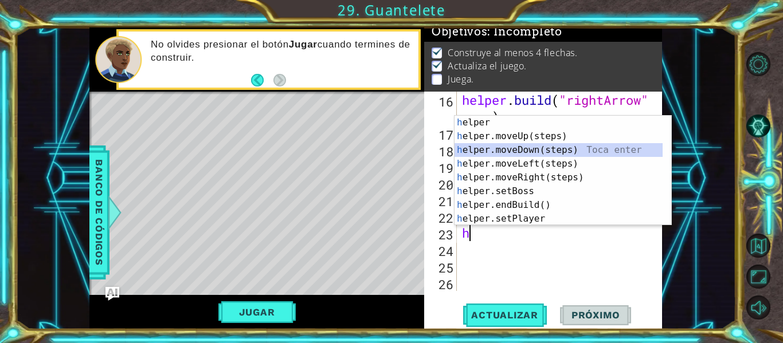
click at [576, 150] on div "h elper Toca enter h elper.moveUp(steps) Toca enter h elper.moveDown(steps) Toc…" at bounding box center [563, 185] width 217 height 138
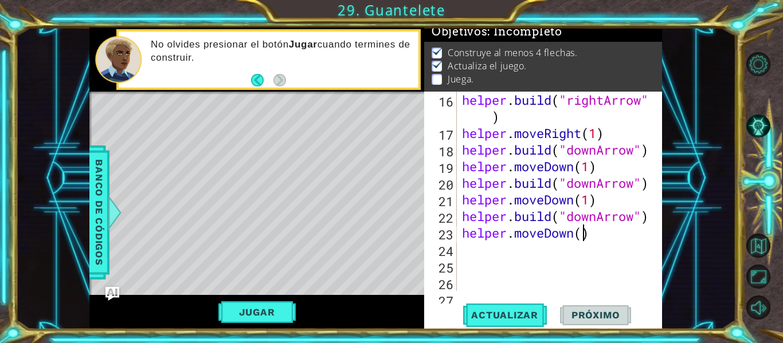
click at [585, 235] on div "helper . build ( "rightArrow" ) helper . moveRight ( 1 ) helper . build ( "down…" at bounding box center [558, 216] width 197 height 249
type textarea "helper.moveDown(1)"
click at [609, 232] on div "helper . build ( "rightArrow" ) helper . moveRight ( 1 ) helper . build ( "down…" at bounding box center [558, 216] width 197 height 249
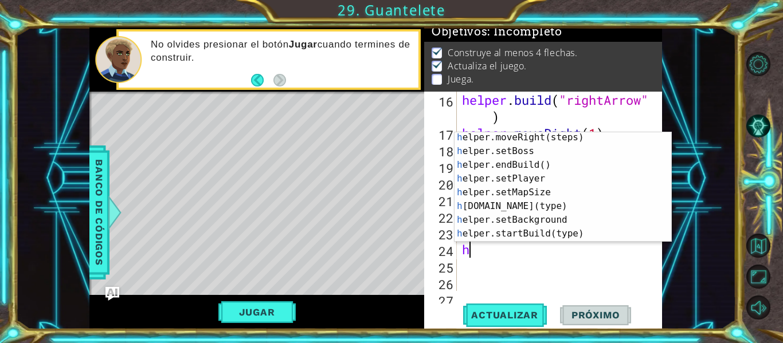
scroll to position [76, 0]
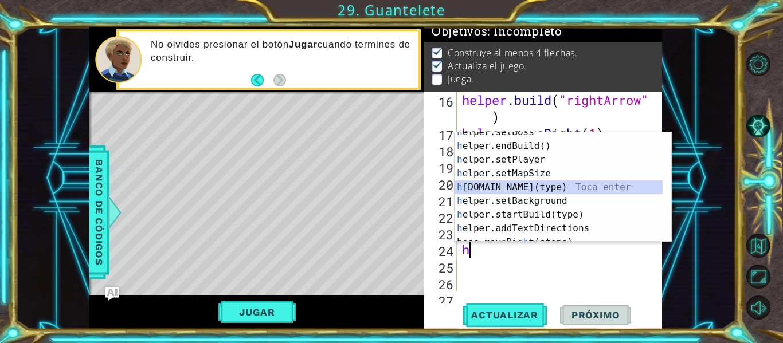
click at [615, 190] on div "h elper.setBoss Toca enter h elper.endBuild() Toca enter h elper.setPlayer Toca…" at bounding box center [559, 195] width 208 height 138
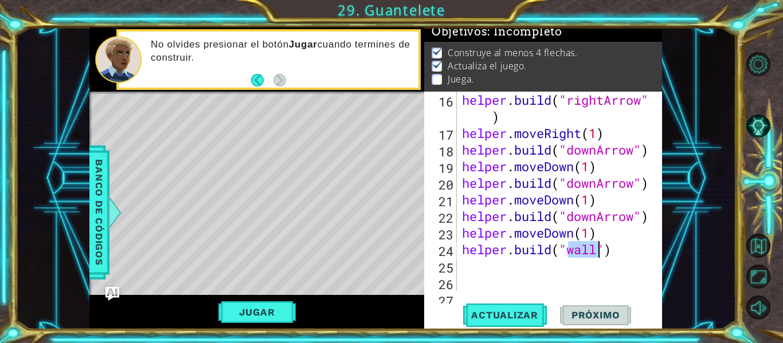
scroll to position [0, 5]
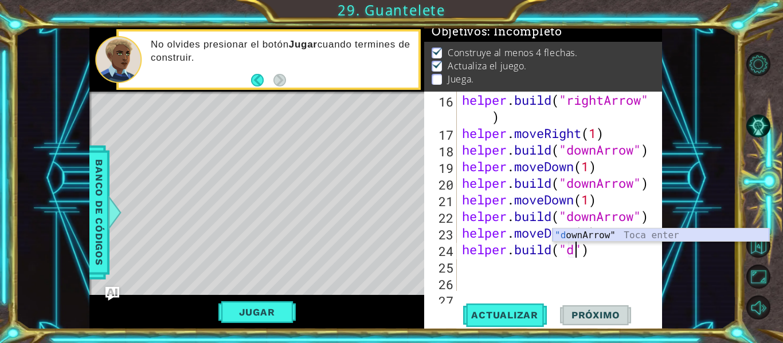
click at [618, 237] on div ""d ownArrow" Toca enter" at bounding box center [661, 249] width 217 height 41
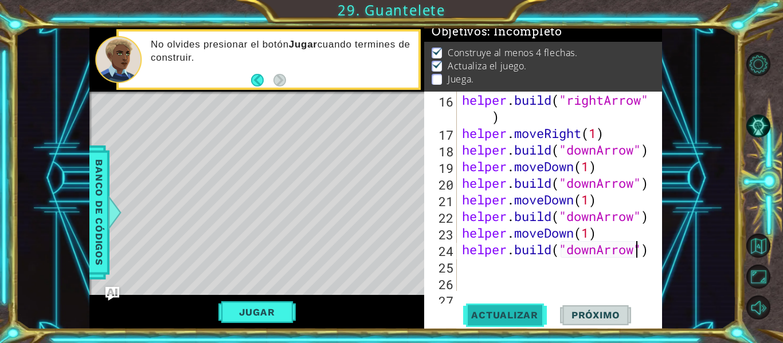
type textarea "[DOMAIN_NAME]("downArrow")"
click at [517, 322] on button "Actualizar" at bounding box center [505, 316] width 90 height 24
click at [502, 265] on div "helper . build ( "rightArrow" ) helper . moveRight ( 1 ) helper . build ( "down…" at bounding box center [558, 216] width 197 height 249
type textarea "h"
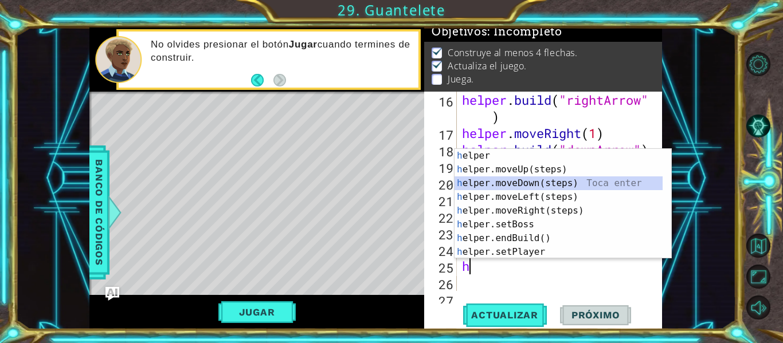
click at [531, 187] on div "h elper Toca enter h elper.moveUp(steps) Toca enter h elper.moveDown(steps) Toc…" at bounding box center [563, 218] width 217 height 138
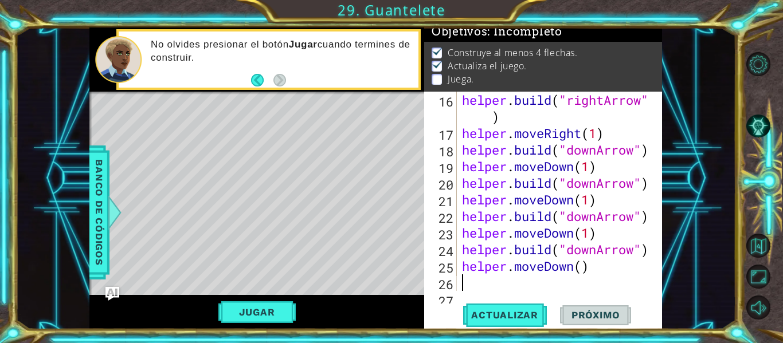
click at [585, 262] on div "helper . build ( "rightArrow" ) helper . moveRight ( 1 ) helper . build ( "down…" at bounding box center [558, 216] width 197 height 249
type textarea "helper.moveDown(1)"
click at [603, 265] on div "helper . build ( "rightArrow" ) helper . moveRight ( 1 ) helper . build ( "down…" at bounding box center [558, 216] width 197 height 249
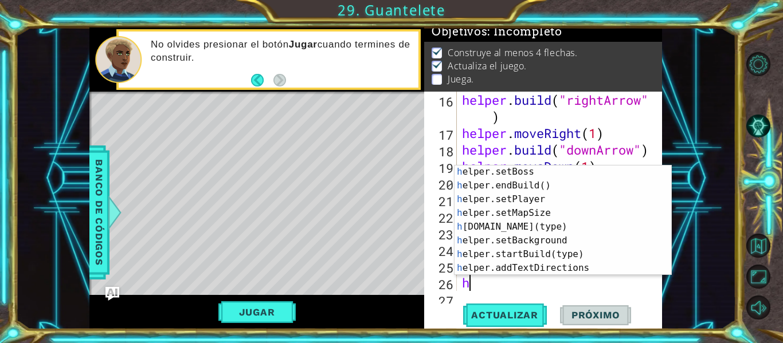
scroll to position [71, 0]
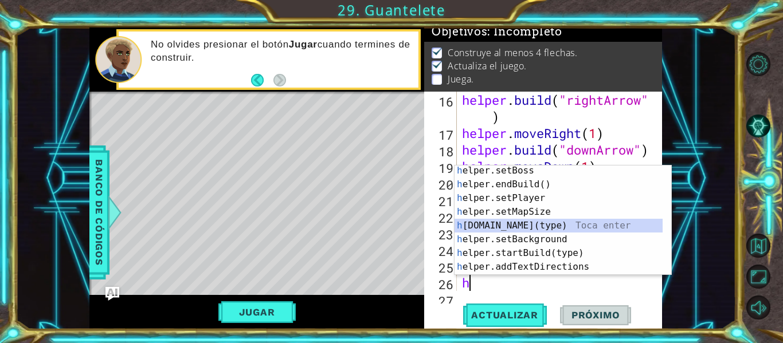
click at [605, 227] on div "h elper.setBoss Toca enter h elper.endBuild() Toca enter h elper.setPlayer Toca…" at bounding box center [559, 233] width 208 height 138
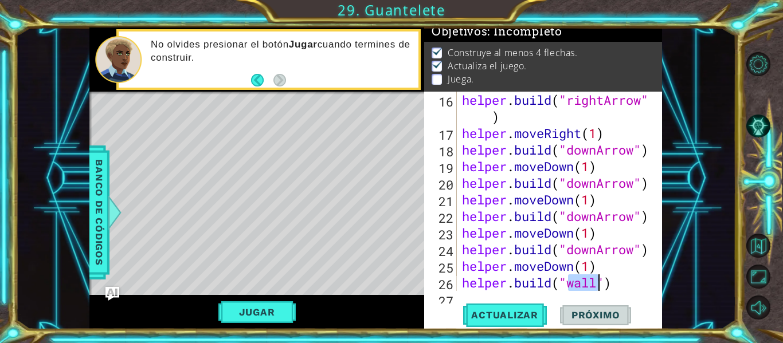
click at [605, 227] on div "helper . build ( "rightArrow" ) helper . moveRight ( 1 ) helper . build ( "down…" at bounding box center [558, 216] width 197 height 249
click at [597, 285] on div "helper . build ( "rightArrow" ) helper . moveRight ( 1 ) helper . build ( "down…" at bounding box center [558, 216] width 197 height 249
click at [597, 285] on div "helper . build ( "rightArrow" ) helper . moveRight ( 1 ) helper . build ( "down…" at bounding box center [555, 192] width 191 height 200
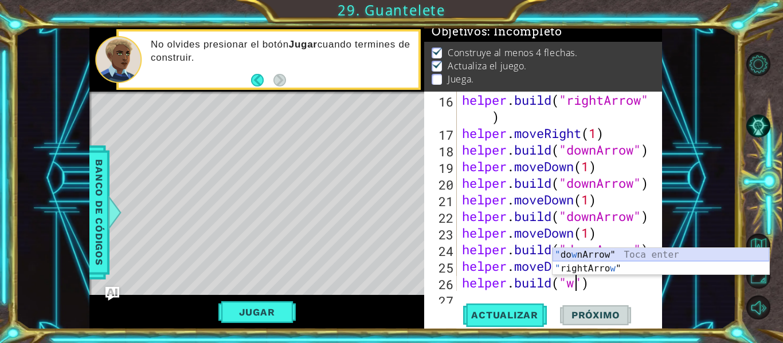
click at [602, 253] on div "" do w nArrow" Toca enter " rightArro w " Toca enter" at bounding box center [661, 275] width 217 height 55
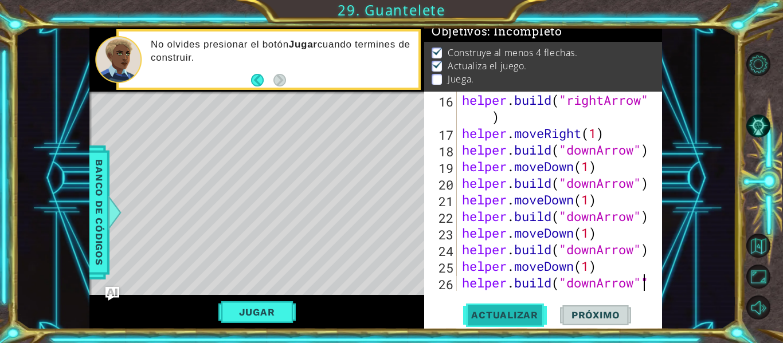
click at [536, 306] on button "Actualizar" at bounding box center [505, 316] width 90 height 24
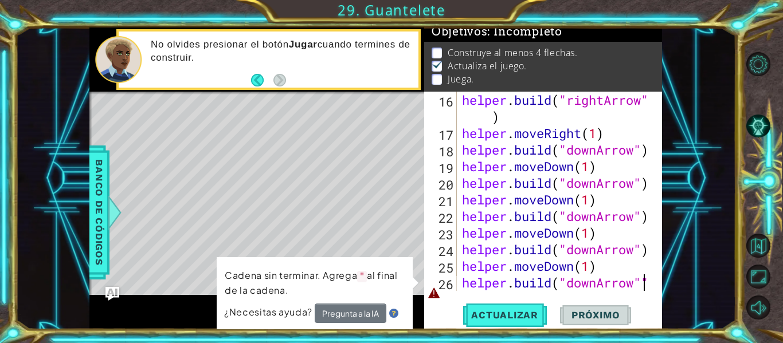
type textarea "[DOMAIN_NAME]("downArrow")"
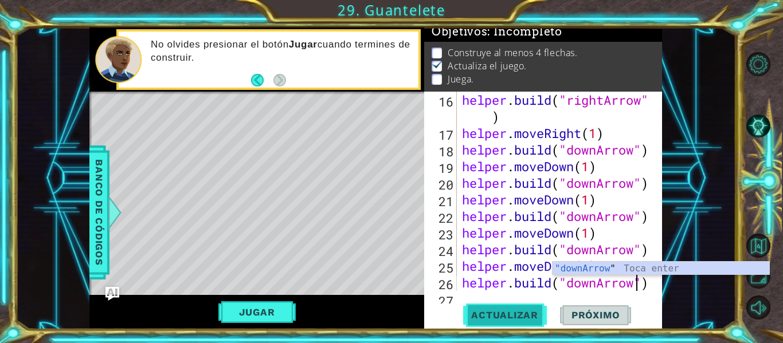
click at [533, 314] on span "Actualizar" at bounding box center [505, 315] width 90 height 11
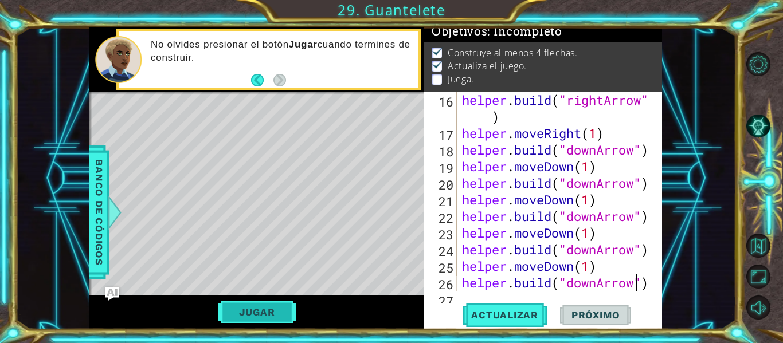
click at [291, 312] on button "Jugar" at bounding box center [256, 313] width 77 height 22
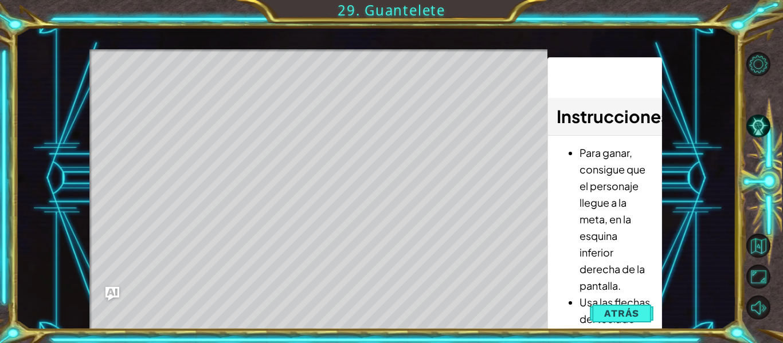
click at [151, 87] on div "Level Map" at bounding box center [354, 218] width 530 height 338
click at [606, 310] on span "Atrás" at bounding box center [621, 313] width 35 height 11
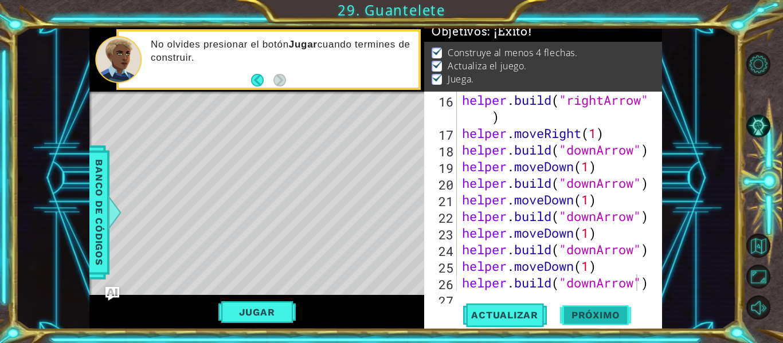
click at [596, 316] on span "Próximo" at bounding box center [595, 315] width 71 height 11
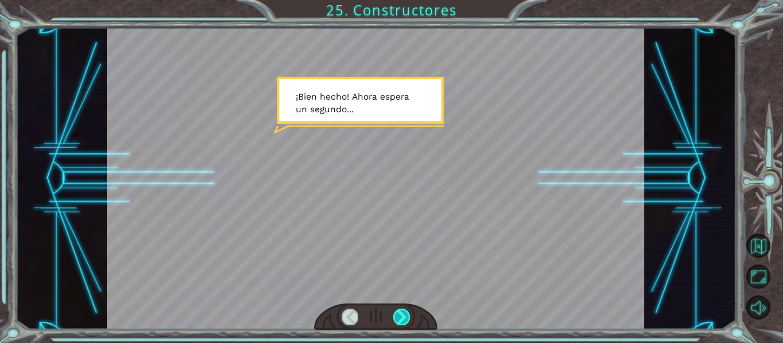
click at [403, 312] on div at bounding box center [401, 317] width 17 height 16
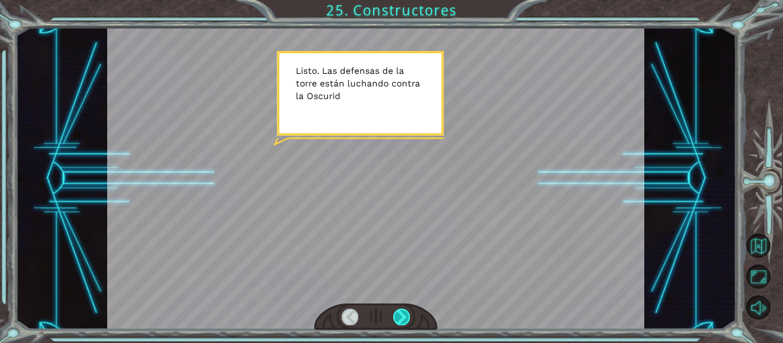
click at [403, 312] on div at bounding box center [401, 317] width 17 height 16
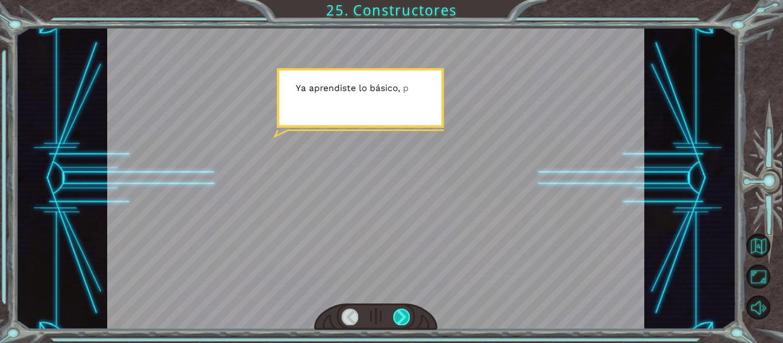
click at [403, 312] on div at bounding box center [401, 317] width 17 height 16
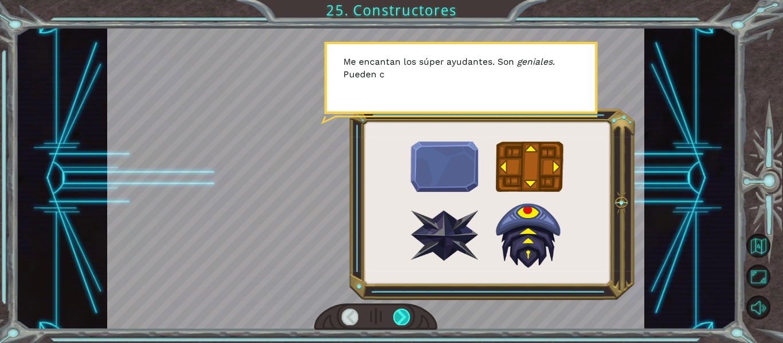
click at [402, 312] on div at bounding box center [401, 317] width 17 height 16
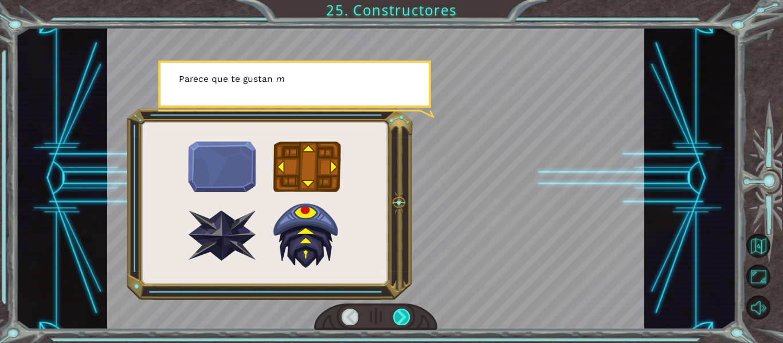
click at [402, 312] on div at bounding box center [401, 317] width 17 height 16
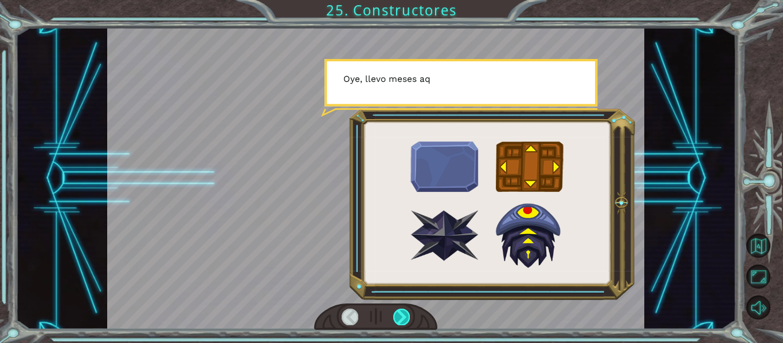
click at [402, 313] on div at bounding box center [401, 317] width 17 height 16
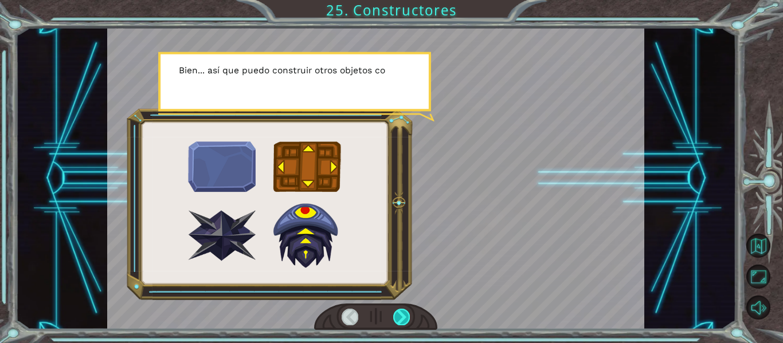
click at [402, 313] on div at bounding box center [401, 317] width 17 height 16
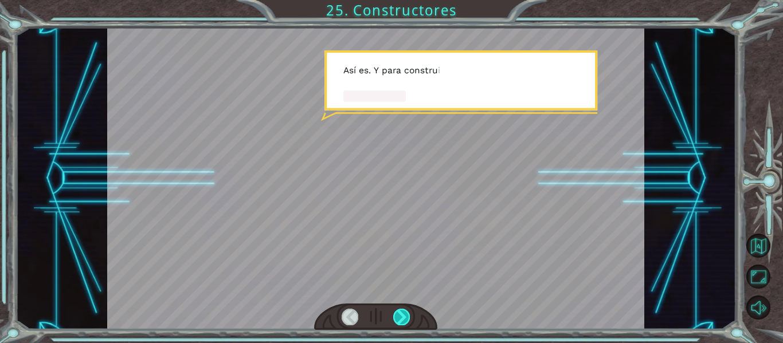
click at [402, 313] on div at bounding box center [401, 317] width 17 height 16
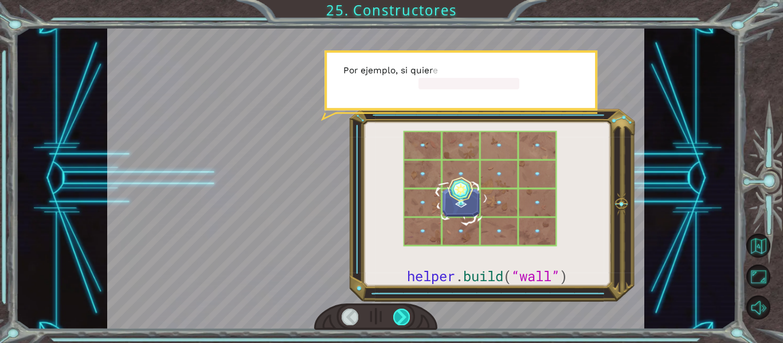
click at [402, 313] on div at bounding box center [401, 317] width 17 height 16
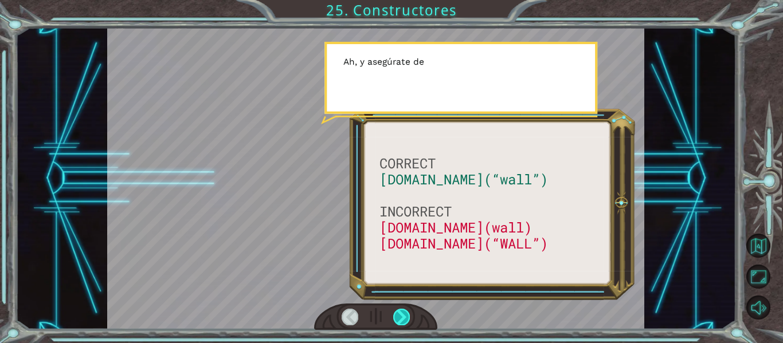
click at [402, 313] on div at bounding box center [401, 317] width 17 height 16
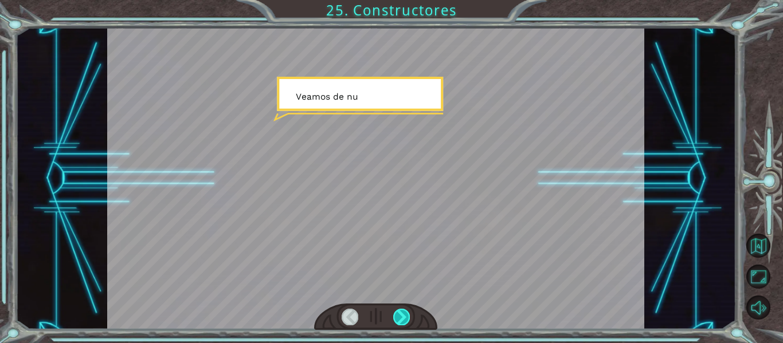
click at [402, 313] on div at bounding box center [401, 317] width 17 height 16
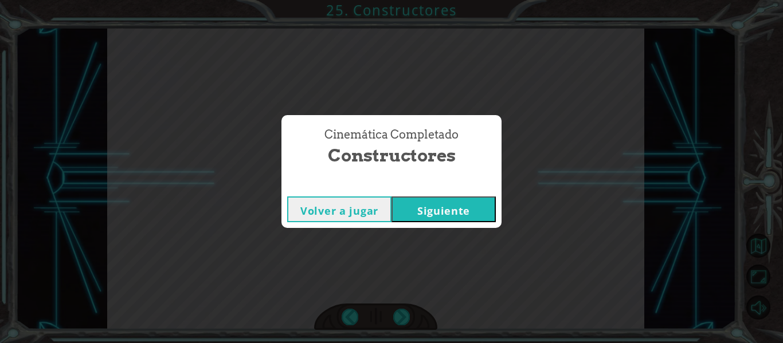
click at [456, 207] on button "Siguiente" at bounding box center [444, 210] width 104 height 26
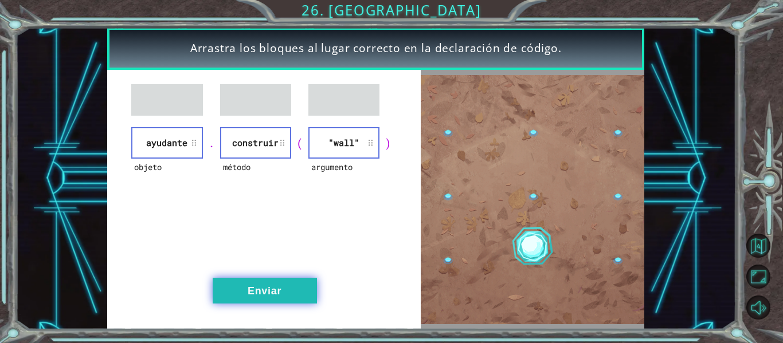
click at [289, 294] on button "Enviar" at bounding box center [265, 291] width 104 height 26
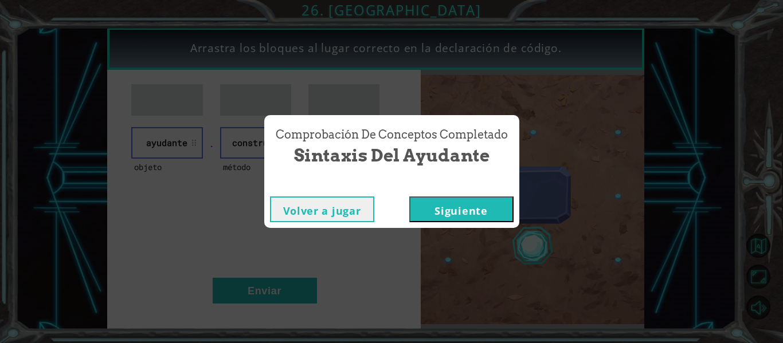
click at [427, 214] on button "Siguiente" at bounding box center [461, 210] width 104 height 26
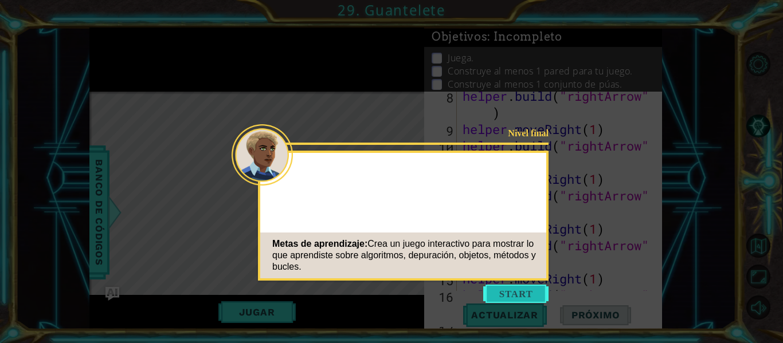
scroll to position [432, 0]
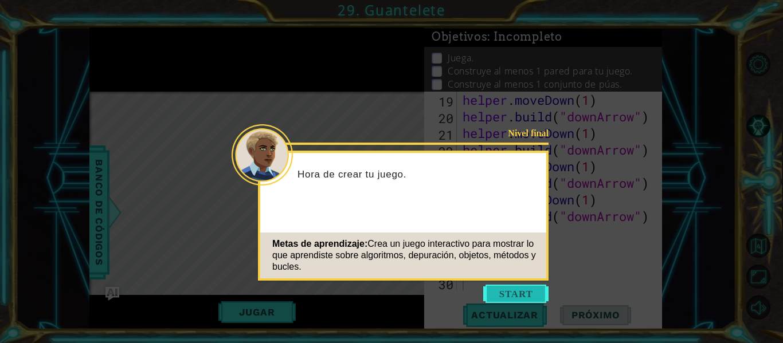
click at [507, 290] on button "Start" at bounding box center [515, 294] width 65 height 18
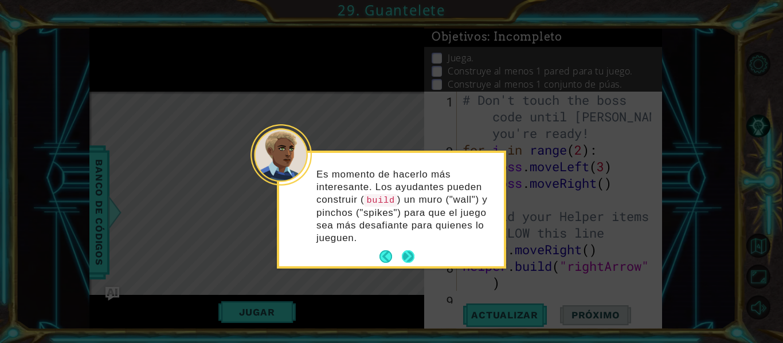
click at [407, 256] on button "Next" at bounding box center [408, 257] width 13 height 13
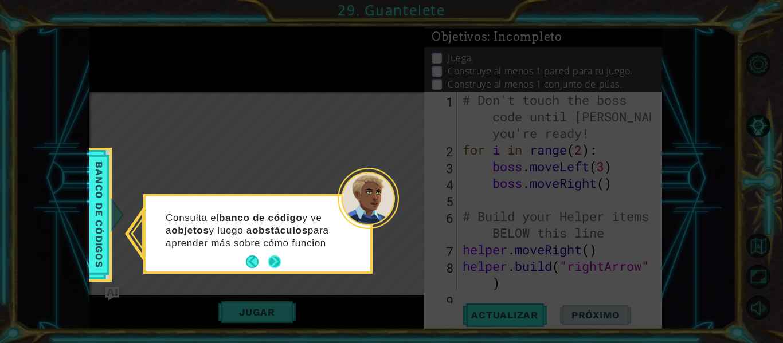
click at [278, 250] on p "Consulta el banco de código y ve a objetos y luego a obstáculos para aprender m…" at bounding box center [251, 231] width 171 height 38
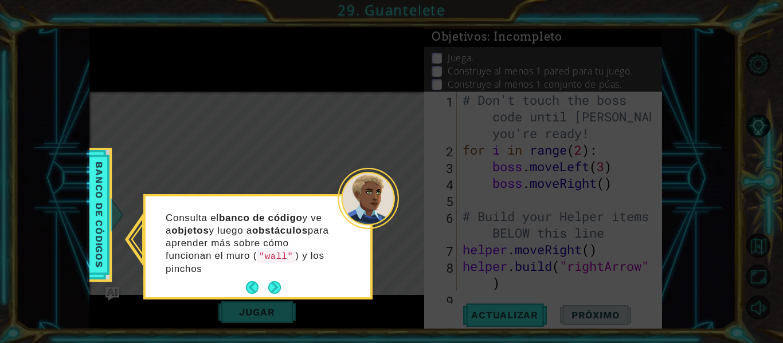
click at [273, 272] on p "Consulta el banco de código y ve a objetos y luego a obstáculos para aprender m…" at bounding box center [251, 244] width 171 height 64
click at [273, 290] on button "Next" at bounding box center [274, 288] width 13 height 13
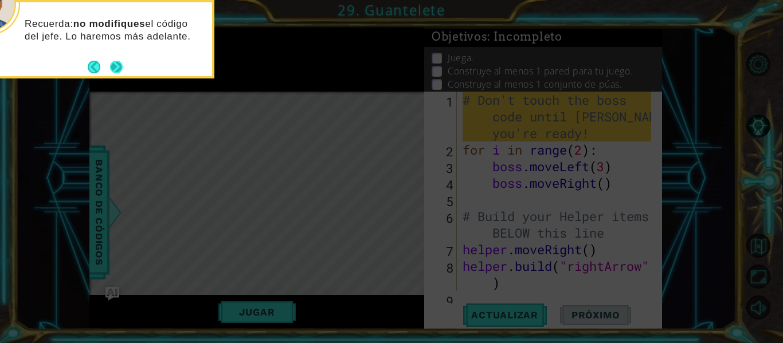
click at [116, 66] on button "Next" at bounding box center [116, 67] width 13 height 13
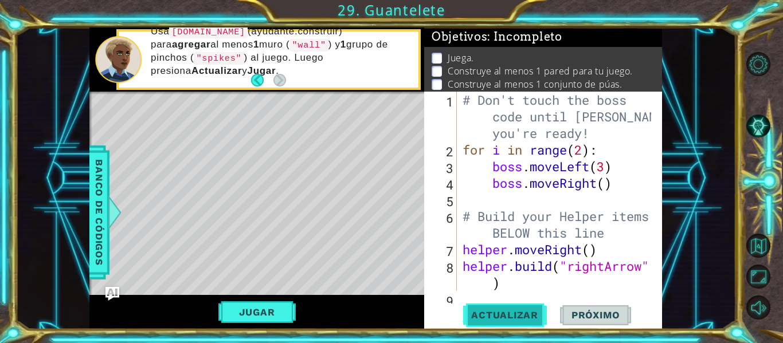
click at [509, 315] on span "Actualizar" at bounding box center [505, 315] width 90 height 11
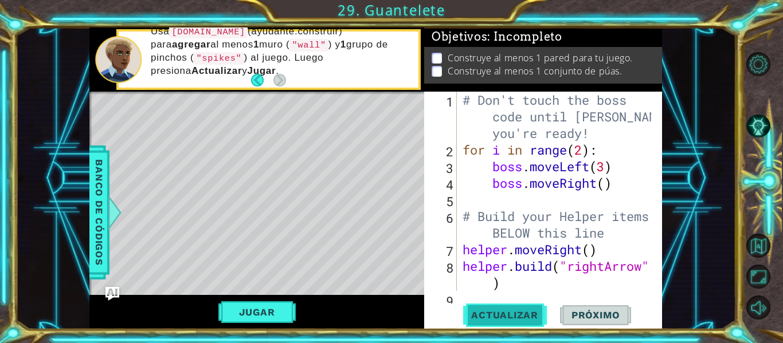
click at [509, 315] on span "Actualizar" at bounding box center [505, 315] width 90 height 11
